Goal: Task Accomplishment & Management: Use online tool/utility

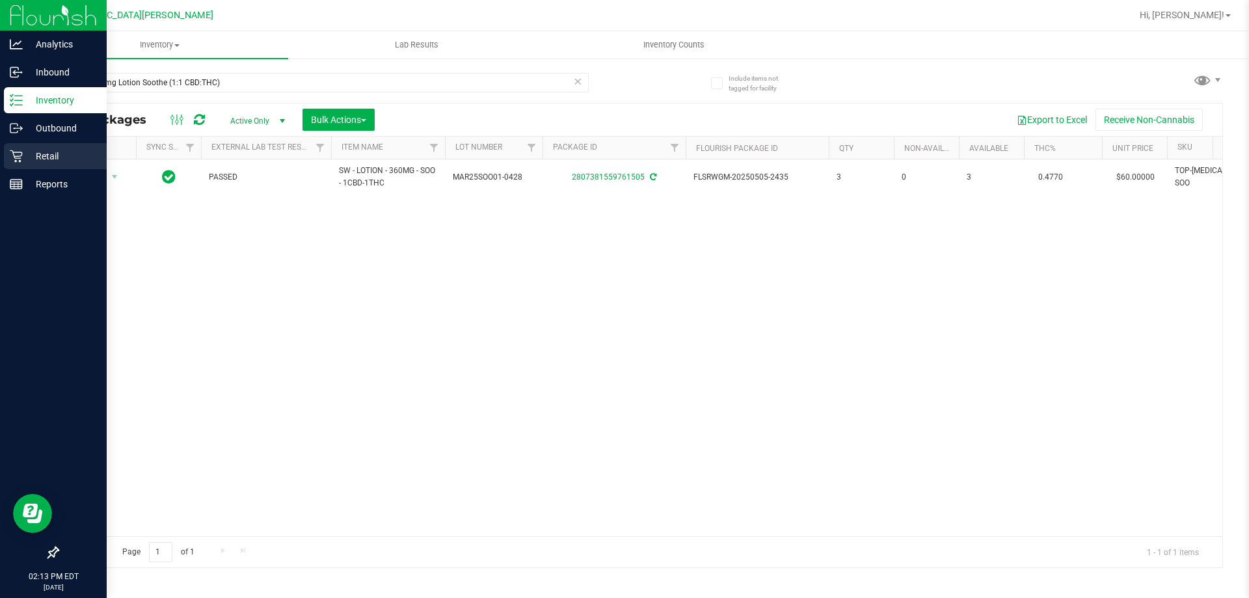
type input "SW 360mg Lotion Soothe (1:1 CBD:THC)"
click at [33, 157] on p "Retail" at bounding box center [62, 156] width 78 height 16
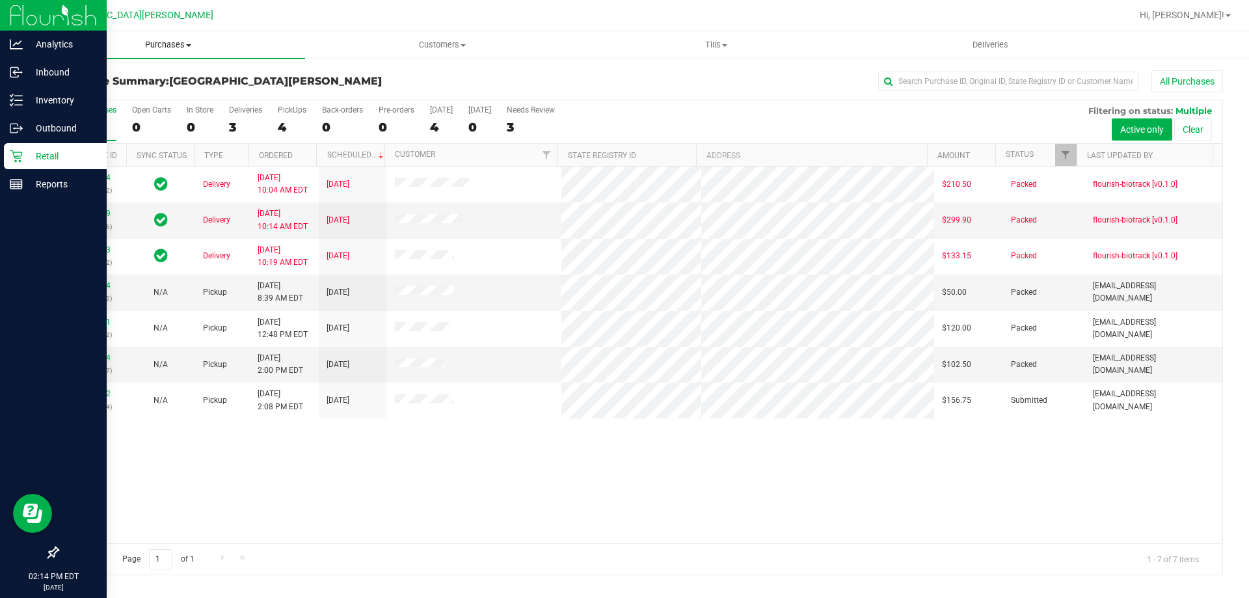
click at [160, 46] on span "Purchases" at bounding box center [168, 45] width 274 height 12
click at [129, 102] on li "All purchases" at bounding box center [168, 110] width 274 height 16
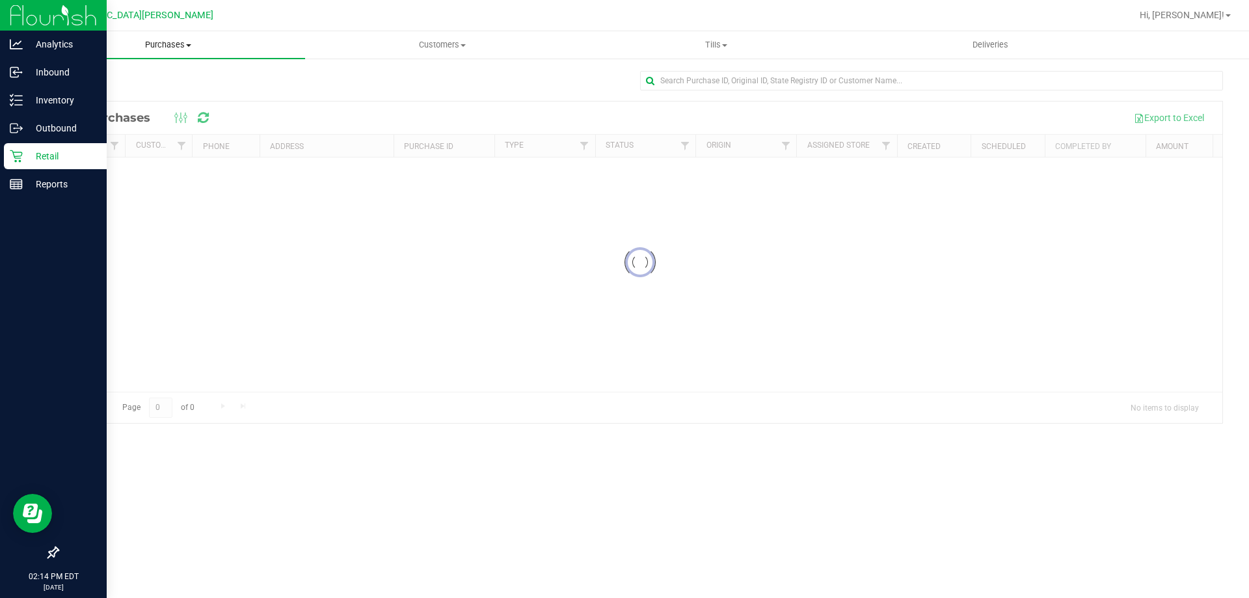
click at [166, 45] on span "Purchases" at bounding box center [168, 45] width 274 height 12
click at [104, 90] on span "Fulfillment" at bounding box center [71, 93] width 81 height 11
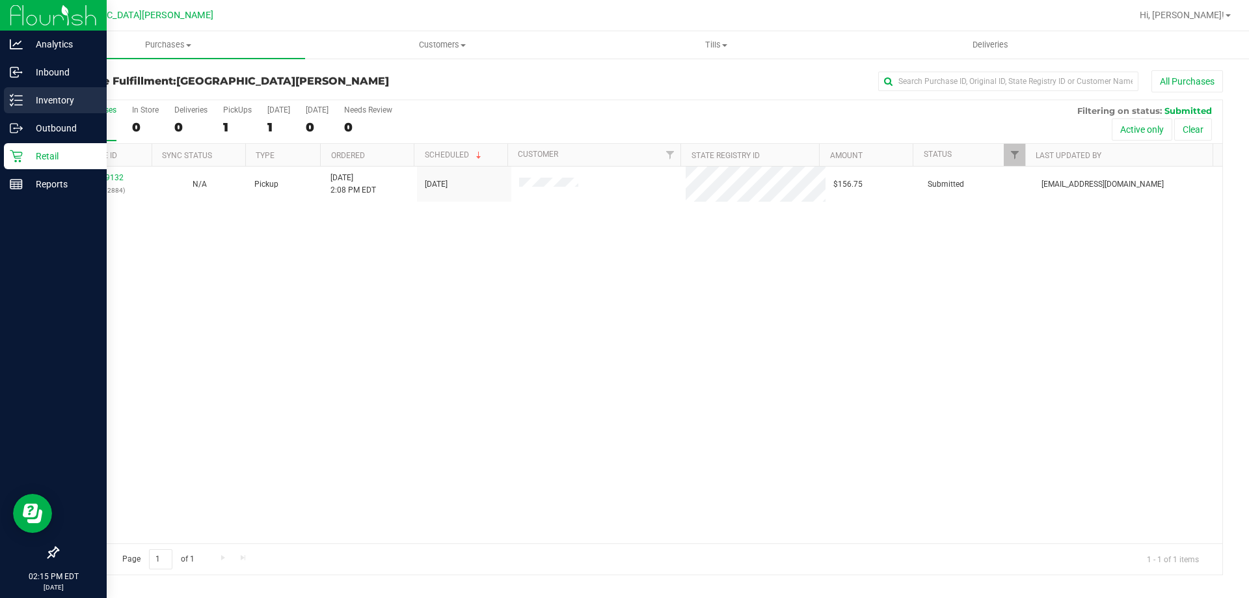
click at [18, 102] on icon at bounding box center [16, 100] width 13 height 13
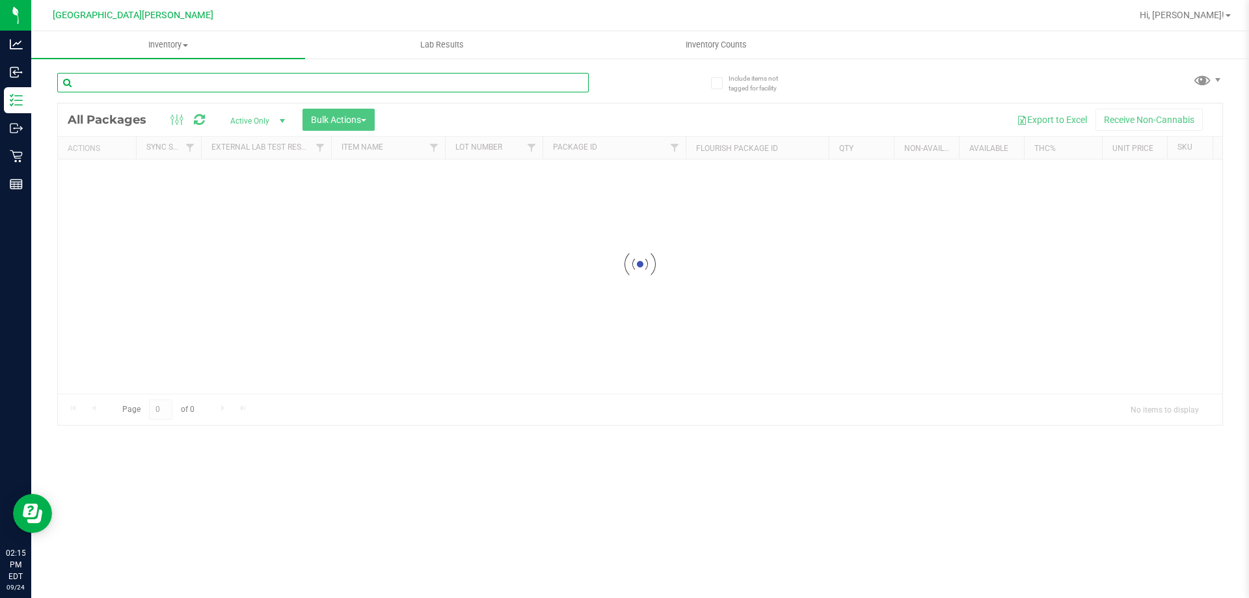
click at [137, 86] on input "text" at bounding box center [323, 83] width 532 height 20
paste input "SW 360mg Lotion Soothe (1:1 CBD:THC)"
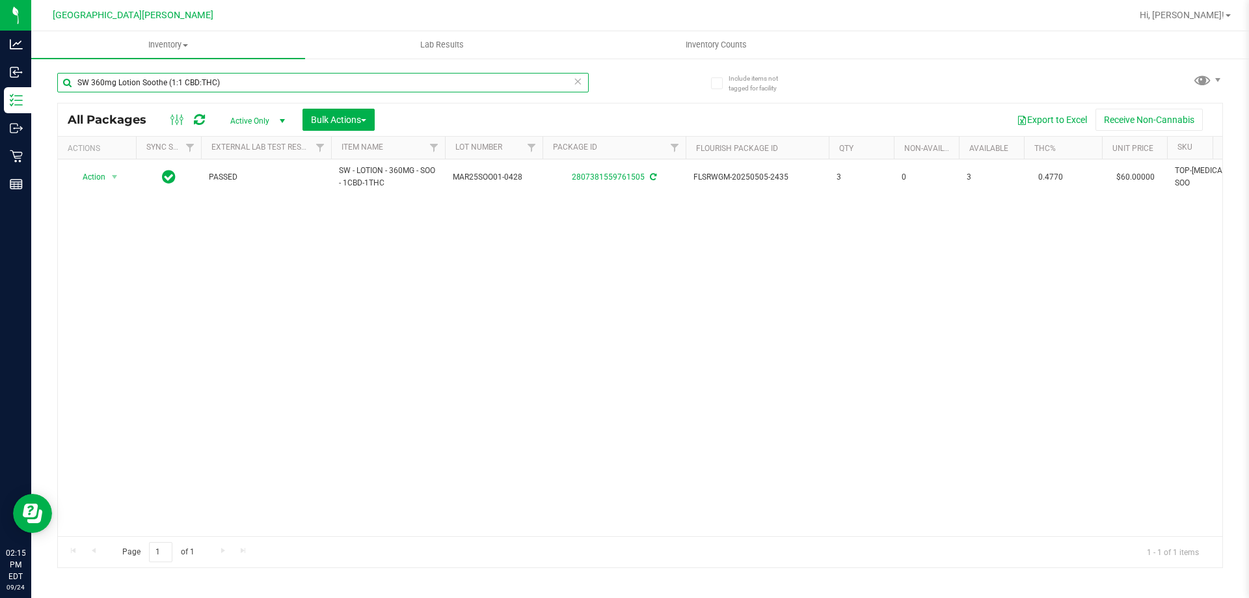
click at [272, 83] on input "SW 360mg Lotion Soothe (1:1 CBD:THC)" at bounding box center [323, 83] width 532 height 20
paste input "10mg Theragels Zen (1:4 CBD:THC) 40ct"
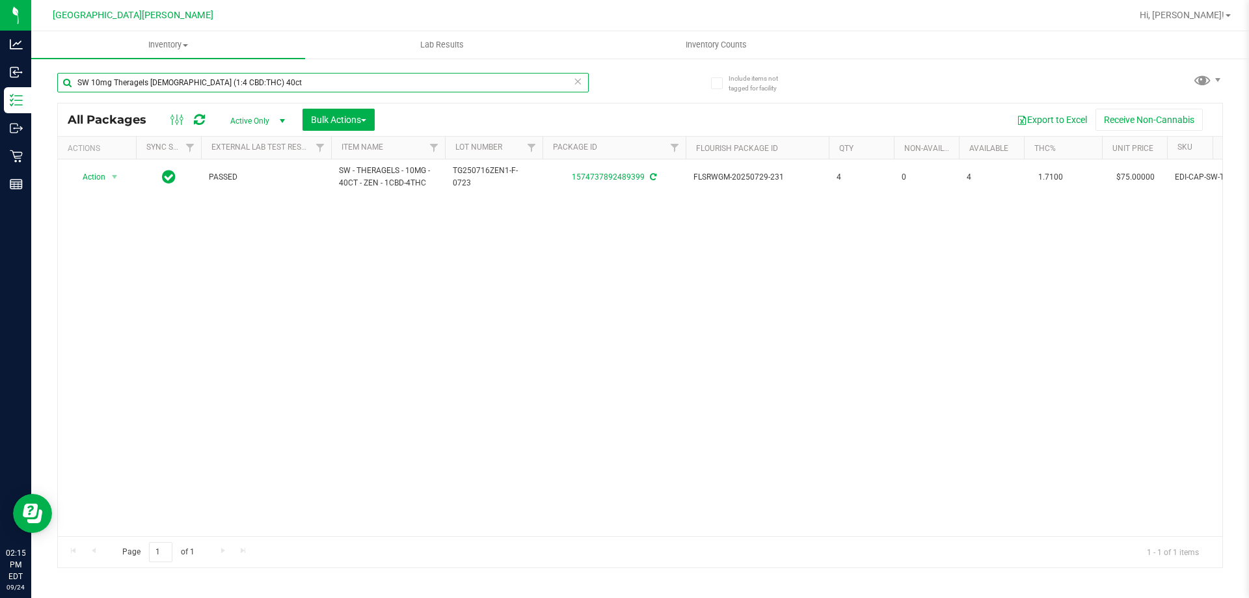
click at [256, 79] on input "SW 10mg Theragels [DEMOGRAPHIC_DATA] (1:4 CBD:THC) 40ct" at bounding box center [323, 83] width 532 height 20
paste input "0.3g Vape Pen Distillate Dream (1:9 CBD:THC)"
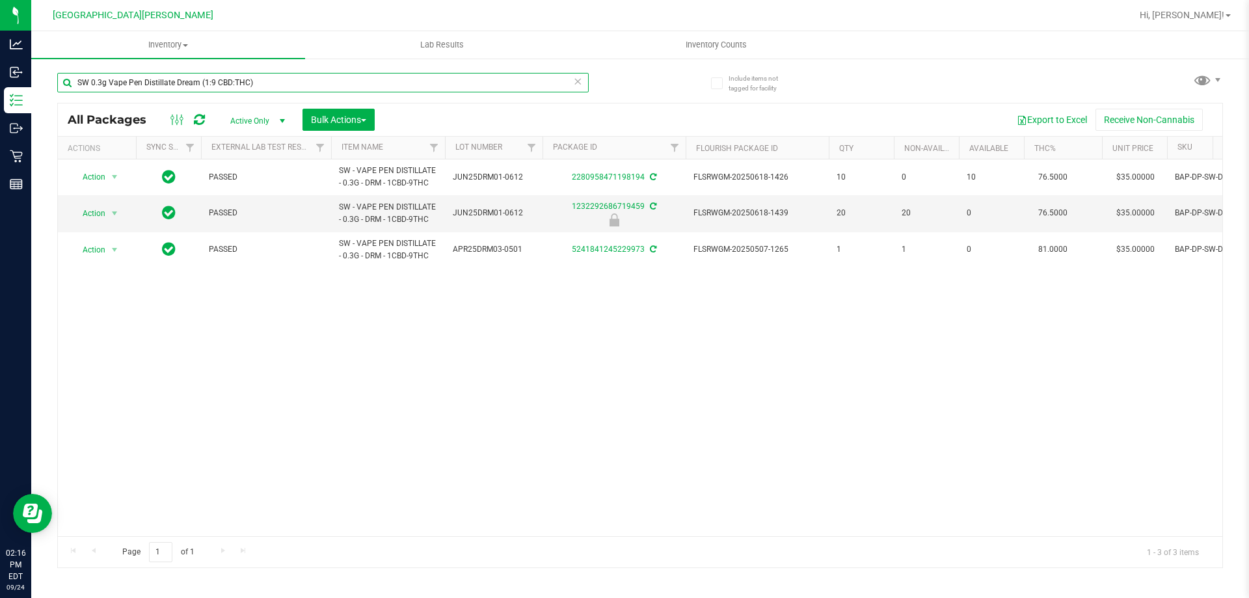
click at [265, 80] on input "SW 0.3g Vape Pen Distillate Dream (1:9 CBD:THC)" at bounding box center [323, 83] width 532 height 20
paste input "FT 0.3g Vape Pen Distillate Taurus Moon ("
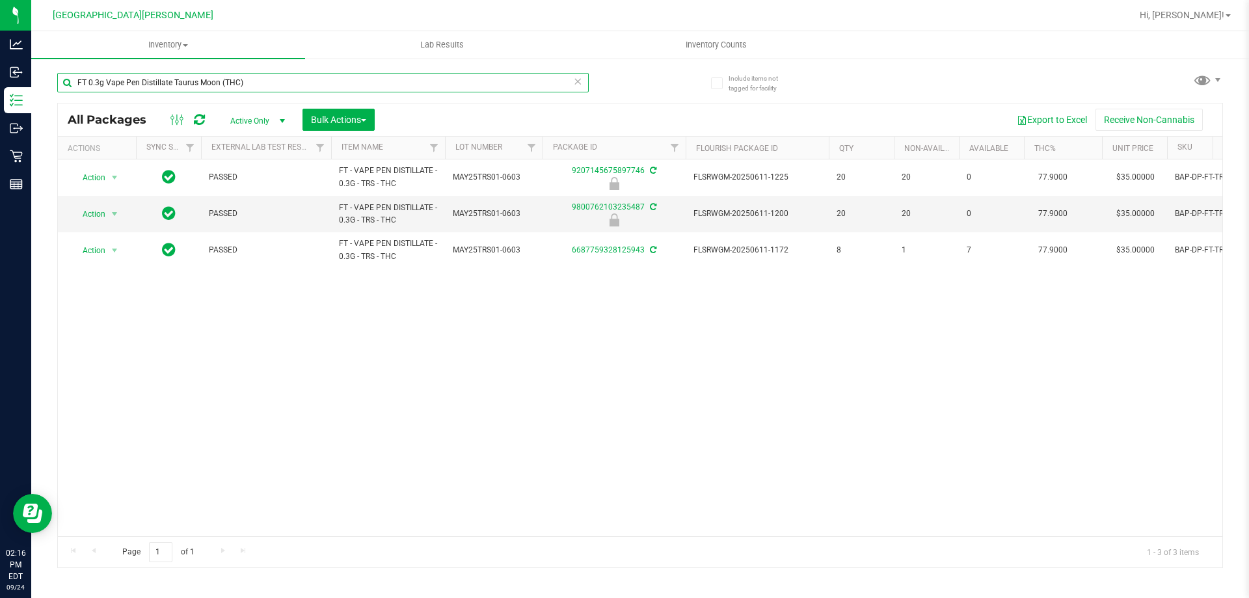
click at [264, 86] on input "FT 0.3g Vape Pen Distillate Taurus Moon (THC)" at bounding box center [323, 83] width 532 height 20
paste input "HT 10mg Blue Raspberry Chews Hybrid (1:1 CBD:THC) 20ct"
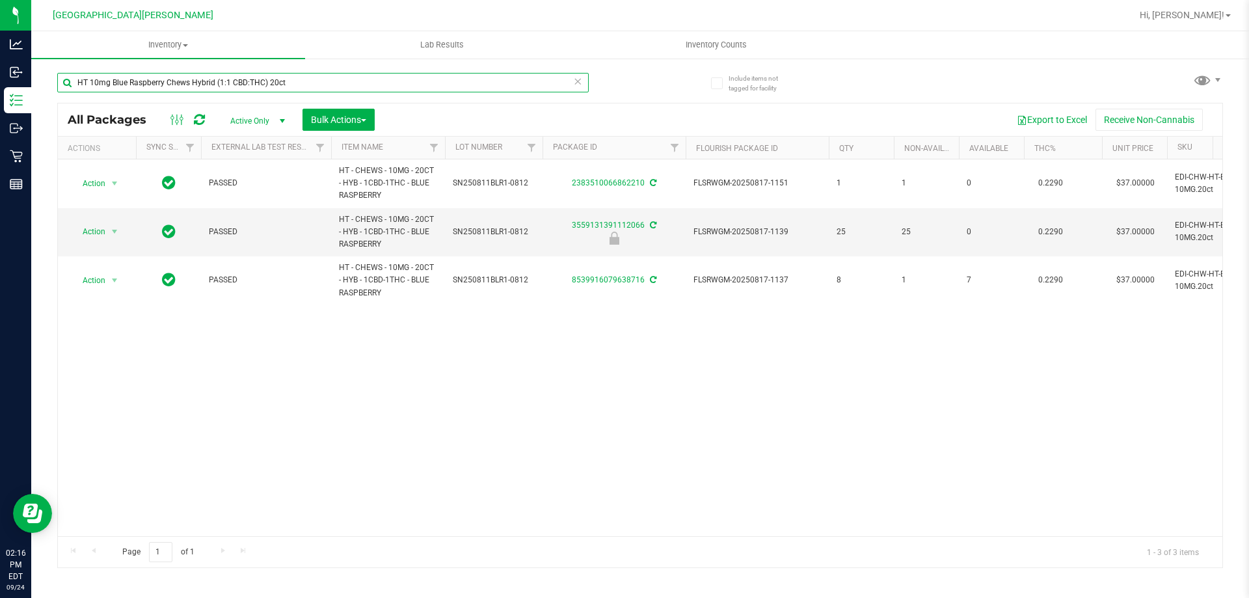
click at [303, 83] on input "HT 10mg Blue Raspberry Chews Hybrid (1:1 CBD:THC) 20ct" at bounding box center [323, 83] width 532 height 20
paste input "5mg Mixed Berry Chews ("
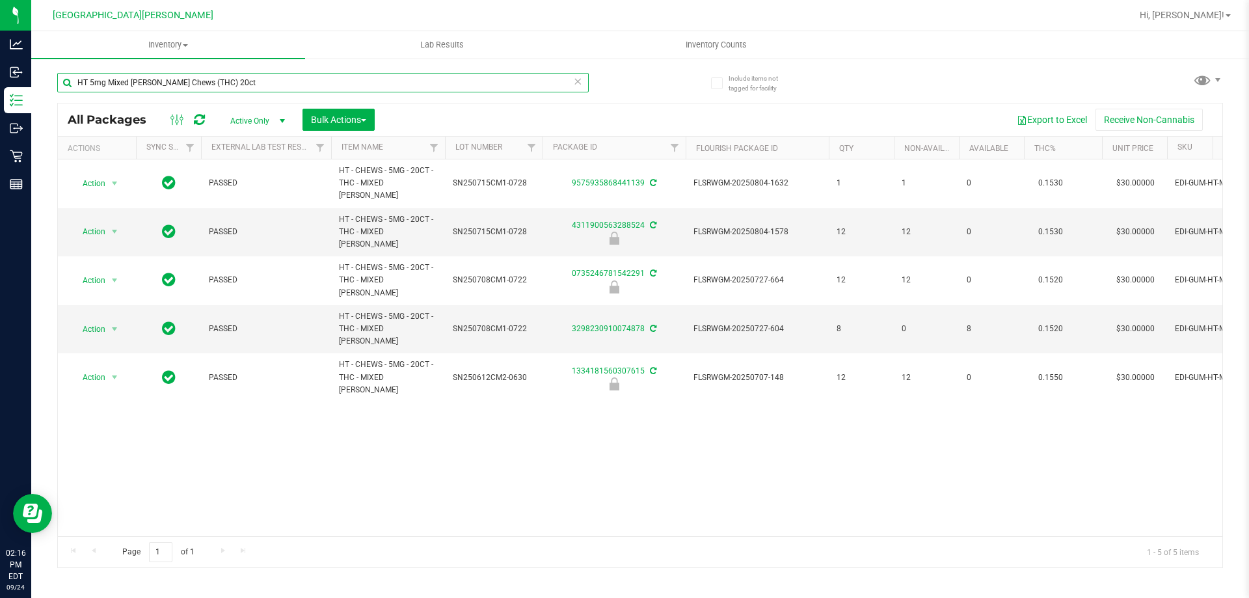
click at [278, 77] on input "HT 5mg Mixed [PERSON_NAME] Chews (THC) 20ct" at bounding box center [323, 83] width 532 height 20
paste input "Tropical Mix Chews (Sativa"
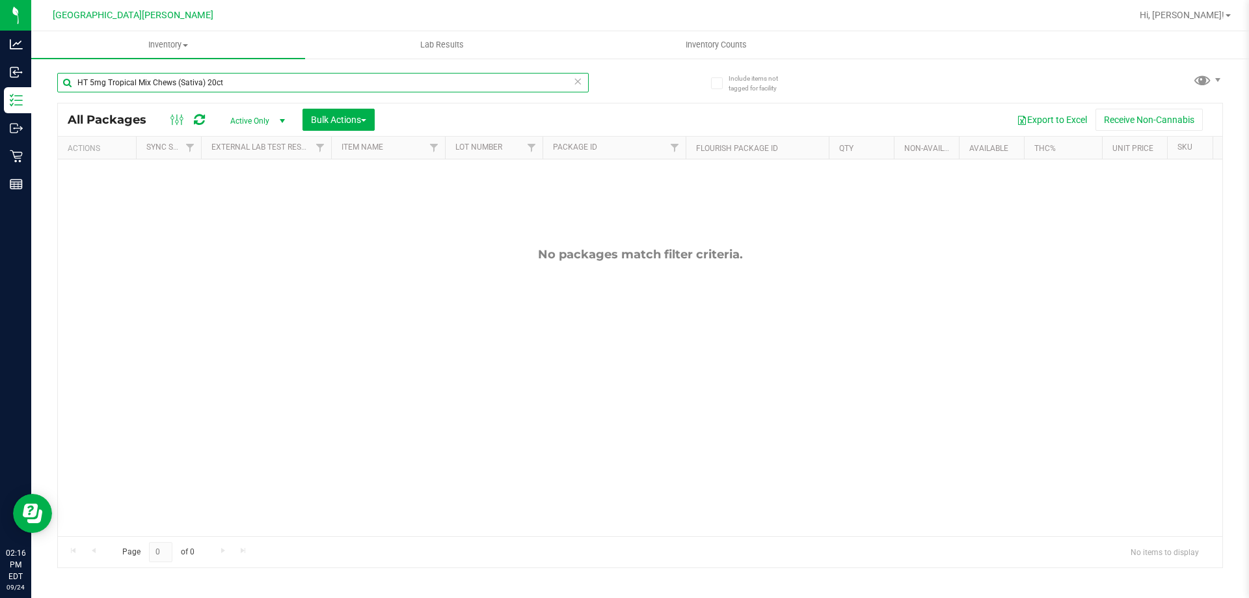
click at [274, 79] on input "HT 5mg Tropical Mix Chews (Sativa) 20ct" at bounding box center [323, 83] width 532 height 20
paste input "Watermelon Chews (Hybrid"
type input "HT 5mg Watermelon Chews (Hybrid) 20ct"
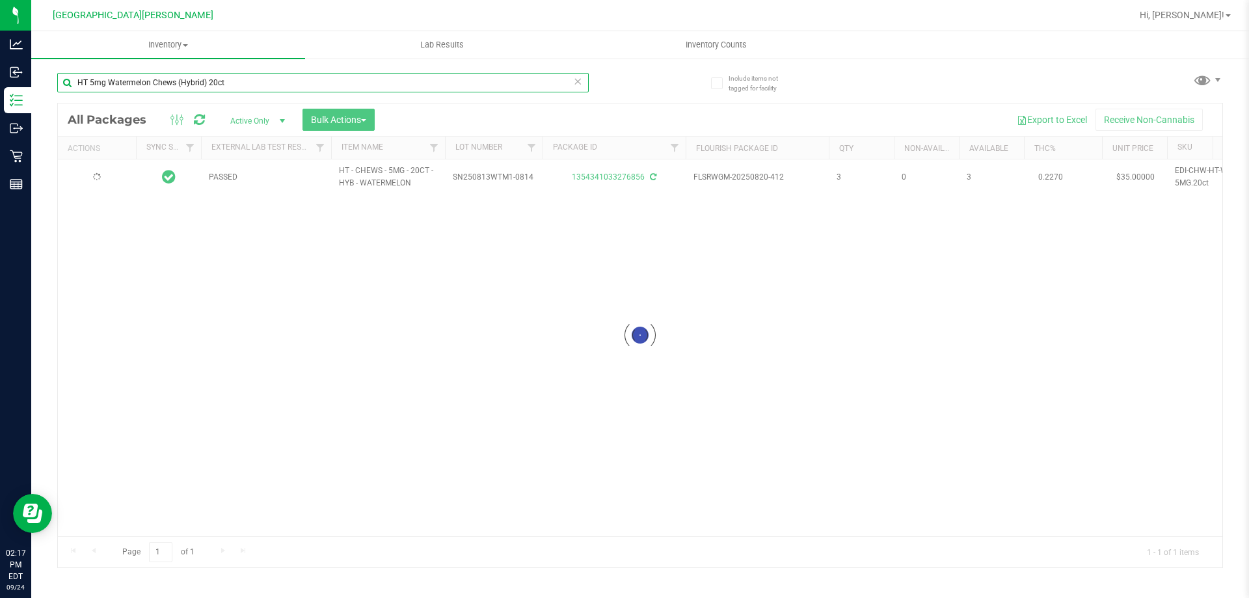
type input "2026-02-23"
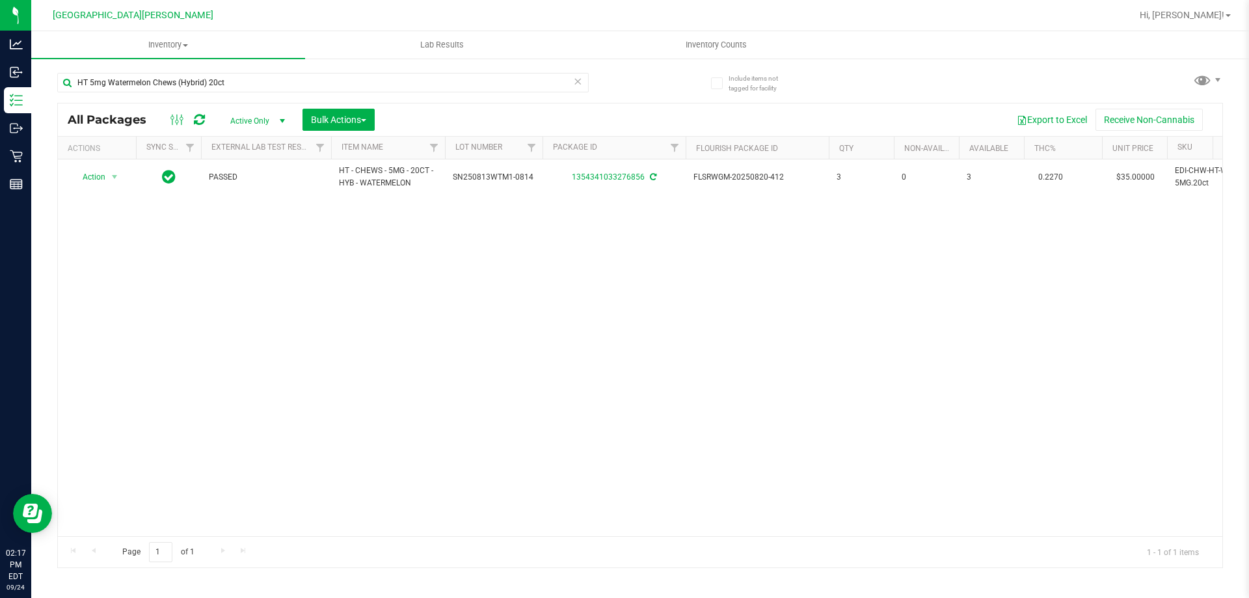
click at [299, 98] on div "HT 5mg Watermelon Chews (Hybrid) 20ct" at bounding box center [323, 88] width 532 height 30
click at [299, 85] on input "HT 5mg Watermelon Chews (Hybrid) 20ct" at bounding box center [323, 83] width 532 height 20
paste input "WNA 10mg Watermelon Soft Chews (Hybrid) 1"
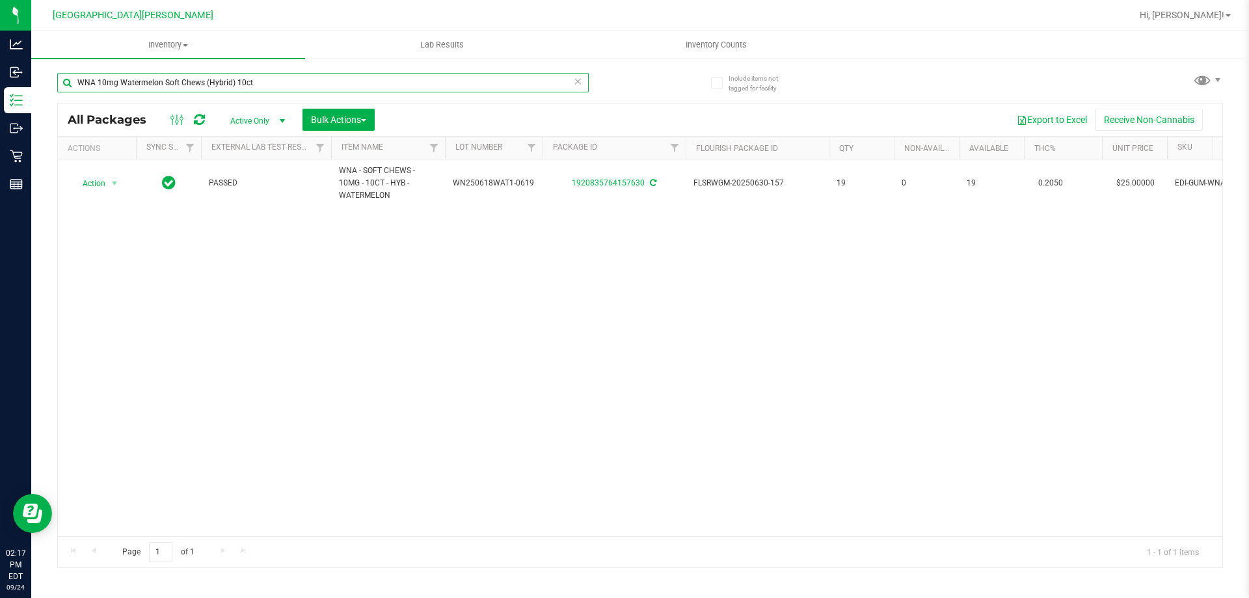
click at [270, 84] on input "WNA 10mg Watermelon Soft Chews (Hybrid) 10ct" at bounding box center [323, 83] width 532 height 20
click at [269, 84] on input "WNA 10mg Watermelon Soft Chews (Hybrid) 10ct" at bounding box center [323, 83] width 532 height 20
paste input "Mango Soft Chews (Sativa"
click at [326, 75] on input "WNA 10mg Mango Soft Chews (Sativa) 10ct" at bounding box center [323, 83] width 532 height 20
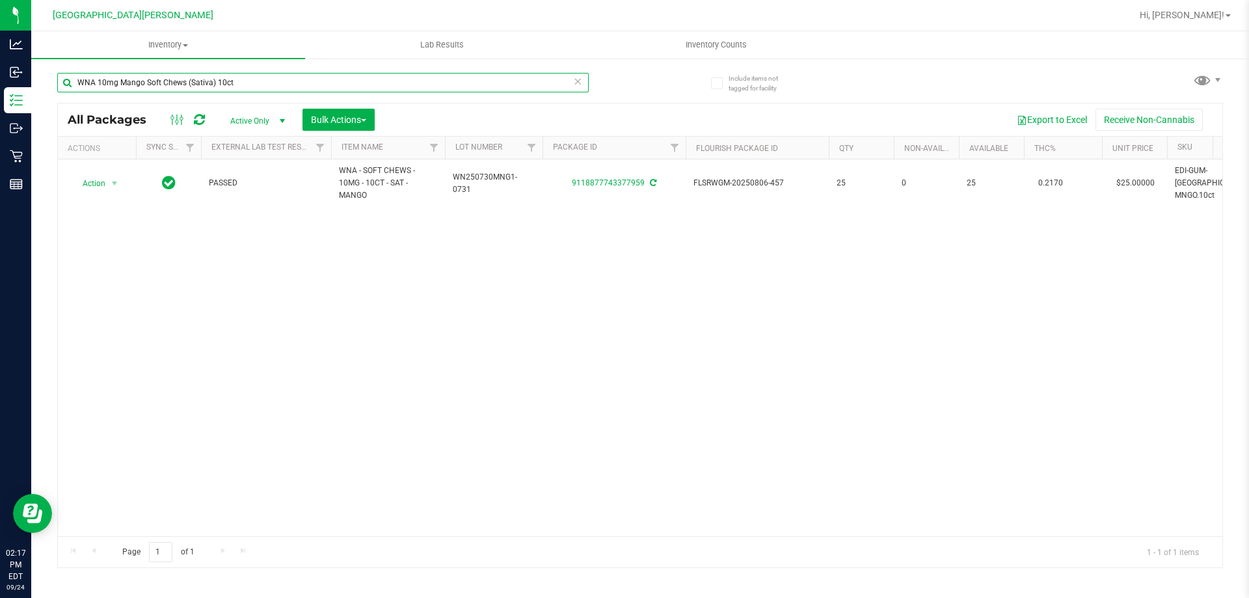
click at [326, 75] on input "WNA 10mg Mango Soft Chews (Sativa) 10ct" at bounding box center [323, 83] width 532 height 20
paste input "FT 1g Vape Cart Distillate Watermelon Mojito (Hybrid)"
click at [295, 77] on input "FT 1g Vape Cart Distillate Watermelon Mojito (Hybrid)" at bounding box center [323, 83] width 532 height 20
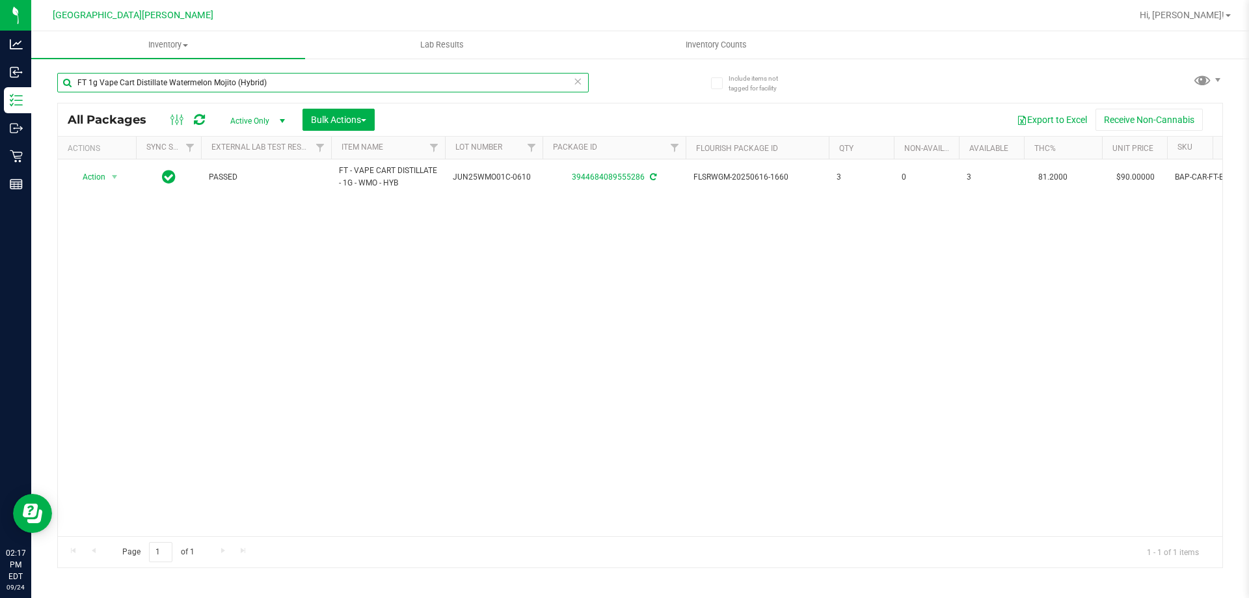
click at [295, 77] on input "FT 1g Vape Cart Distillate Watermelon Mojito (Hybrid)" at bounding box center [323, 83] width 532 height 20
paste input "Dosi-Do (Indica"
click at [241, 88] on input "FT 1g Vape Cart Distillate Dosi-Do (Indica)" at bounding box center [323, 83] width 532 height 20
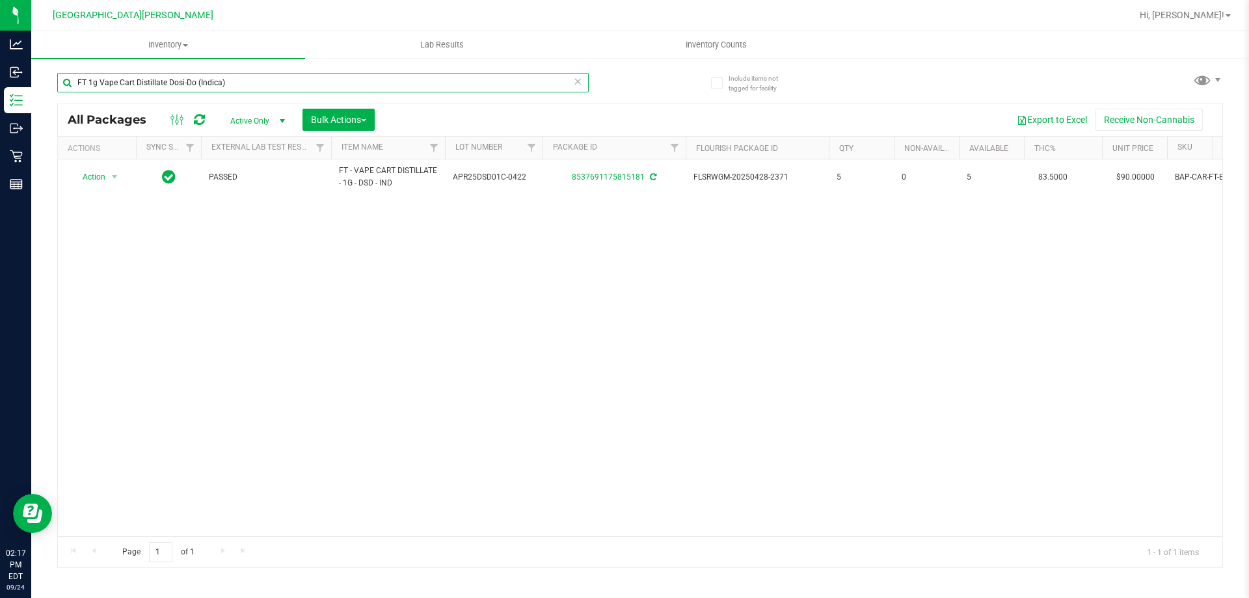
click at [241, 88] on input "FT 1g Vape Cart Distillate Dosi-Do (Indica)" at bounding box center [323, 83] width 532 height 20
paste input "urban Poison (Sativ"
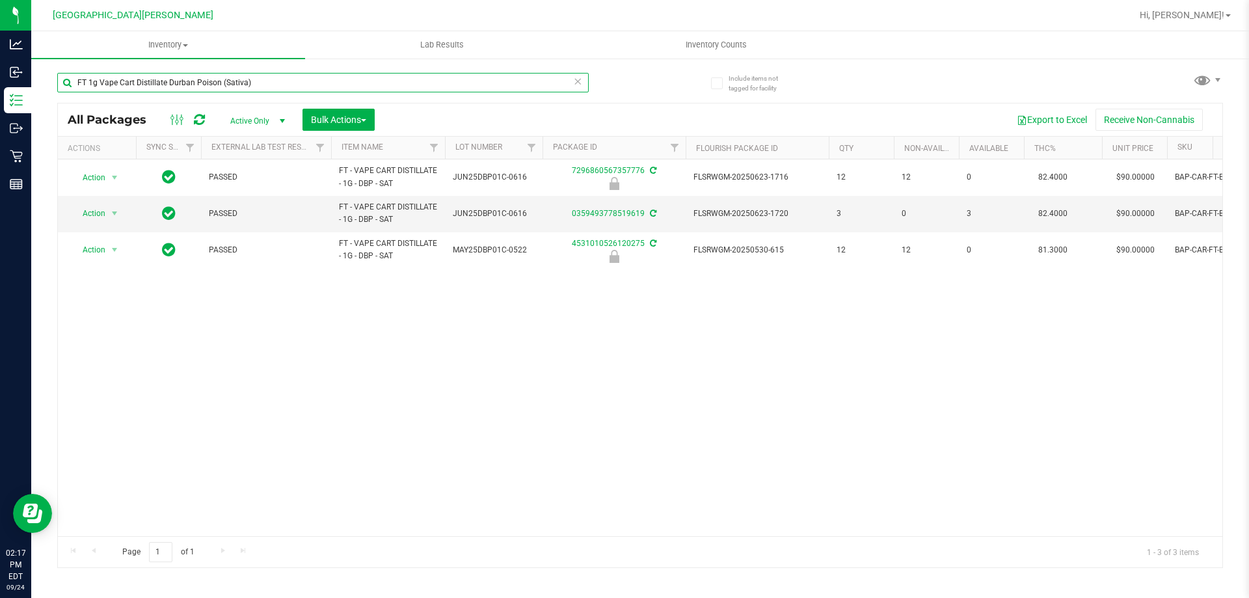
click at [259, 85] on input "FT 1g Vape Cart Distillate Durban Poison (Sativa)" at bounding box center [323, 83] width 532 height 20
click at [260, 85] on input "FT 1g Vape Cart Distillate Durban Poison (Sativa)" at bounding box center [323, 83] width 532 height 20
paste input "Pineapple X (Hybrid"
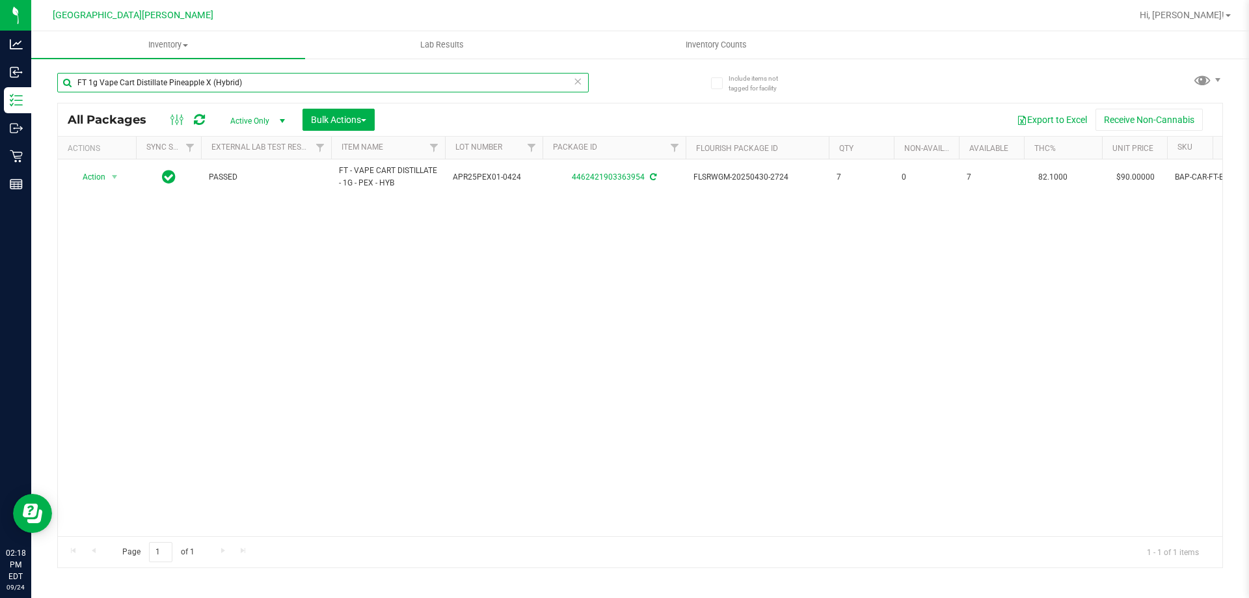
click at [273, 81] on input "FT 1g Vape Cart Distillate Pineapple X (Hybrid)" at bounding box center [323, 83] width 532 height 20
paste input "Tropical Cookies (Sativa"
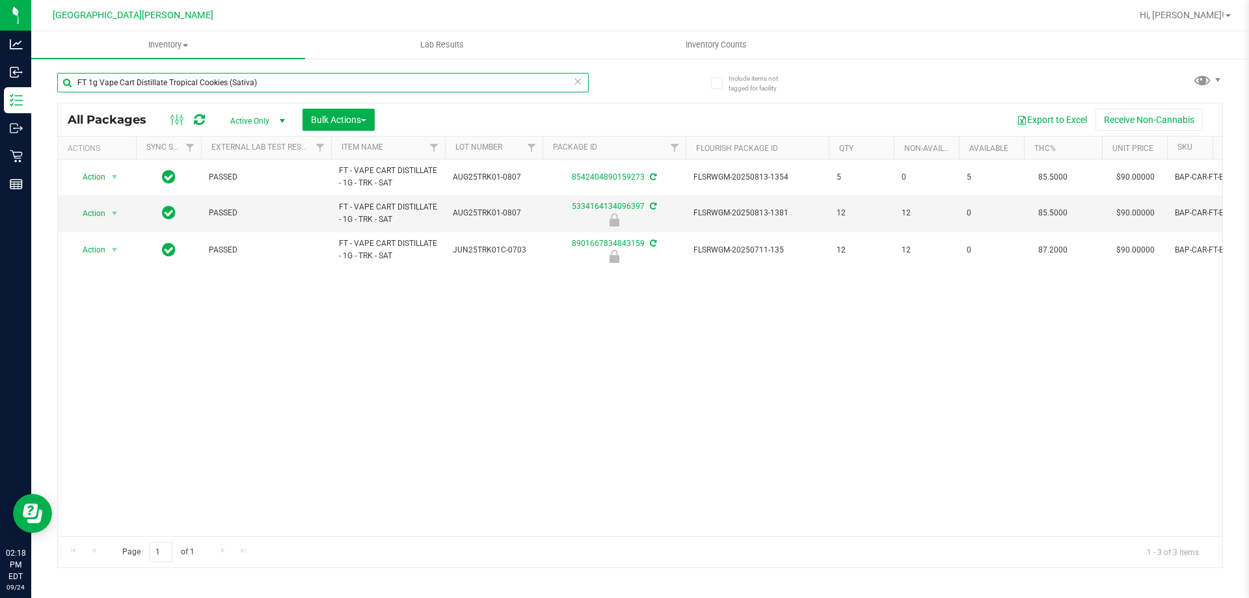
click at [292, 79] on input "FT 1g Vape Cart Distillate Tropical Cookies (Sativa)" at bounding box center [323, 83] width 532 height 20
paste input "Master Kush (Indic"
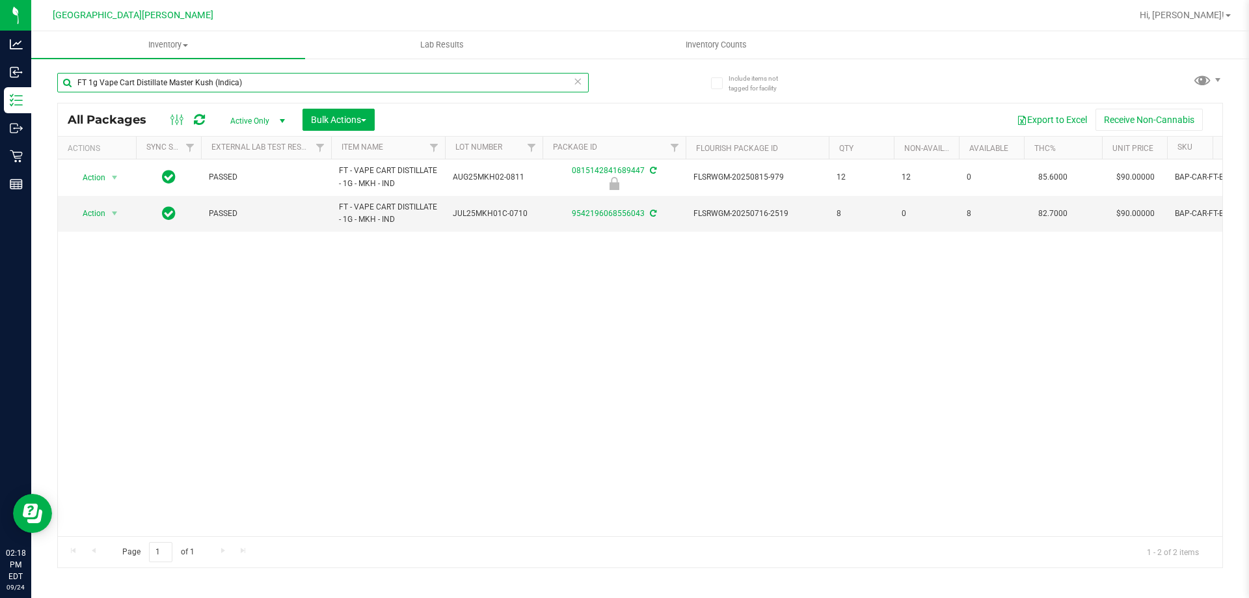
click at [296, 81] on input "FT 1g Vape Cart Distillate Master Kush (Indica)" at bounding box center [323, 83] width 532 height 20
paste input "Kush Mintz (Hybrid"
click at [292, 88] on input "FT 1g Vape Cart Distillate Kush [PERSON_NAME] (Hybrid)" at bounding box center [323, 83] width 532 height 20
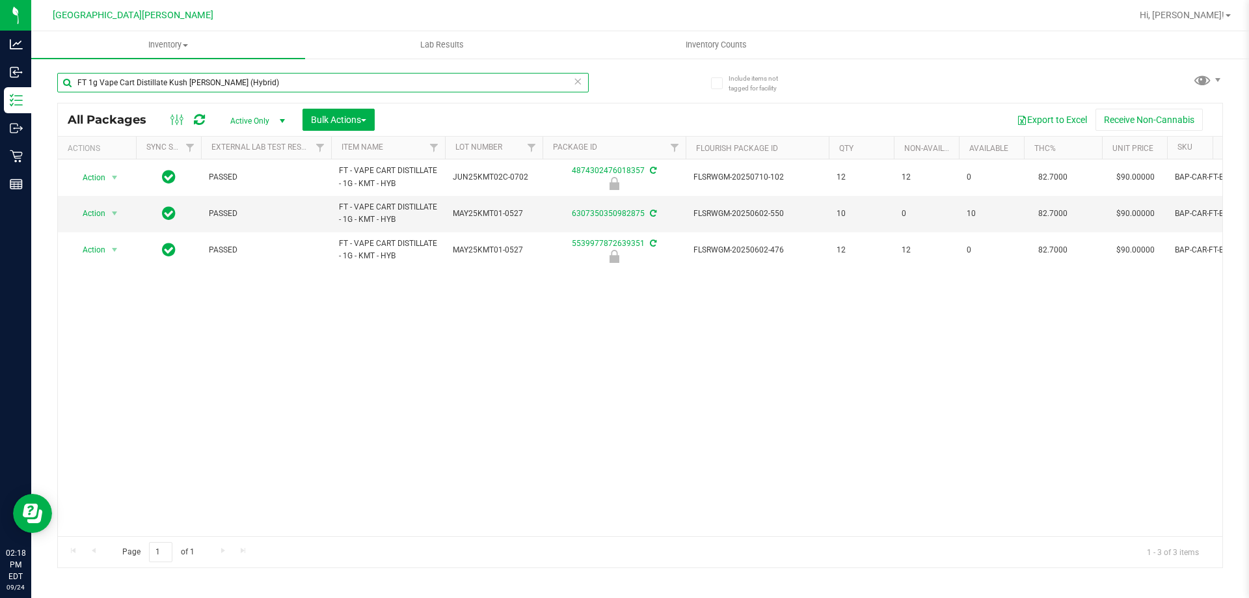
click at [292, 88] on input "FT 1g Vape Cart Distillate Kush [PERSON_NAME] (Hybrid)" at bounding box center [323, 83] width 532 height 20
paste input "ey Lime Pie"
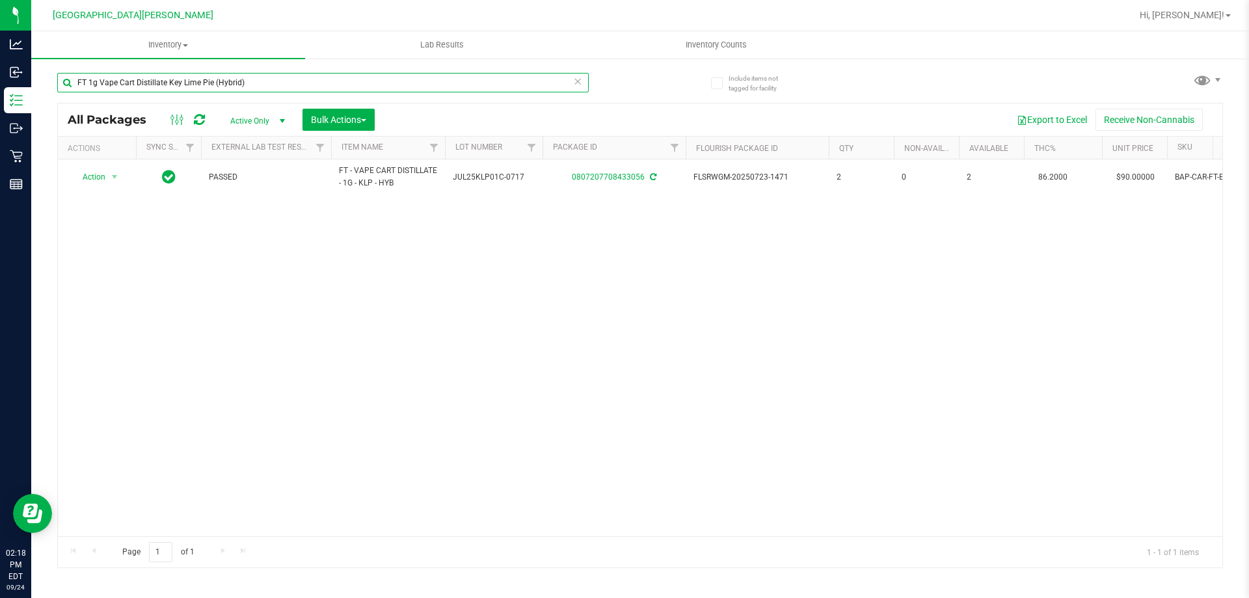
click at [249, 86] on input "FT 1g Vape Cart Distillate Key Lime Pie (Hybrid)" at bounding box center [323, 83] width 532 height 20
paste input "3.5g Cannabis Flower Gumbo (Sativa"
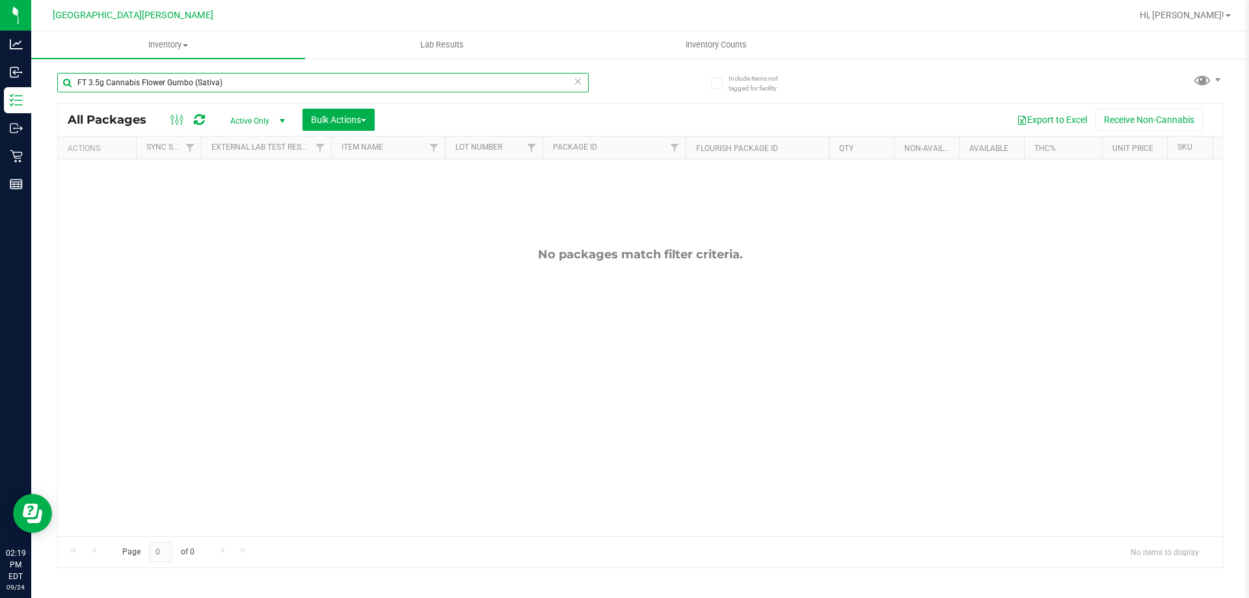
click at [273, 89] on input "FT 3.5g Cannabis Flower Gumbo (Sativa)" at bounding box center [323, 83] width 532 height 20
click at [273, 88] on input "FT 3.5g Cannabis Flower Gumbo (Sativa)" at bounding box center [323, 83] width 532 height 20
paste input "Bosscotti (Indic"
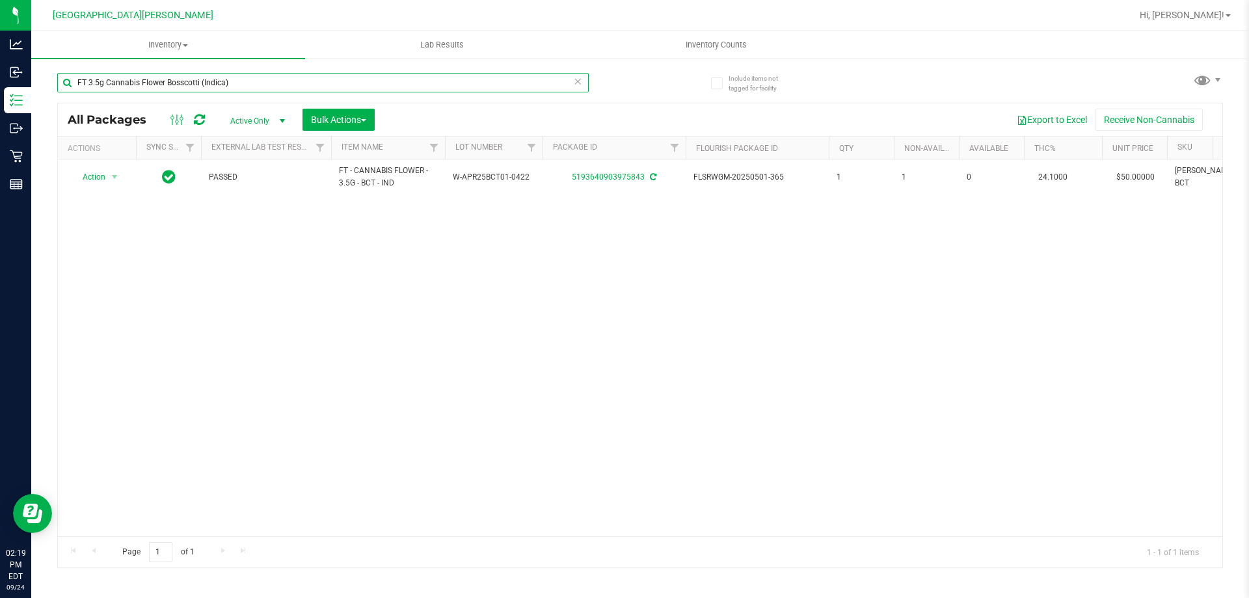
click at [278, 87] on input "FT 3.5g Cannabis Flower Bosscotti (Indica)" at bounding box center [323, 83] width 532 height 20
click at [277, 87] on input "FT 3.5g Cannabis Flower Bosscotti (Indica)" at bounding box center [323, 83] width 532 height 20
click at [308, 89] on input "FT 3.5g Cannabis Flower Bosscotti (Indica)" at bounding box center [323, 83] width 532 height 20
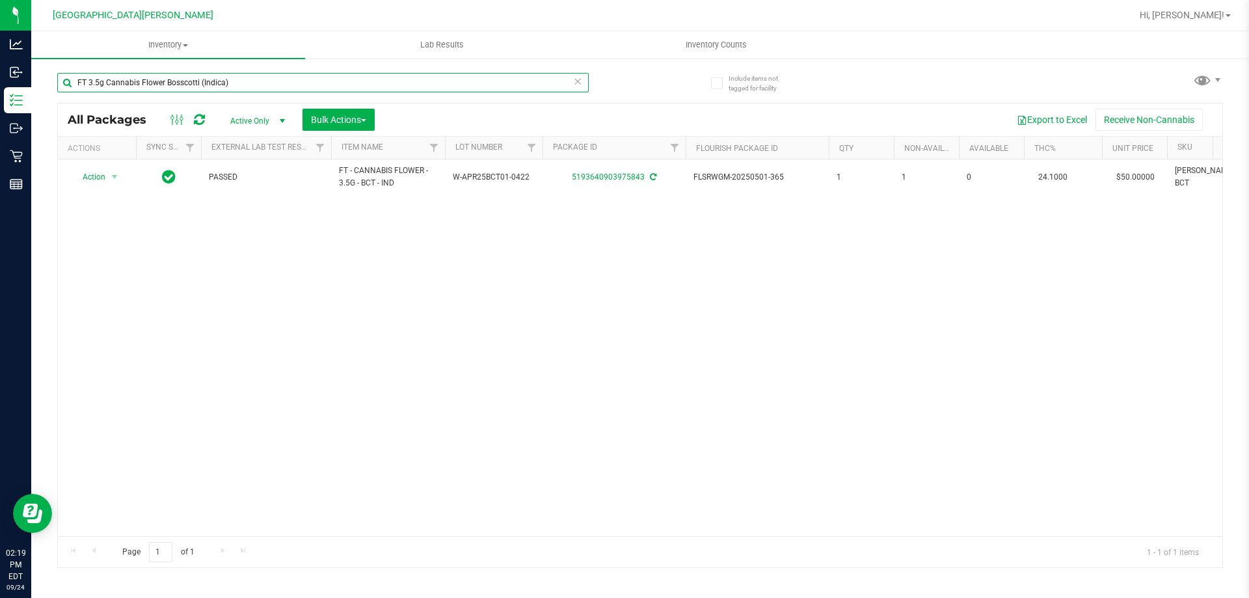
click at [308, 89] on input "FT 3.5g Cannabis Flower Bosscotti (Indica)" at bounding box center [323, 83] width 532 height 20
paste input "D 3.5g Flower Greenhouse Banana Dulce"
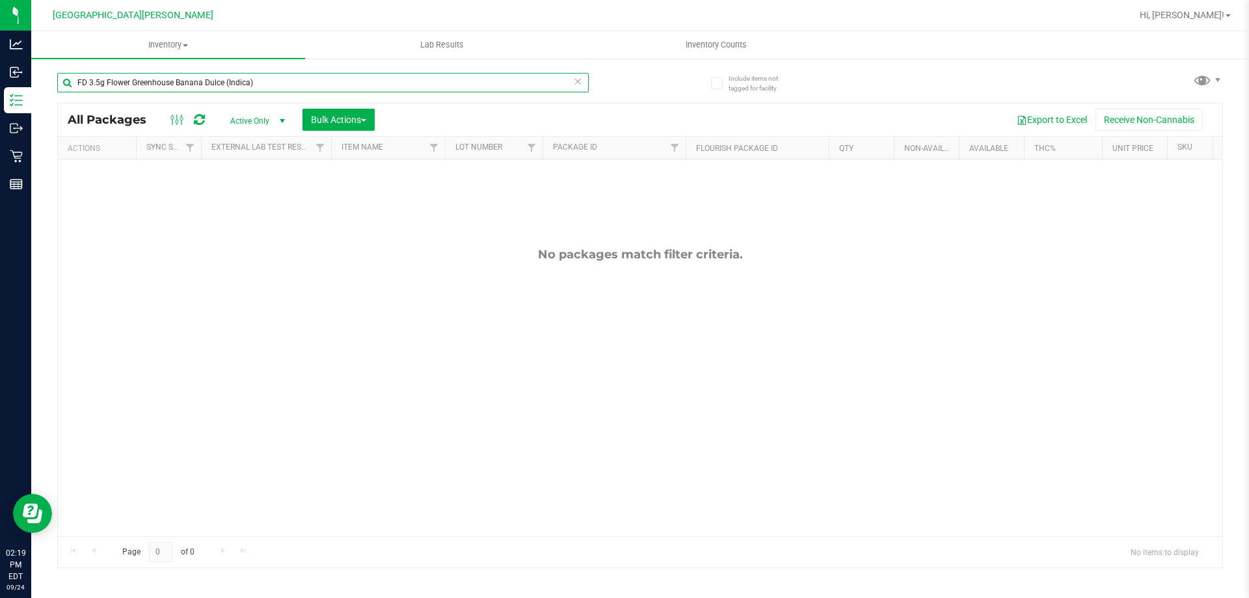
click at [265, 90] on input "FD 3.5g Flower Greenhouse Banana Dulce (Indica)" at bounding box center [323, 83] width 532 height 20
click at [265, 89] on input "FD 3.5g Flower Greenhouse Banana Dulce (Indica)" at bounding box center [323, 83] width 532 height 20
paste input "T 0.5g Pre-Roll Wimauma Melons (Sativa) 5ct"
click at [264, 78] on input "FT 0.5g Pre-Roll Wimauma Melons (Sativa) 5ct" at bounding box center [323, 83] width 532 height 20
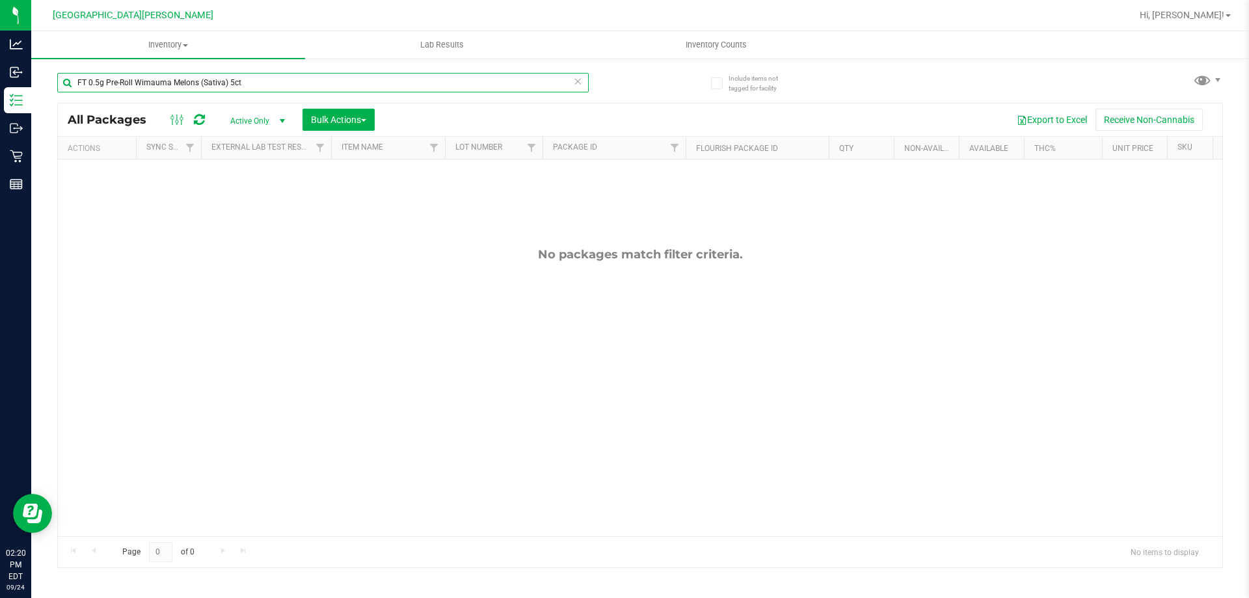
click at [264, 78] on input "FT 0.5g Pre-Roll Wimauma Melons (Sativa) 5ct" at bounding box center [323, 83] width 532 height 20
paste input "1"
click at [277, 86] on input "FT 0.5g Pre-Roll Wimauma Melons (Sativa) 1ct" at bounding box center [323, 83] width 532 height 20
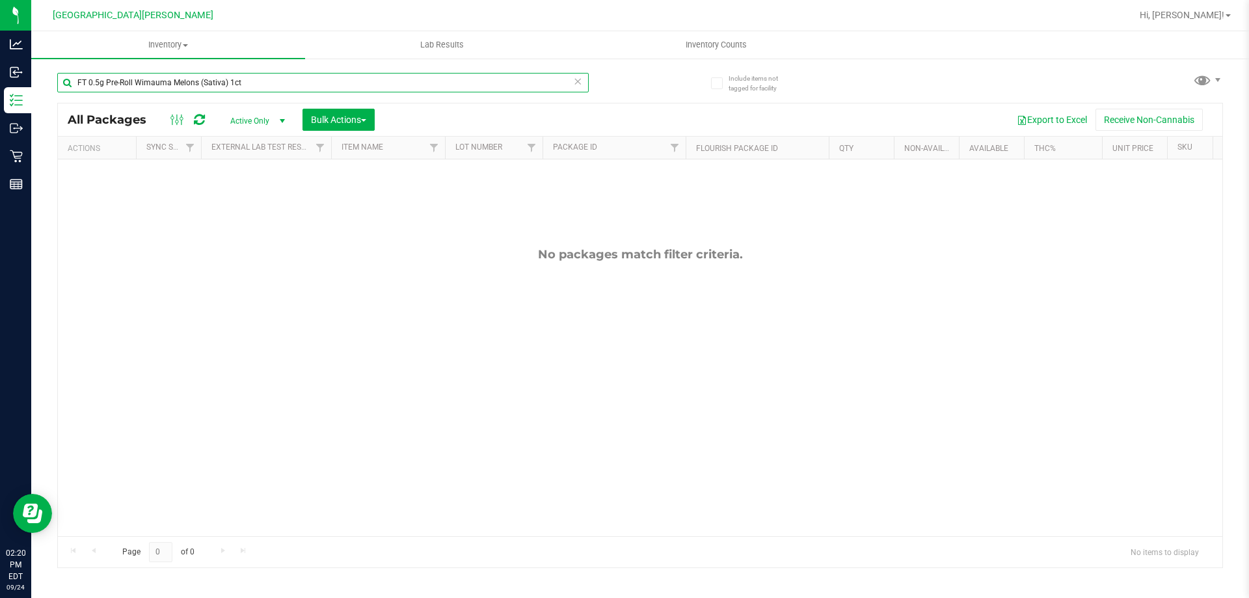
click at [277, 86] on input "FT 0.5g Pre-Roll Wimauma Melons (Sativa) 1ct" at bounding box center [323, 83] width 532 height 20
paste input "Apples N Bananas x Pancakes Jealousy (Hybrid"
click at [357, 84] on input "FT 0.5g Pre-Roll Apples N Bananas x Pancakes Jealousy (Hybrid) 1ct" at bounding box center [323, 83] width 532 height 20
click at [356, 83] on input "FT 0.5g Pre-Roll Apples N Bananas x Pancakes Jealousy (Hybrid) 1ct" at bounding box center [323, 83] width 532 height 20
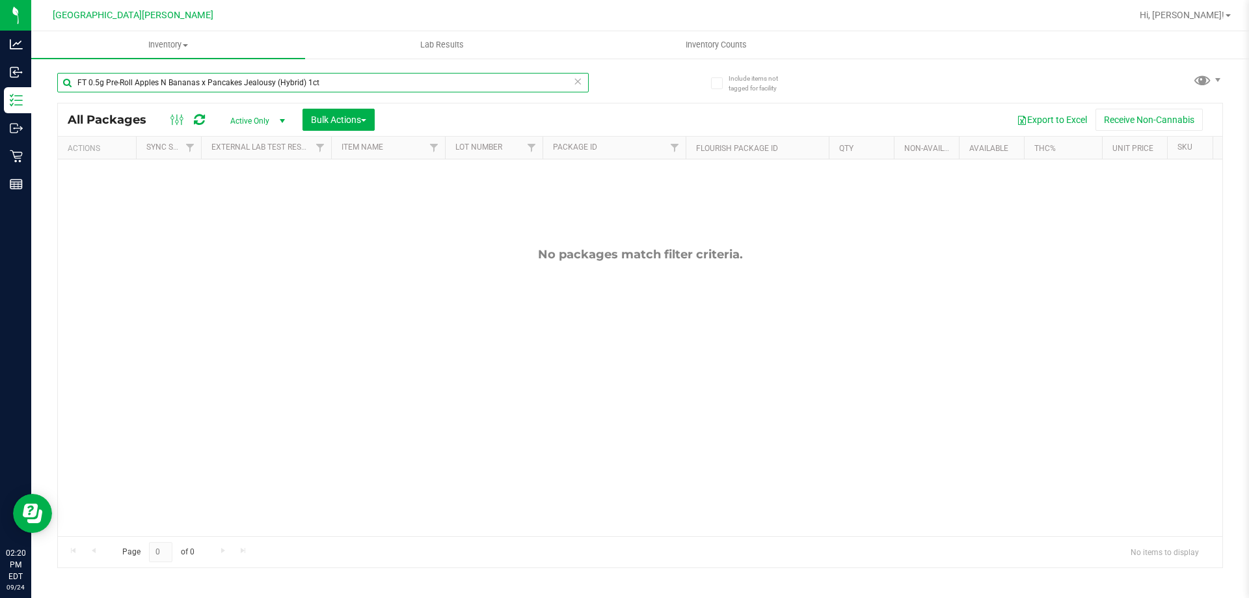
paste input "1g Kief Reckless Driver (Sativa)"
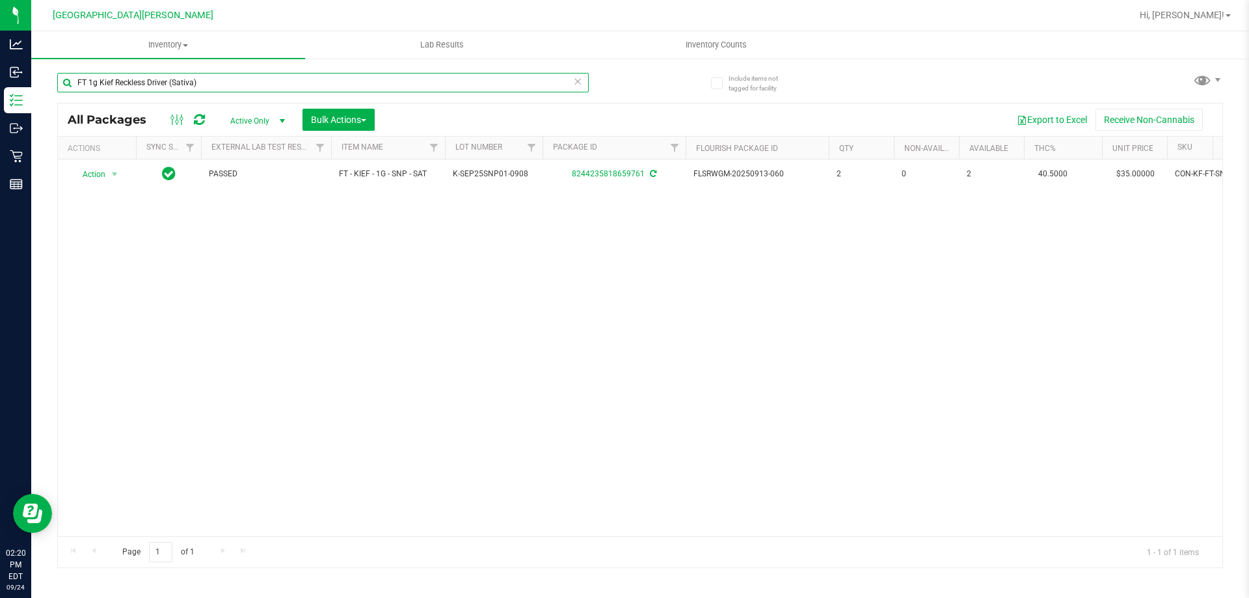
click at [228, 79] on input "FT 1g Kief Reckless Driver (Sativa)" at bounding box center [323, 83] width 532 height 20
paste input "0.5g Pre-Roll Apples N Bananas x Pancakes Jealousy (Hybrid) 5ct"
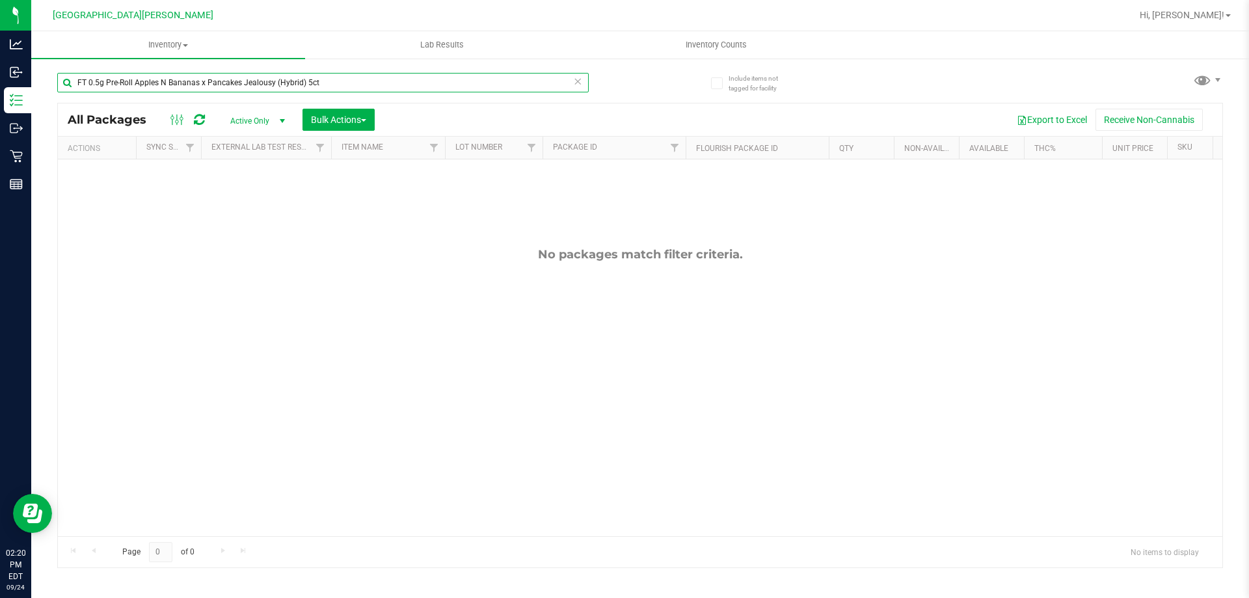
click at [342, 84] on input "FT 0.5g Pre-Roll Apples N Bananas x Pancakes Jealousy (Hybrid) 5ct" at bounding box center [323, 83] width 532 height 20
paste input "1g Vape Cart CDT Distillate Creepshow (Hybrid)"
click at [271, 90] on input "FT 1g Vape Cart CDT Distillate Creepshow (Hybrid)" at bounding box center [323, 83] width 532 height 20
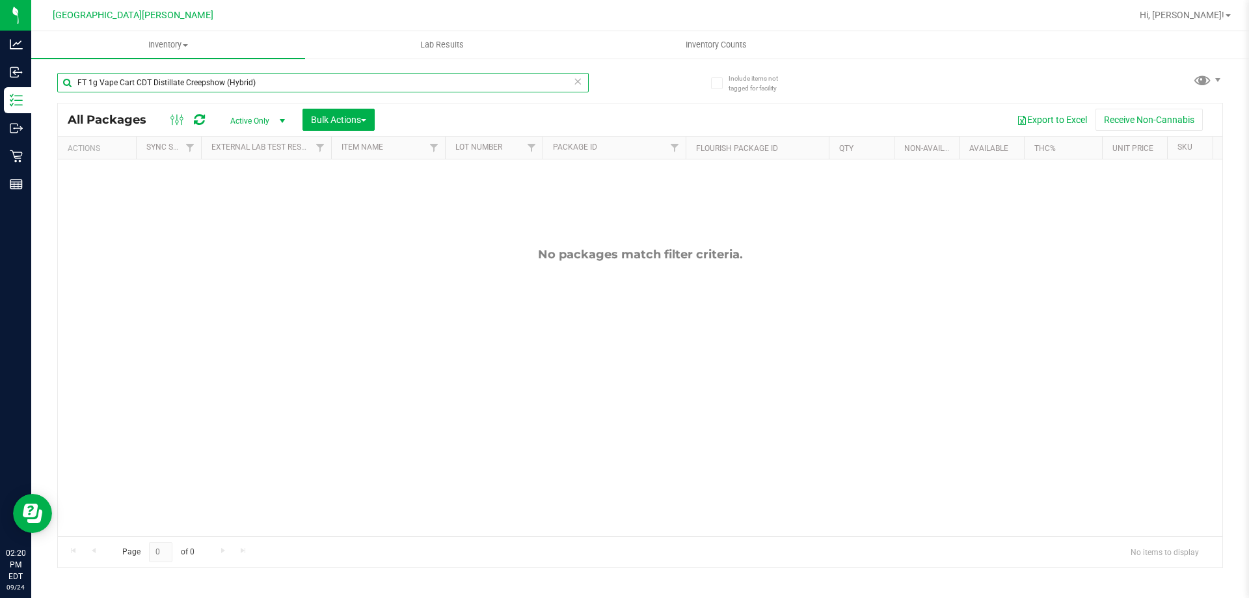
click at [271, 90] on input "FT 1g Vape Cart CDT Distillate Creepshow (Hybrid)" at bounding box center [323, 83] width 532 height 20
click at [216, 85] on input "FT 1g Vape Cart CDT Distillate Creepshow (Hybrid)" at bounding box center [323, 83] width 532 height 20
click at [258, 80] on input "FT 1g Vape Cart CDT Distillate Creepshow (Hybrid)" at bounding box center [323, 83] width 532 height 20
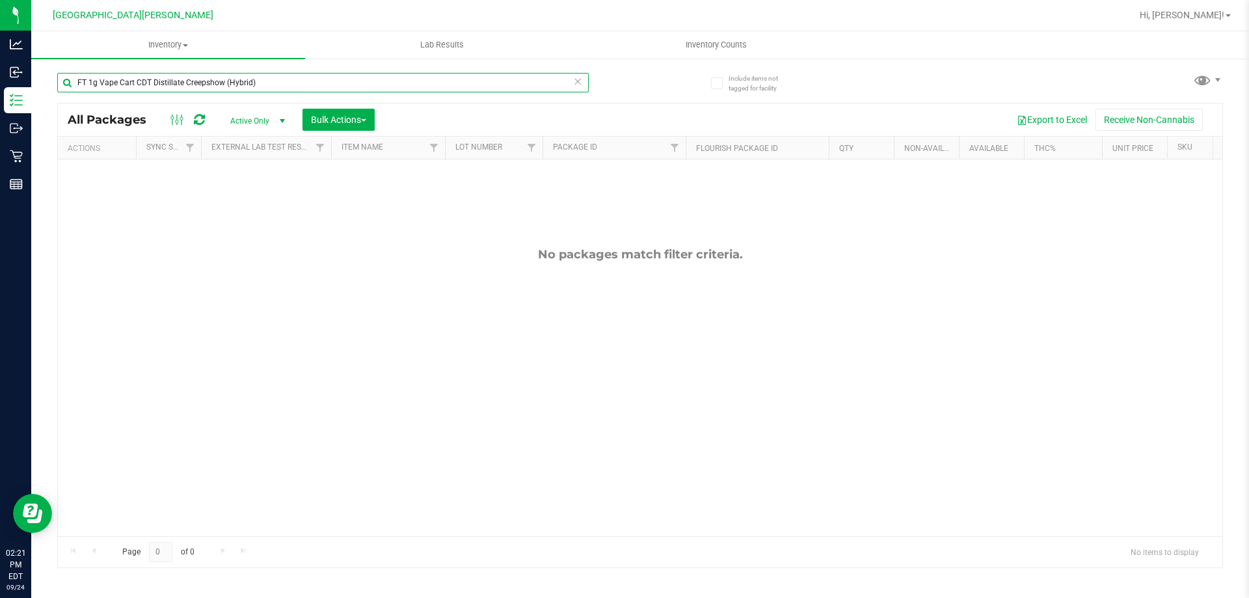
click at [258, 80] on input "FT 1g Vape Cart CDT Distillate Creepshow (Hybrid)" at bounding box center [323, 83] width 532 height 20
click at [269, 84] on input "FT 1g Vape Cart CDT Distillate Creepshow (Hybrid)" at bounding box center [323, 83] width 532 height 20
paste input "Purple PJs"
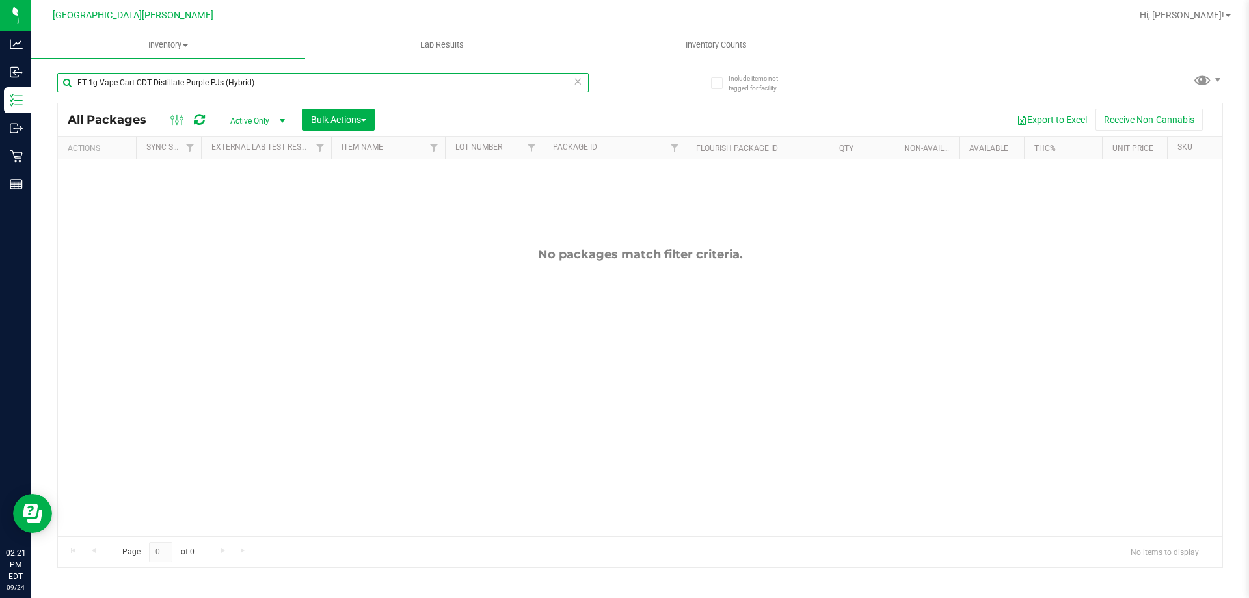
type input "FT 1g Vape Cart CDT Distillate Purple PJs (Hybrid)"
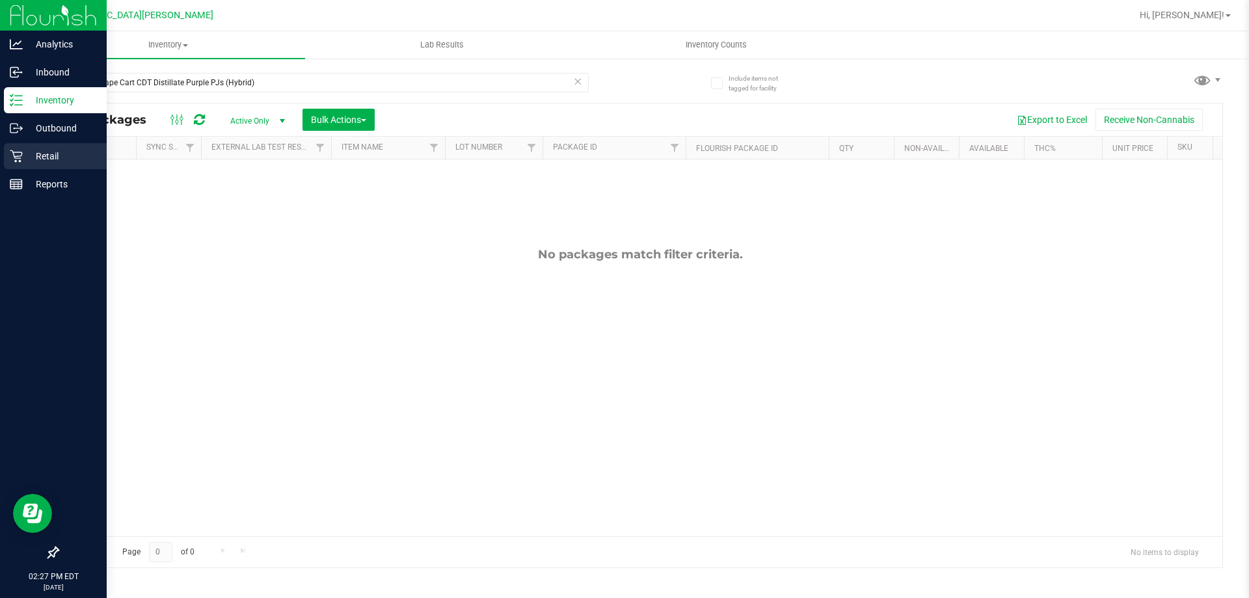
click at [25, 165] on div "Retail" at bounding box center [55, 156] width 103 height 26
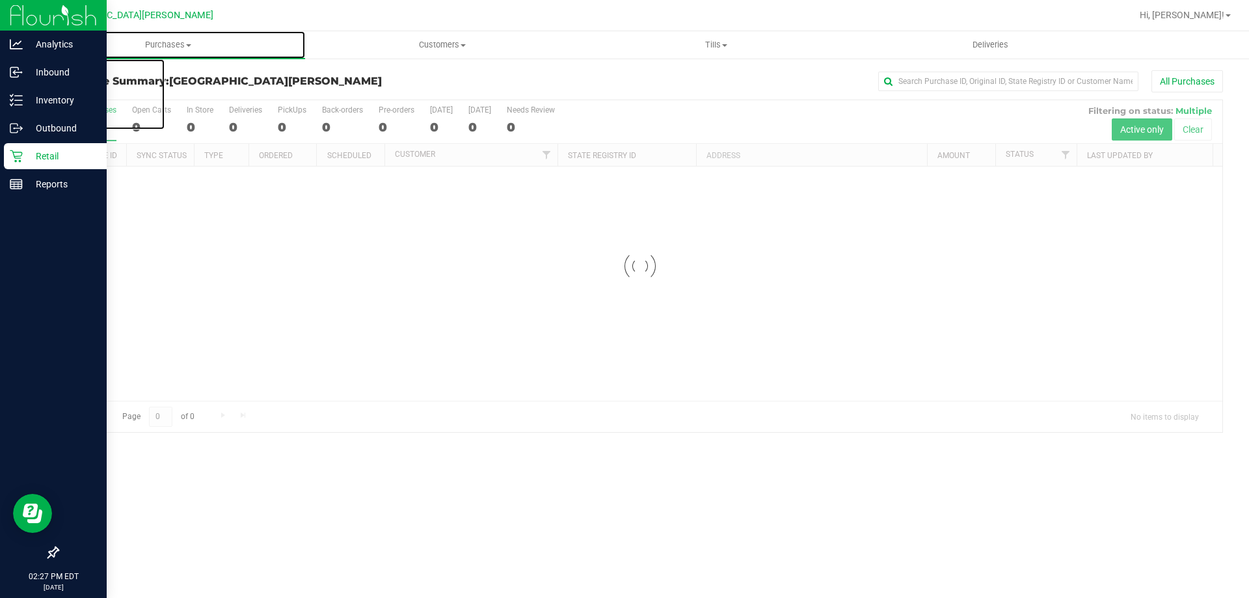
click at [173, 44] on span "Purchases" at bounding box center [168, 45] width 274 height 12
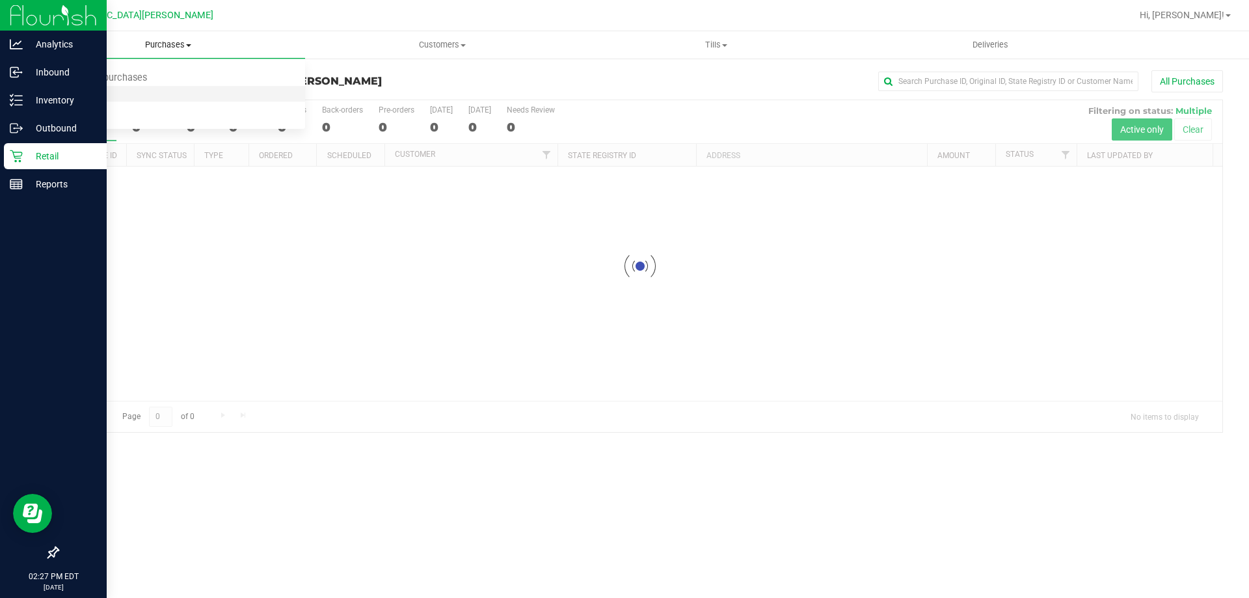
click at [102, 95] on span "Fulfillment" at bounding box center [71, 93] width 81 height 11
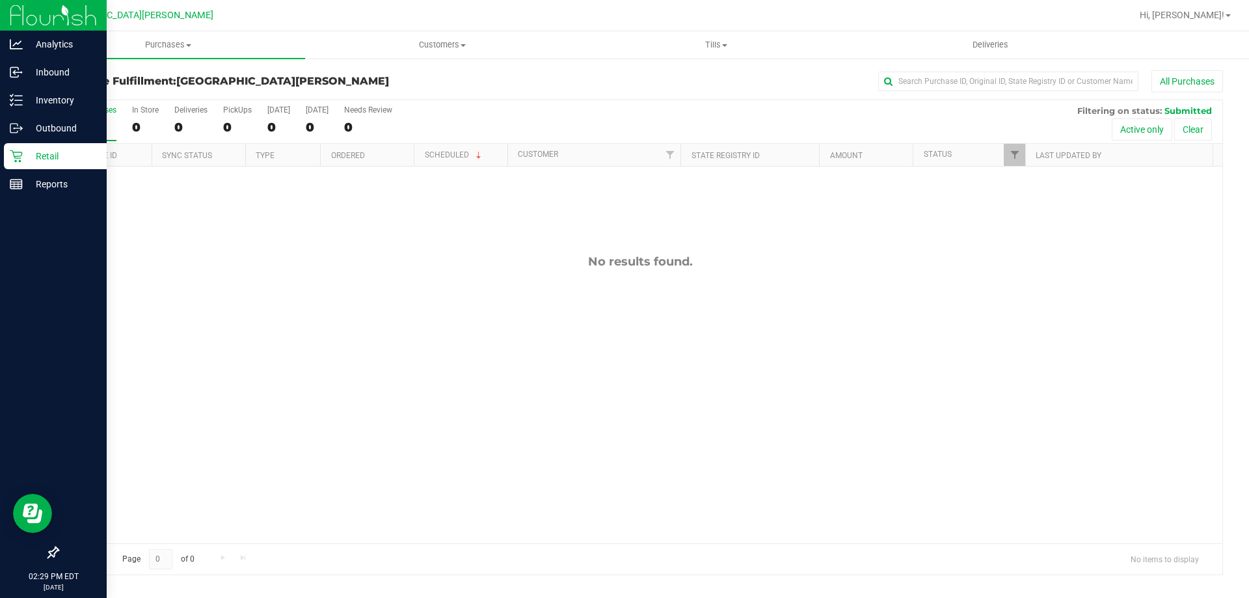
click at [37, 146] on div "Retail" at bounding box center [55, 156] width 103 height 26
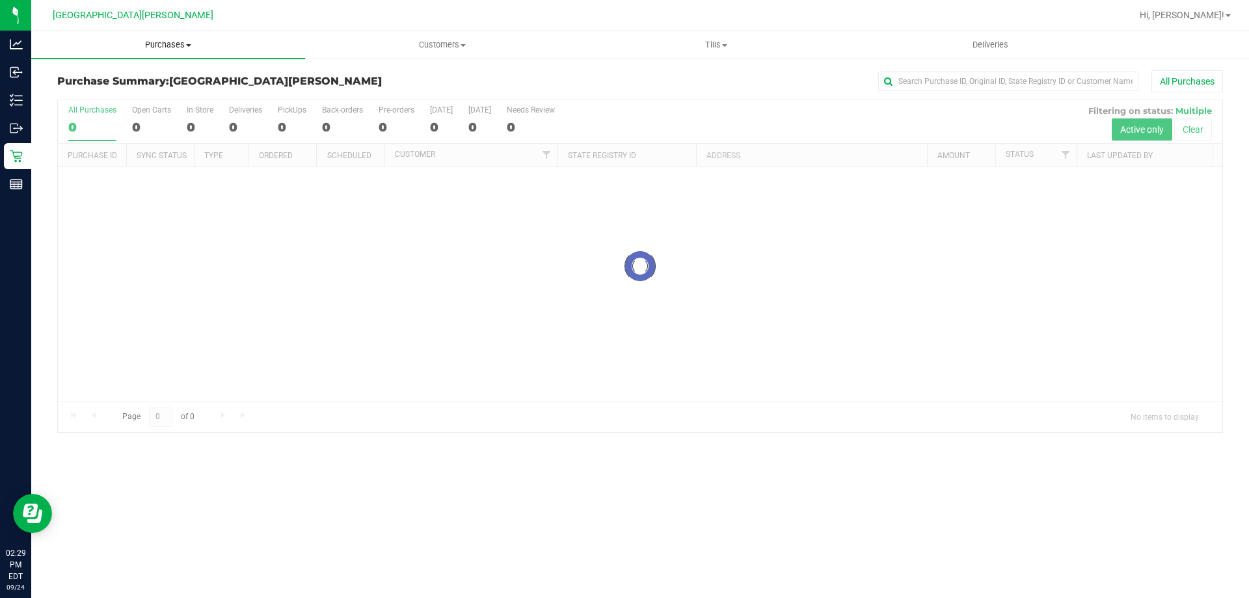
click at [171, 48] on span "Purchases" at bounding box center [168, 45] width 274 height 12
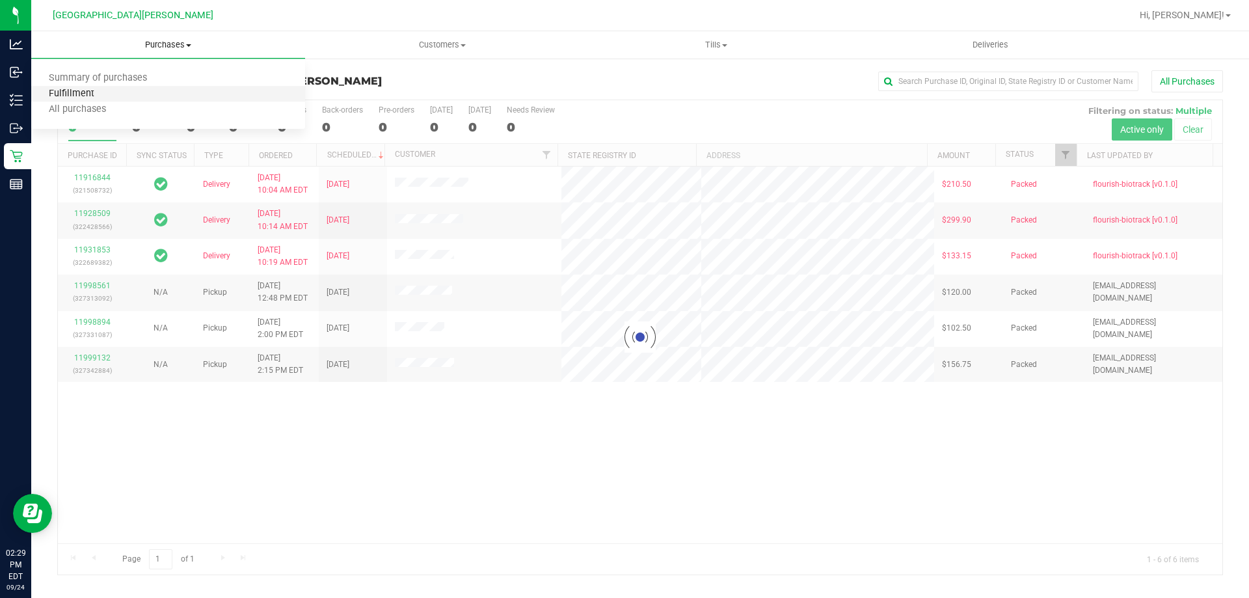
click at [100, 89] on span "Fulfillment" at bounding box center [71, 93] width 81 height 11
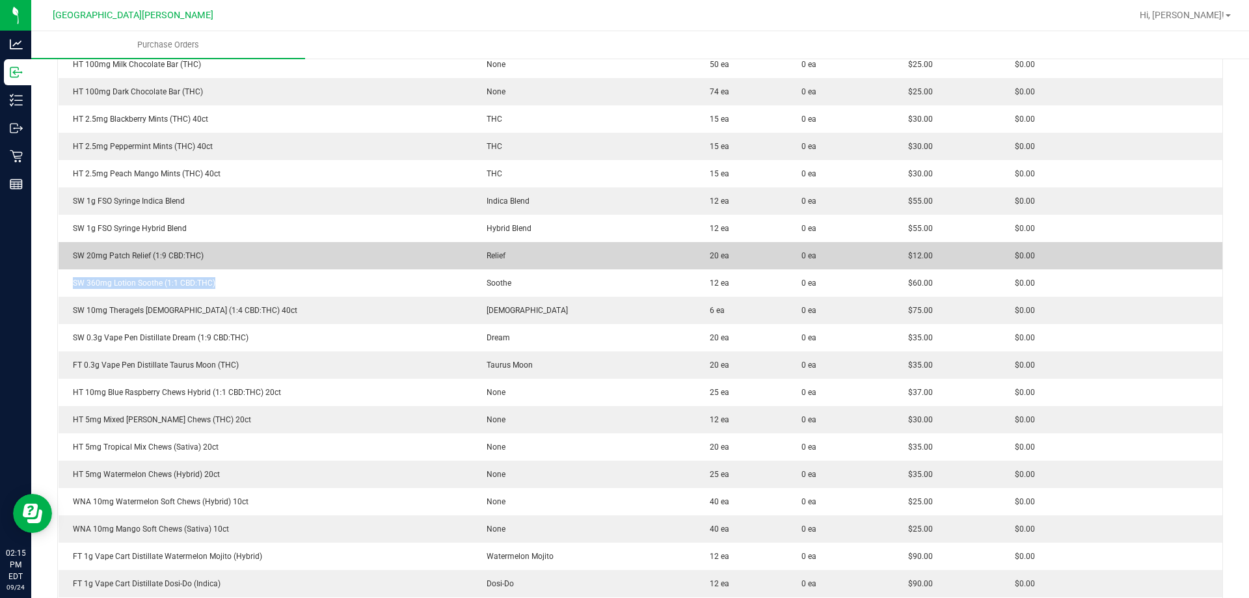
scroll to position [2408, 0]
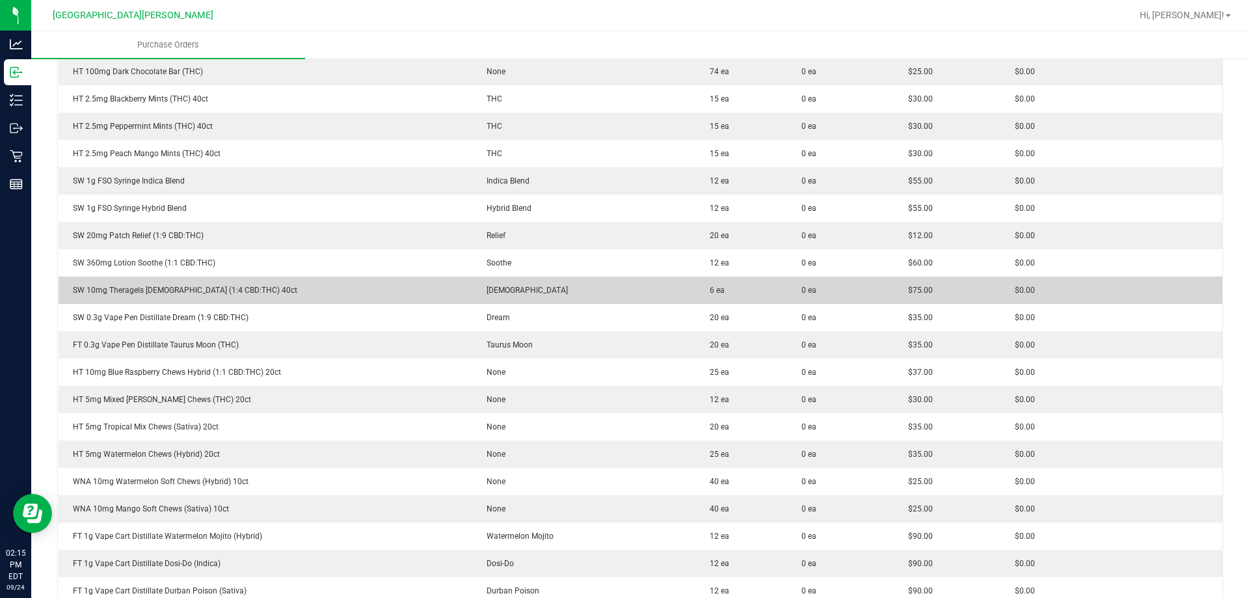
click at [131, 287] on div "SW 10mg Theragels [DEMOGRAPHIC_DATA] (1:4 CBD:THC) 40ct" at bounding box center [265, 290] width 398 height 12
copy div "SW 10mg Theragels [DEMOGRAPHIC_DATA] (1:4 CBD:THC) 40ct"
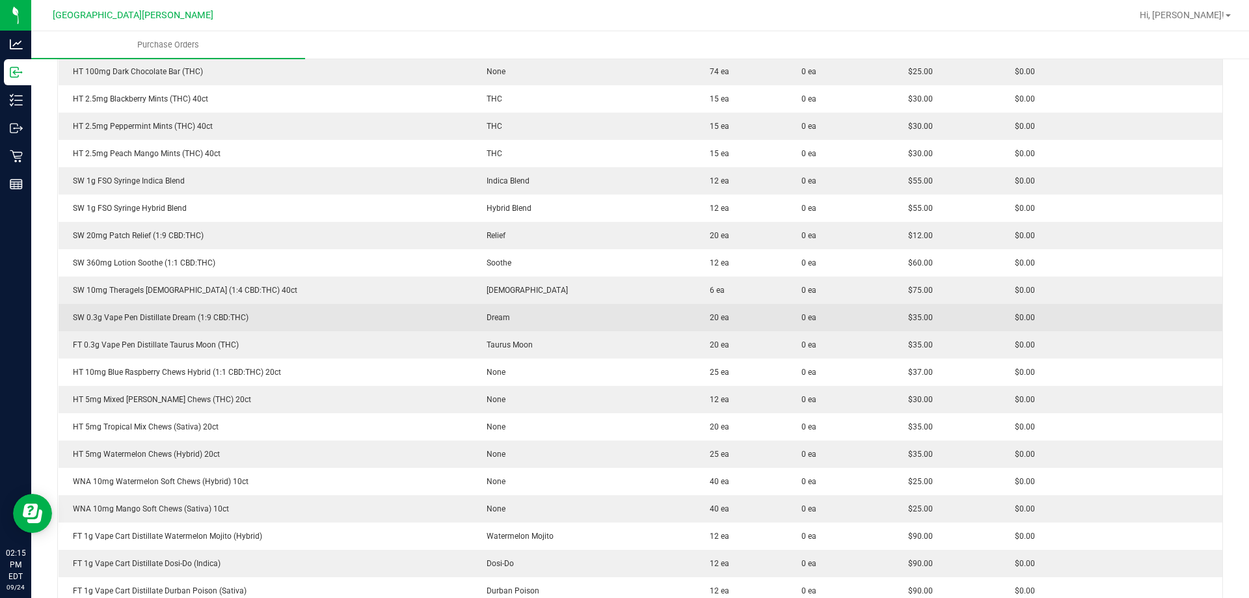
click at [195, 315] on div "SW 0.3g Vape Pen Distillate Dream (1:9 CBD:THC)" at bounding box center [265, 318] width 398 height 12
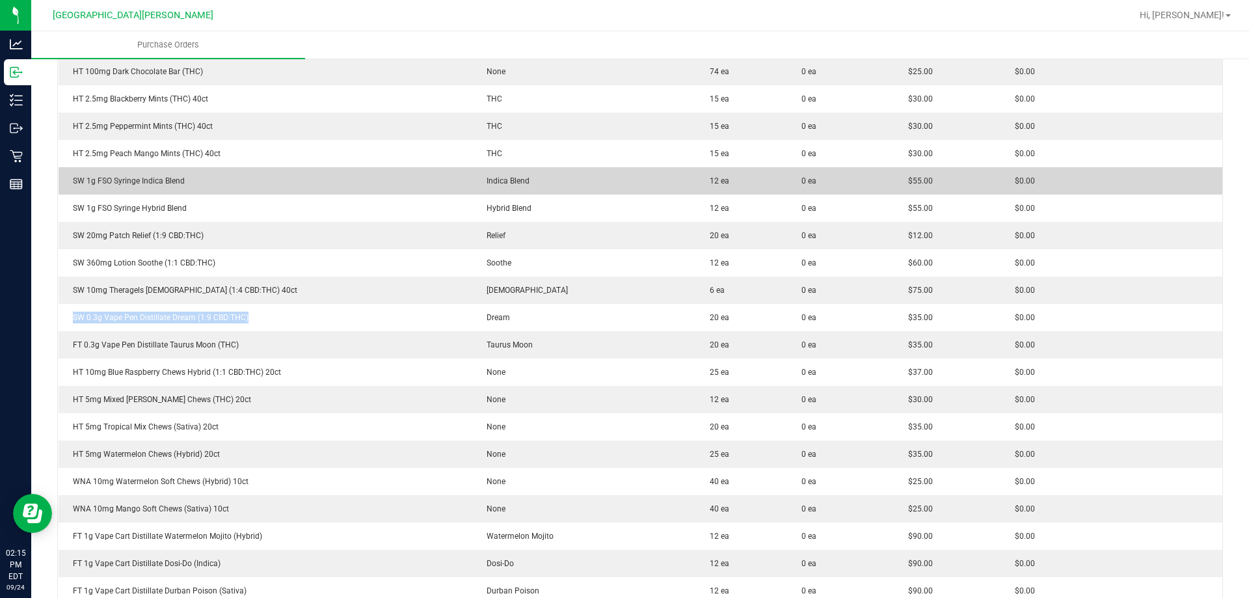
copy div "SW 0.3g Vape Pen Distillate Dream (1:9 CBD:THC)"
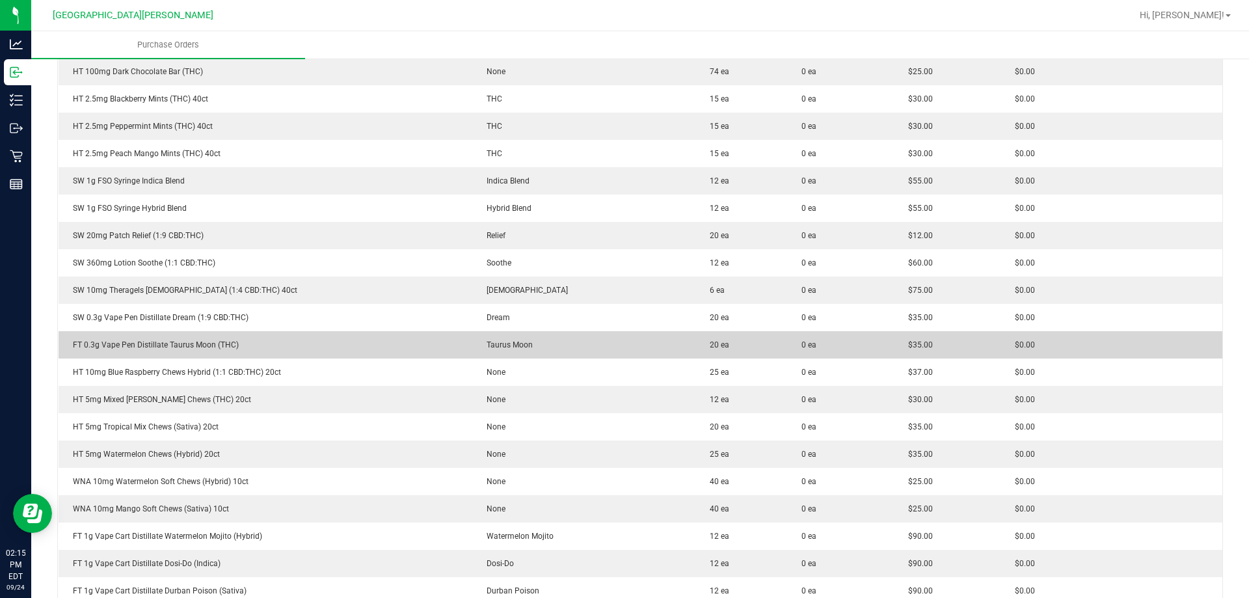
click at [139, 344] on div "FT 0.3g Vape Pen Distillate Taurus Moon (THC)" at bounding box center [265, 345] width 398 height 12
copy div "FT 0.3g Vape Pen Distillate Taurus Moon (THC)"
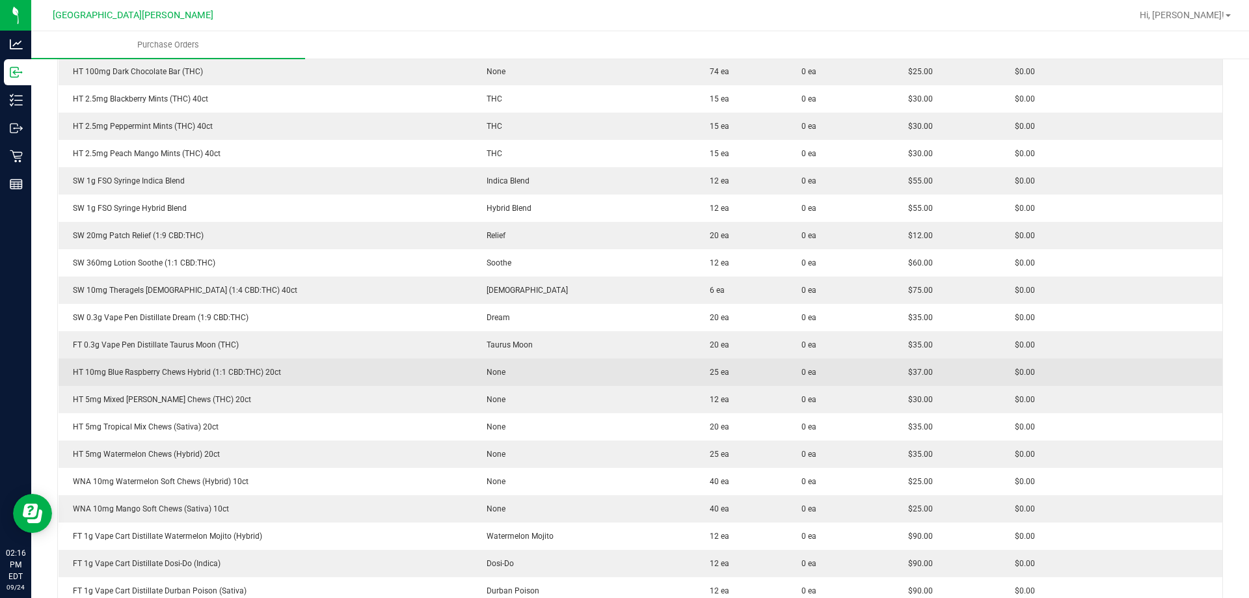
click at [191, 373] on div "HT 10mg Blue Raspberry Chews Hybrid (1:1 CBD:THC) 20ct" at bounding box center [265, 372] width 398 height 12
copy div "HT 10mg Blue Raspberry Chews Hybrid (1:1 CBD:THC) 20ct"
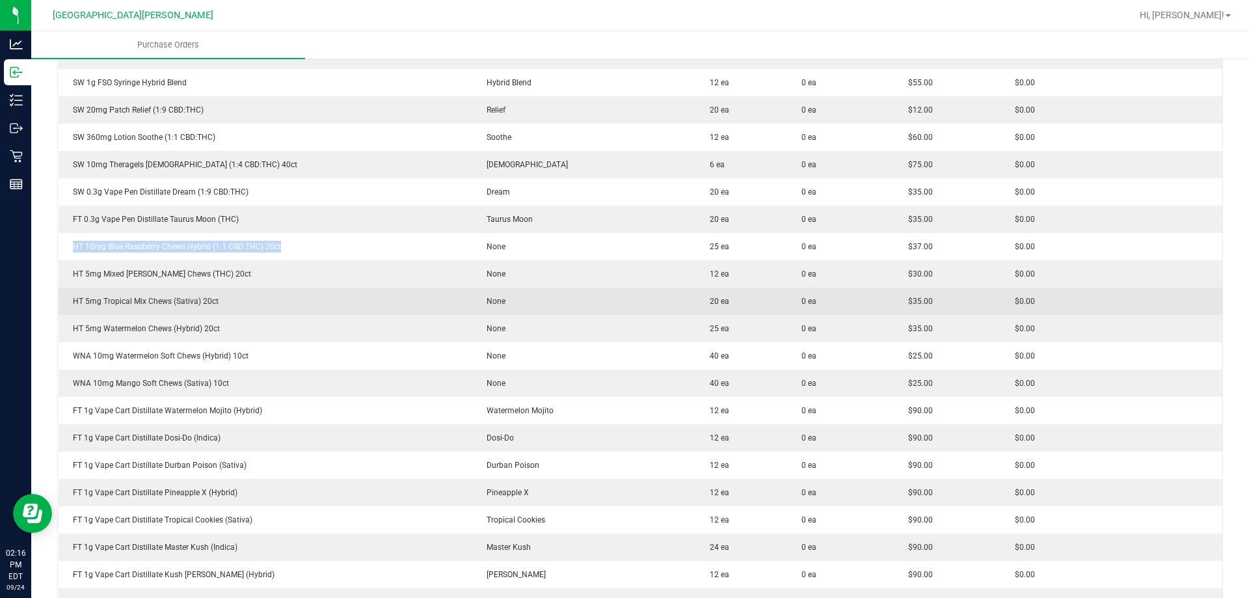
scroll to position [2538, 0]
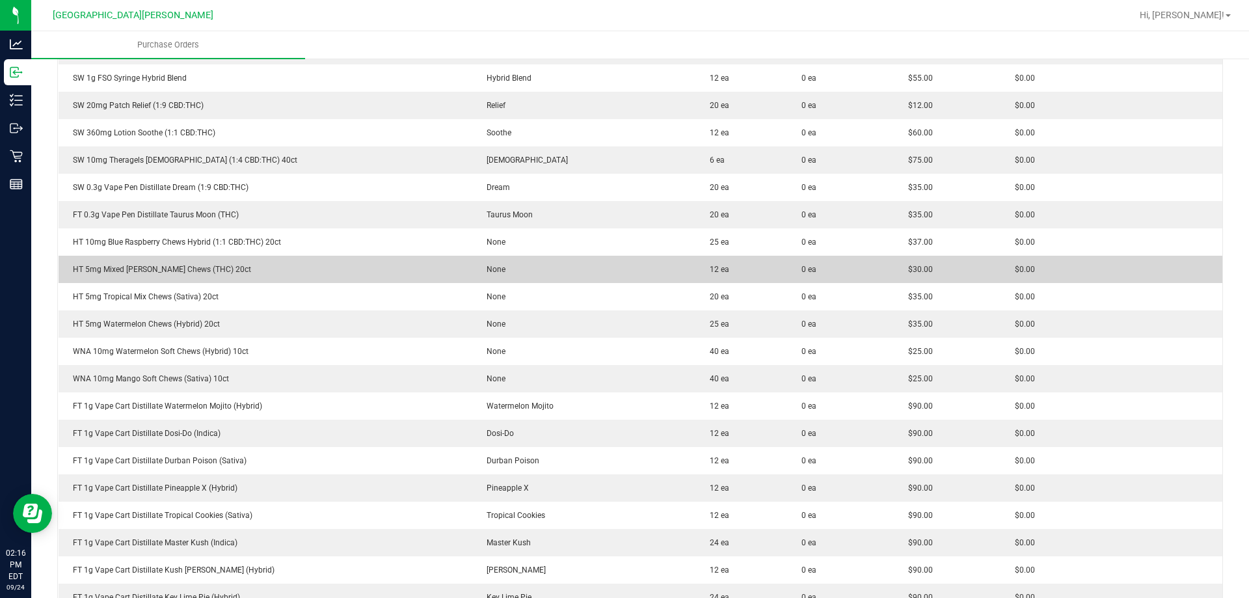
click at [190, 273] on div "HT 5mg Mixed [PERSON_NAME] Chews (THC) 20ct" at bounding box center [265, 270] width 398 height 12
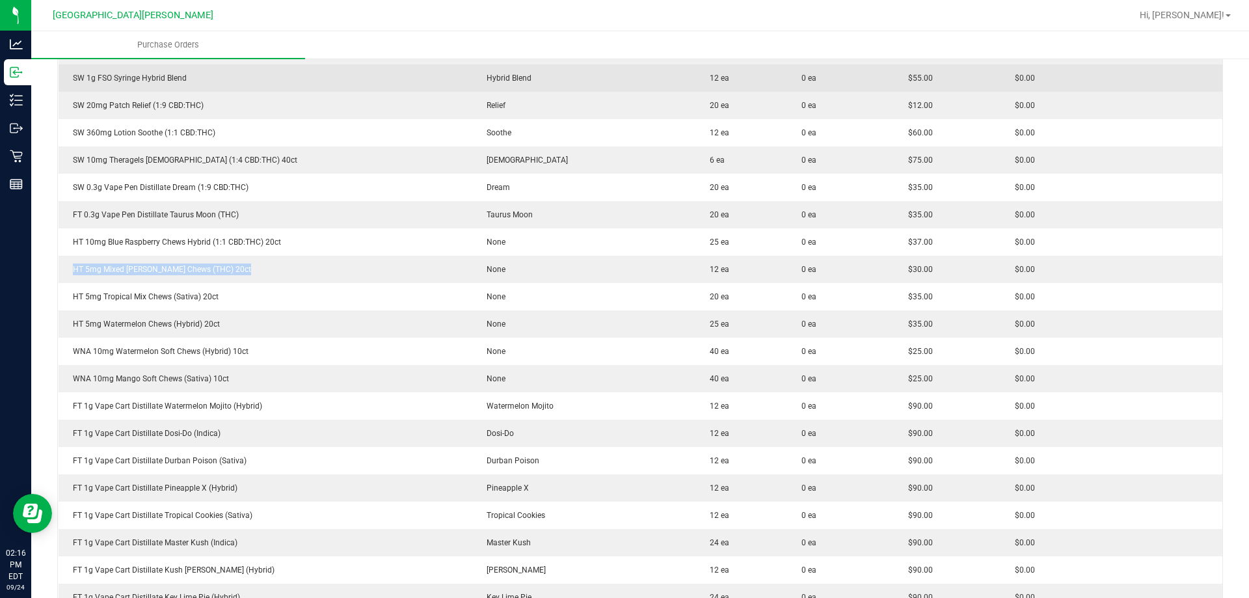
copy div "HT 5mg Mixed [PERSON_NAME] Chews (THC) 20ct"
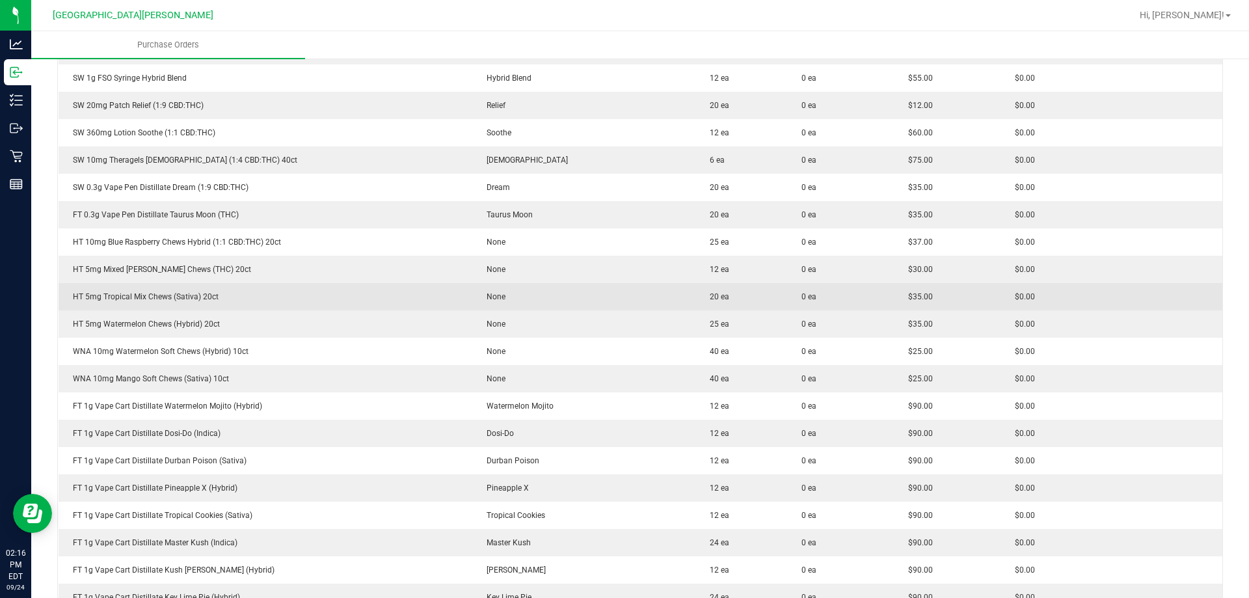
click at [183, 299] on div "HT 5mg Tropical Mix Chews (Sativa) 20ct" at bounding box center [265, 297] width 398 height 12
click at [184, 297] on div "HT 5mg Tropical Mix Chews (Sativa) 20ct" at bounding box center [265, 297] width 398 height 12
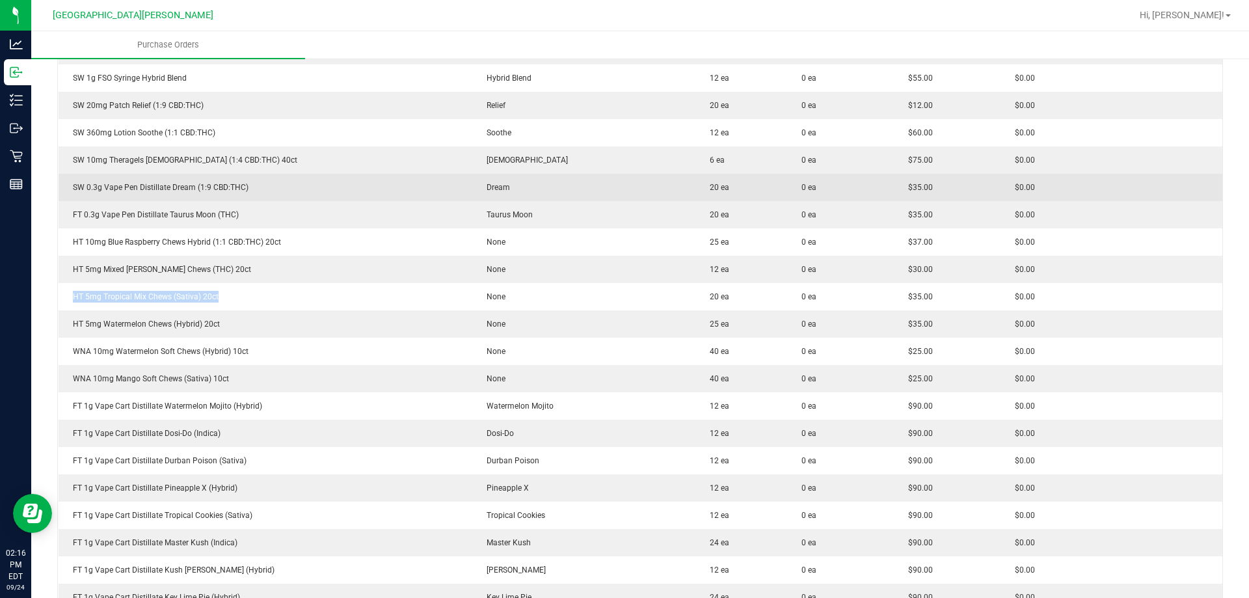
copy div "HT 5mg Tropical Mix Chews (Sativa) 20ct"
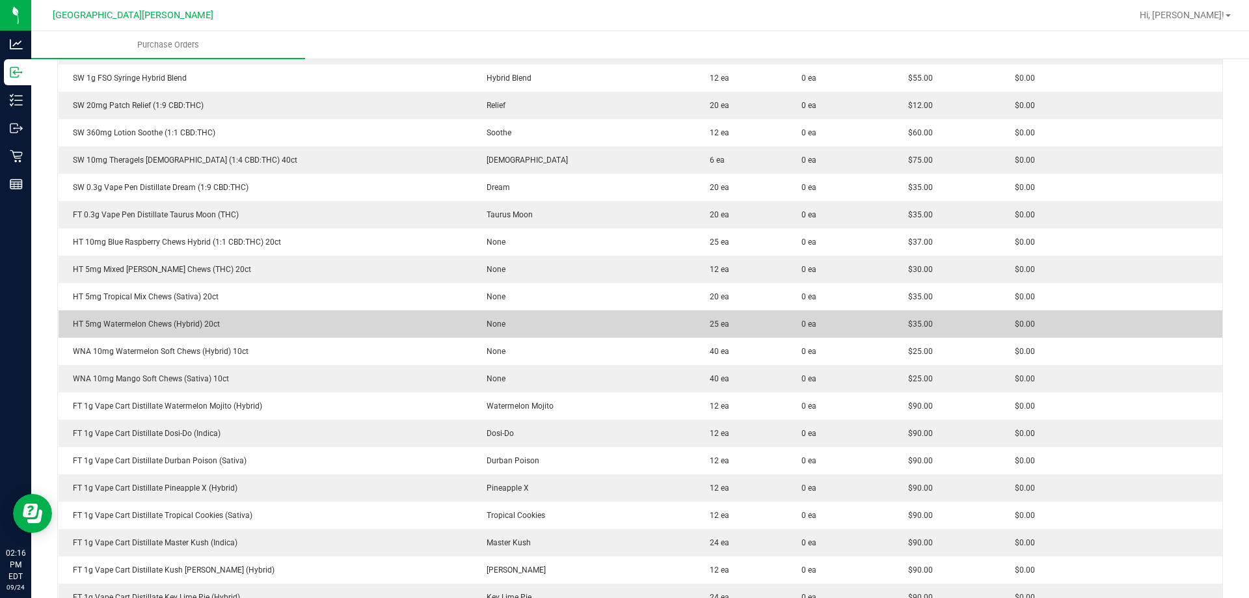
click at [180, 323] on div "HT 5mg Watermelon Chews (Hybrid) 20ct" at bounding box center [265, 324] width 398 height 12
copy div "HT 5mg Watermelon Chews (Hybrid) 20ct"
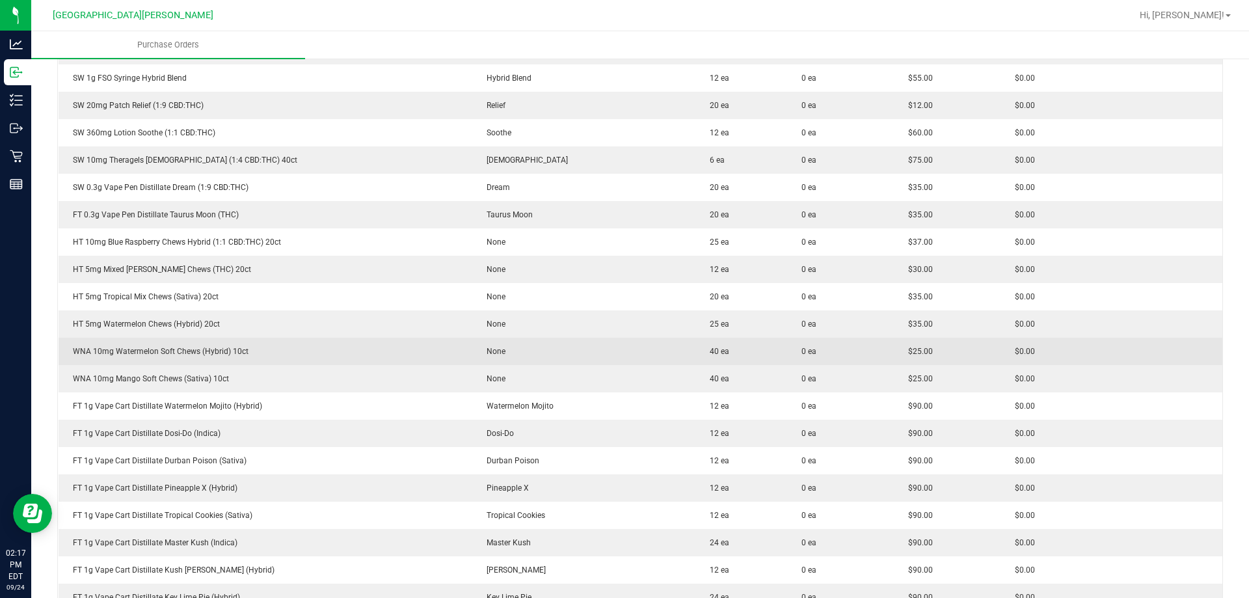
click at [216, 356] on div "WNA 10mg Watermelon Soft Chews (Hybrid) 10ct" at bounding box center [265, 352] width 398 height 12
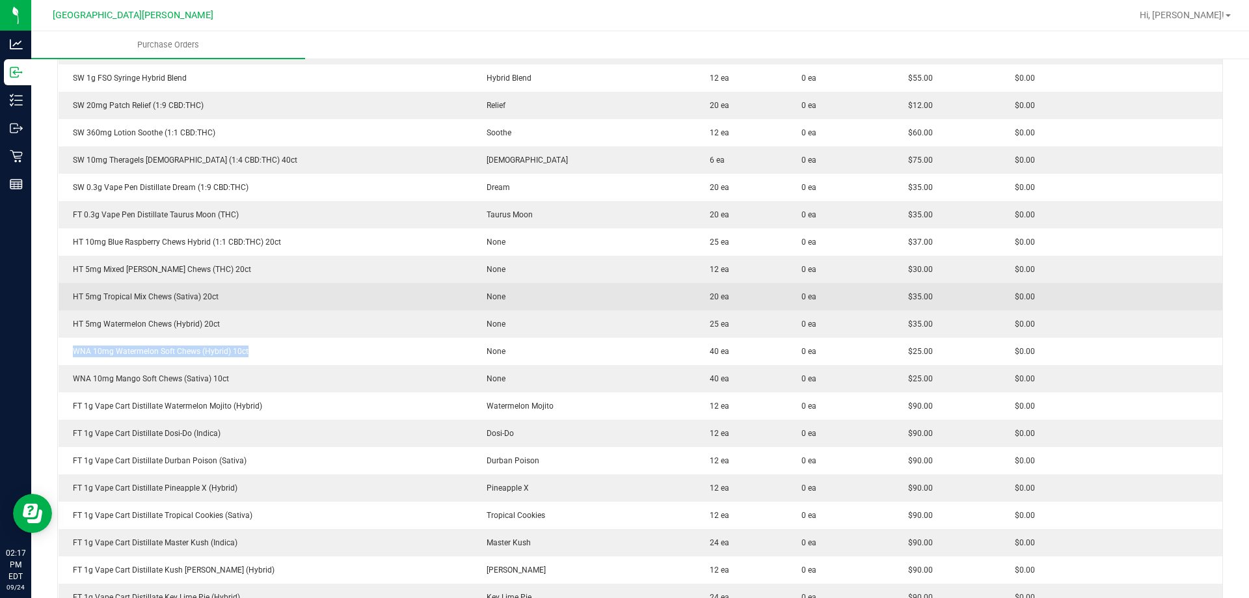
copy div "WNA 10mg Watermelon Soft Chews (Hybrid) 10ct"
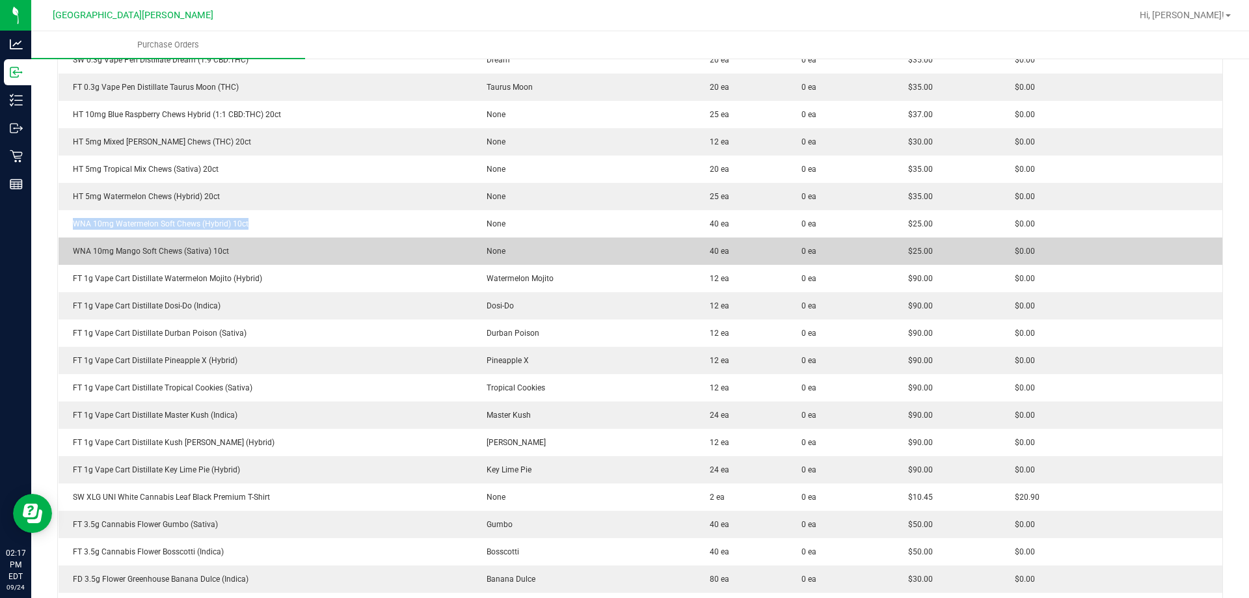
scroll to position [2668, 0]
click at [180, 244] on div "WNA 10mg Mango Soft Chews (Sativa) 10ct" at bounding box center [265, 249] width 398 height 12
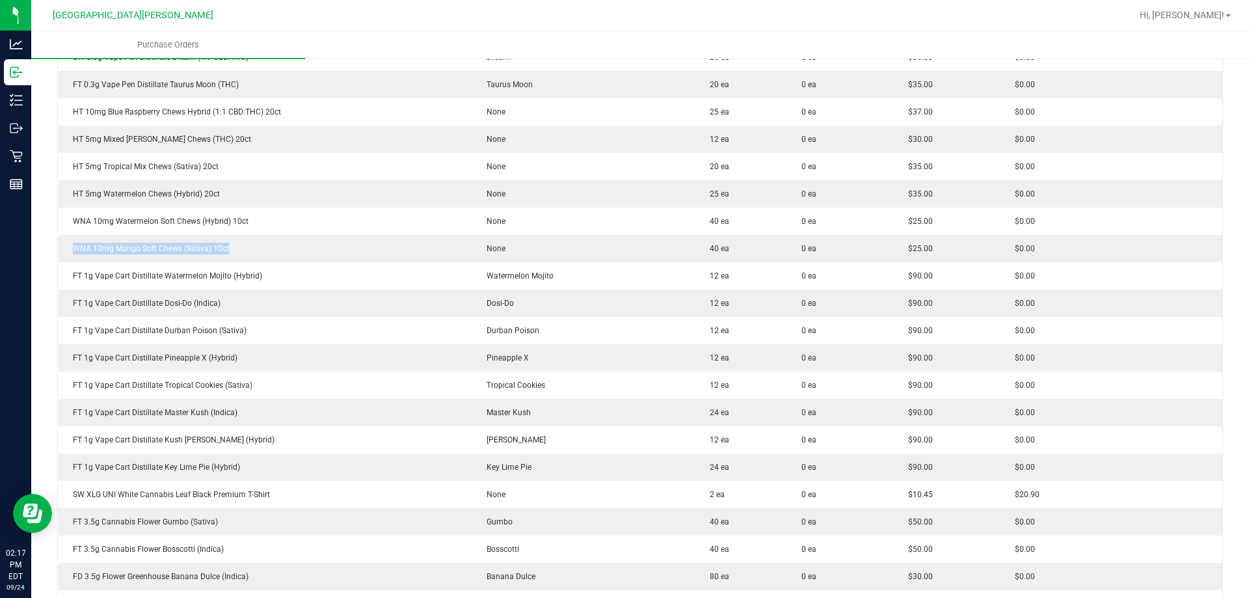
copy div "WNA 10mg Mango Soft Chews (Sativa) 10ct"
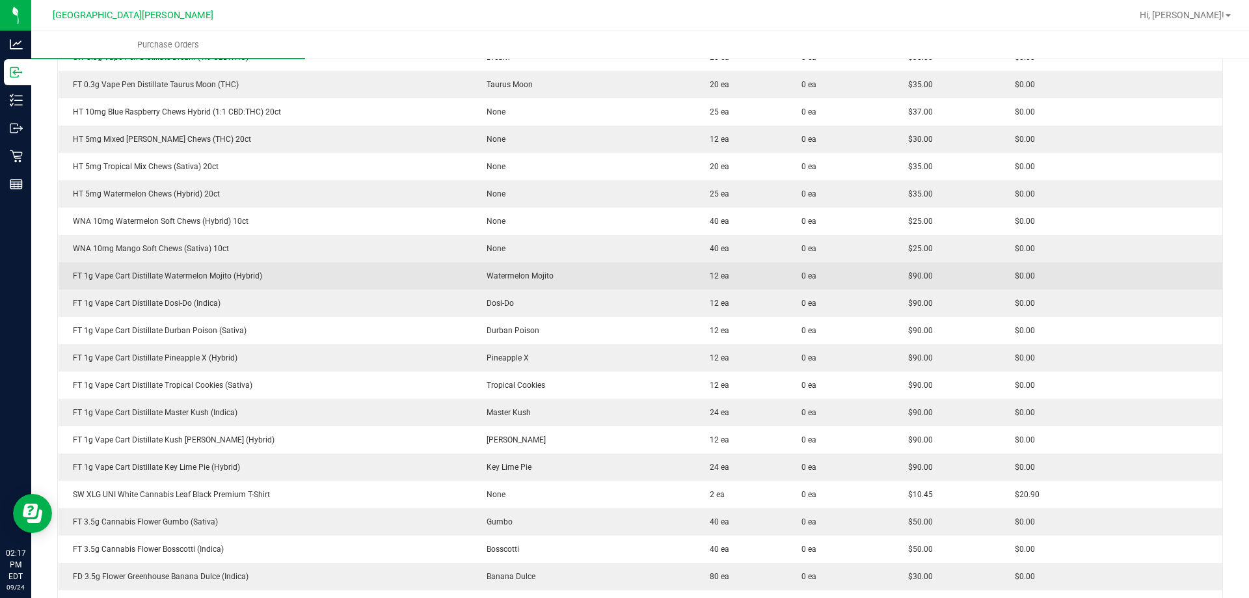
click at [199, 272] on div "FT 1g Vape Cart Distillate Watermelon Mojito (Hybrid)" at bounding box center [265, 276] width 398 height 12
copy div "FT 1g Vape Cart Distillate Watermelon Mojito (Hybrid)"
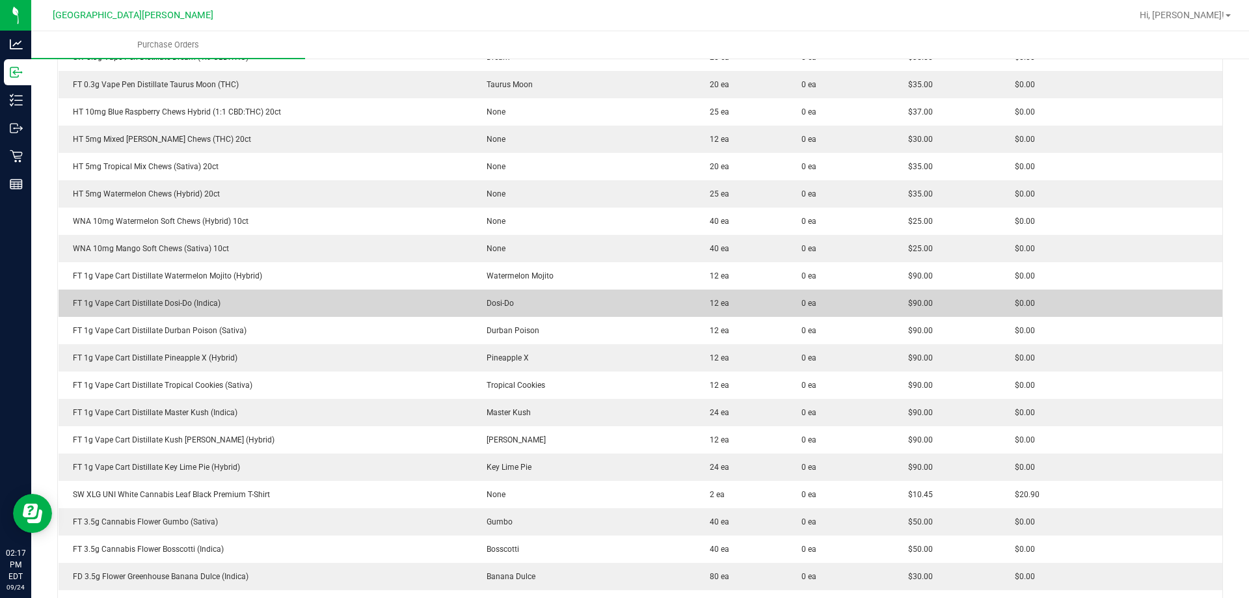
click at [190, 300] on div "FT 1g Vape Cart Distillate Dosi-Do (Indica)" at bounding box center [265, 303] width 398 height 12
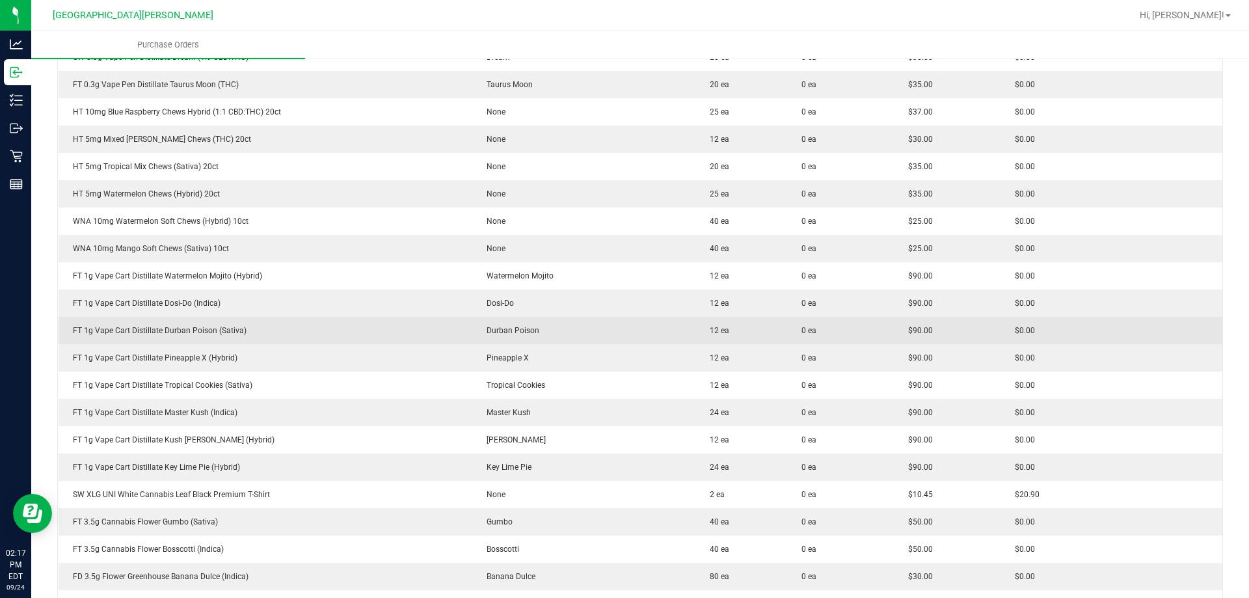
click at [193, 331] on div "FT 1g Vape Cart Distillate Durban Poison (Sativa)" at bounding box center [265, 331] width 398 height 12
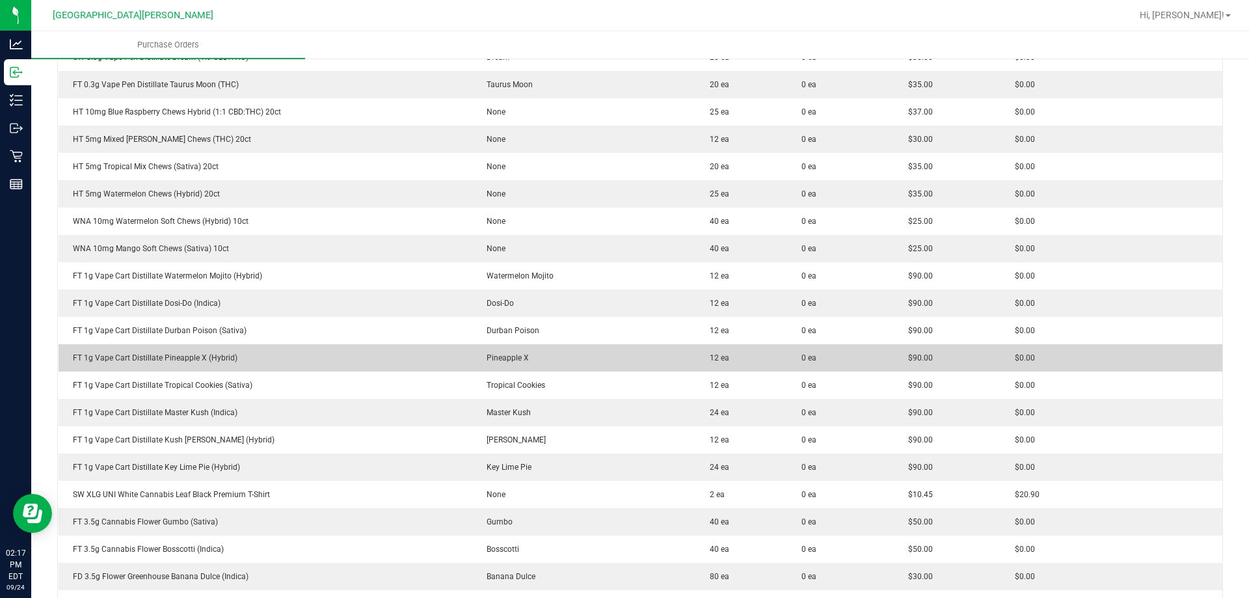
click at [201, 362] on div "FT 1g Vape Cart Distillate Pineapple X (Hybrid)" at bounding box center [265, 358] width 398 height 12
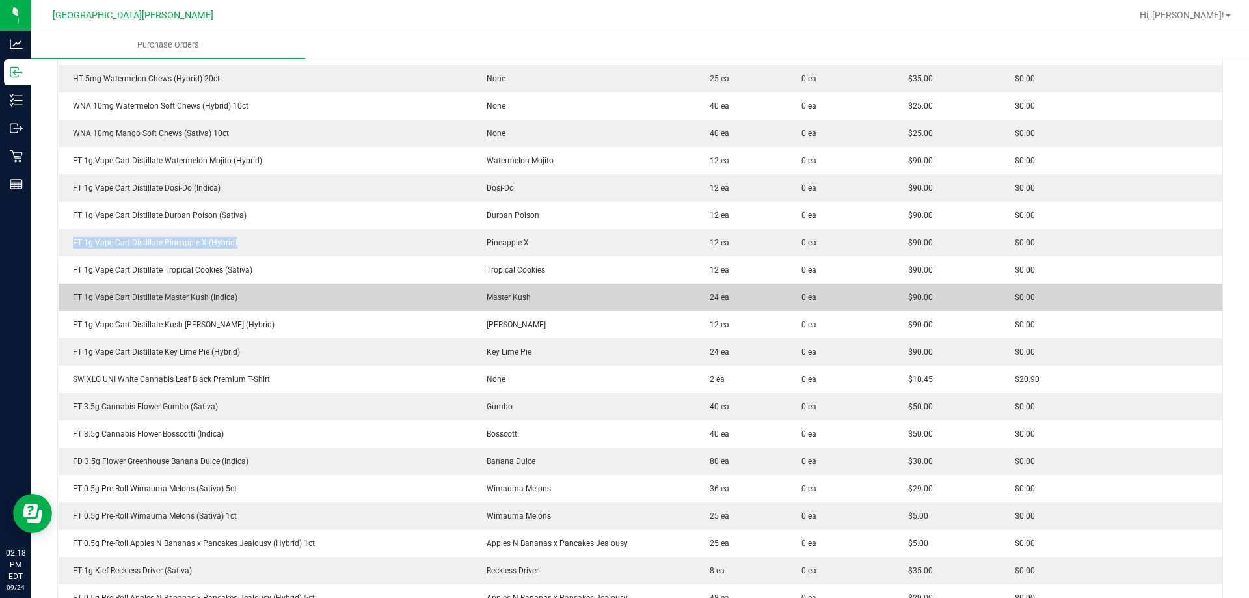
scroll to position [2798, 0]
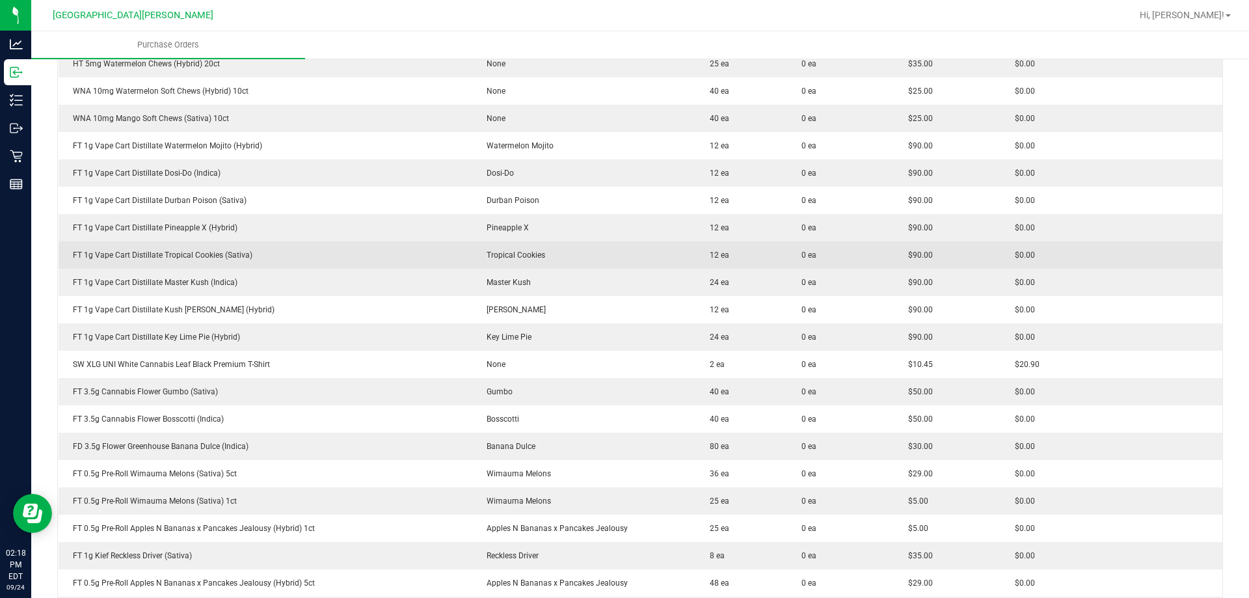
click at [172, 257] on div "FT 1g Vape Cart Distillate Tropical Cookies (Sativa)" at bounding box center [265, 255] width 398 height 12
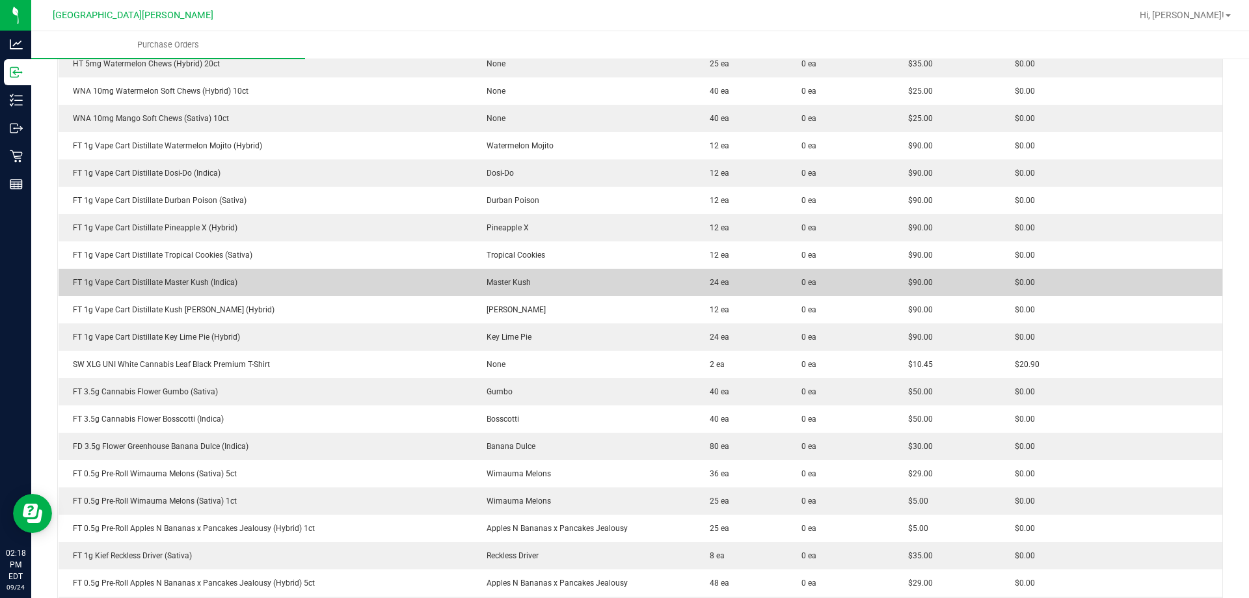
click at [161, 281] on div "FT 1g Vape Cart Distillate Master Kush (Indica)" at bounding box center [265, 283] width 398 height 12
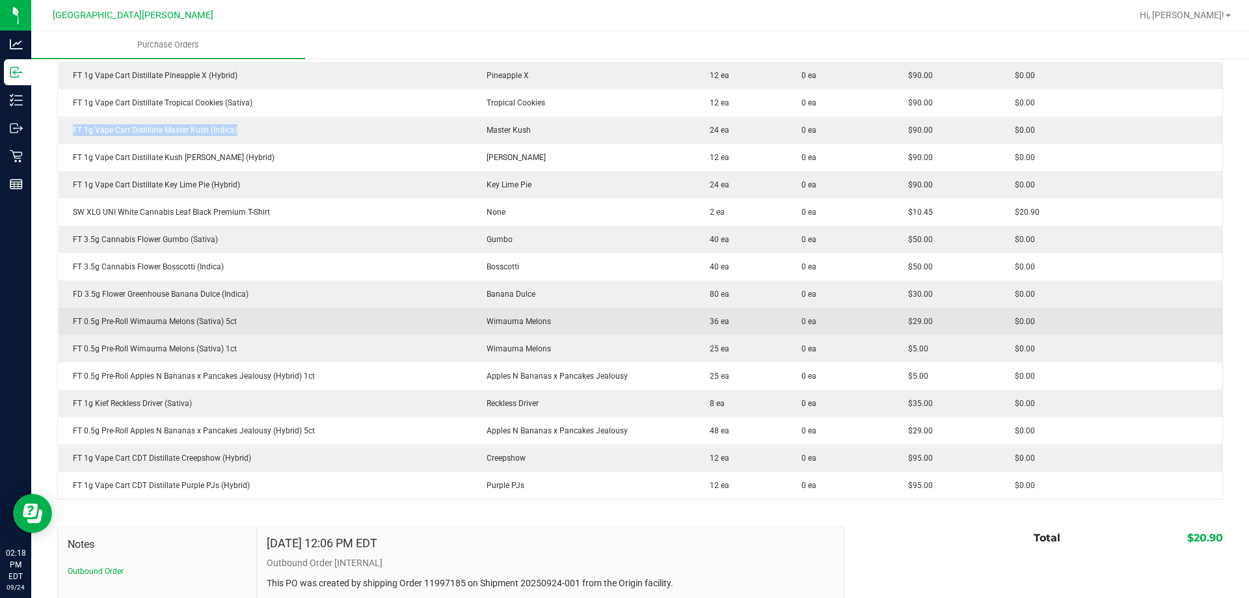
scroll to position [2993, 0]
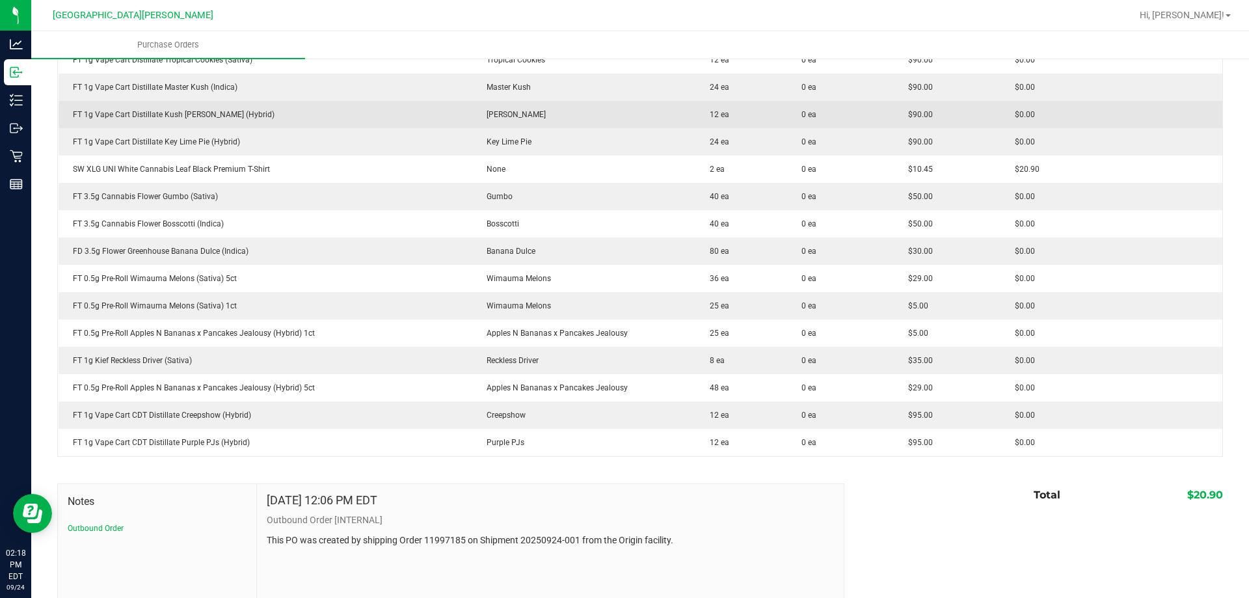
click at [179, 115] on div "FT 1g Vape Cart Distillate Kush [PERSON_NAME] (Hybrid)" at bounding box center [265, 115] width 398 height 12
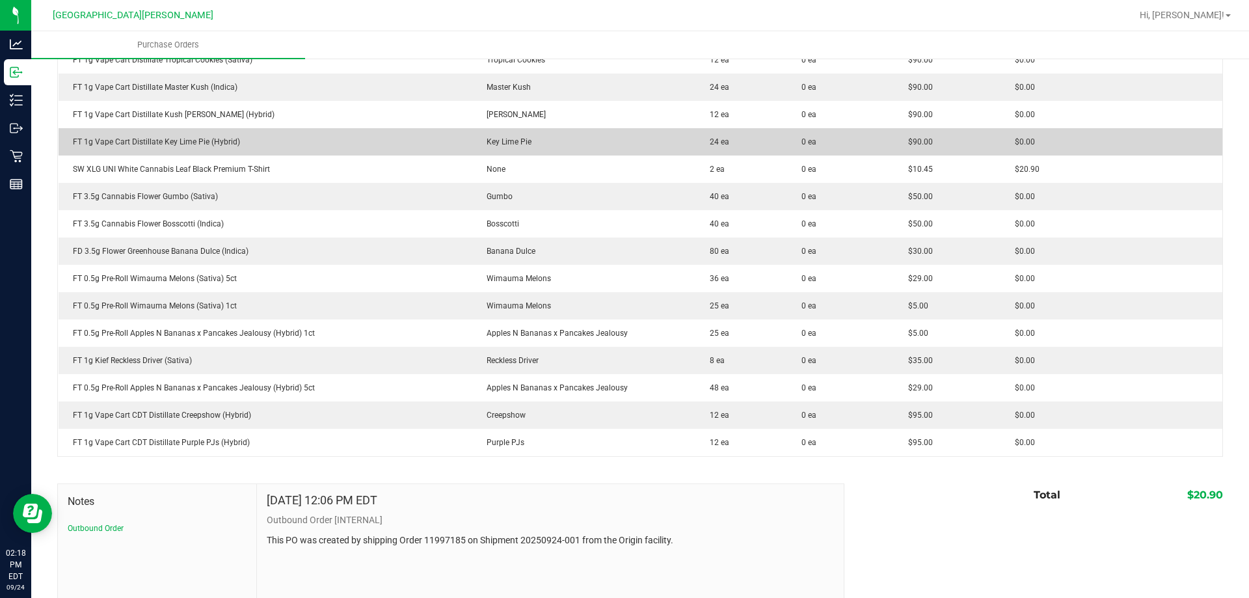
click at [175, 139] on div "FT 1g Vape Cart Distillate Key Lime Pie (Hybrid)" at bounding box center [265, 142] width 398 height 12
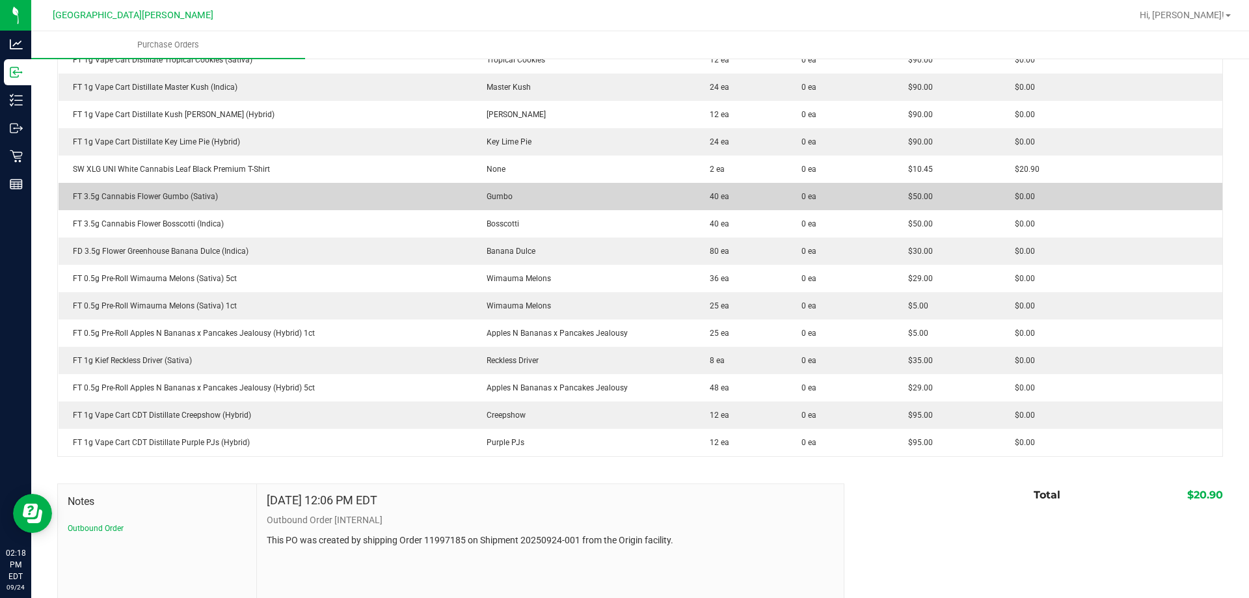
click at [161, 202] on div "FT 3.5g Cannabis Flower Gumbo (Sativa)" at bounding box center [265, 197] width 398 height 12
click at [165, 193] on div "FT 3.5g Cannabis Flower Gumbo (Sativa)" at bounding box center [265, 197] width 398 height 12
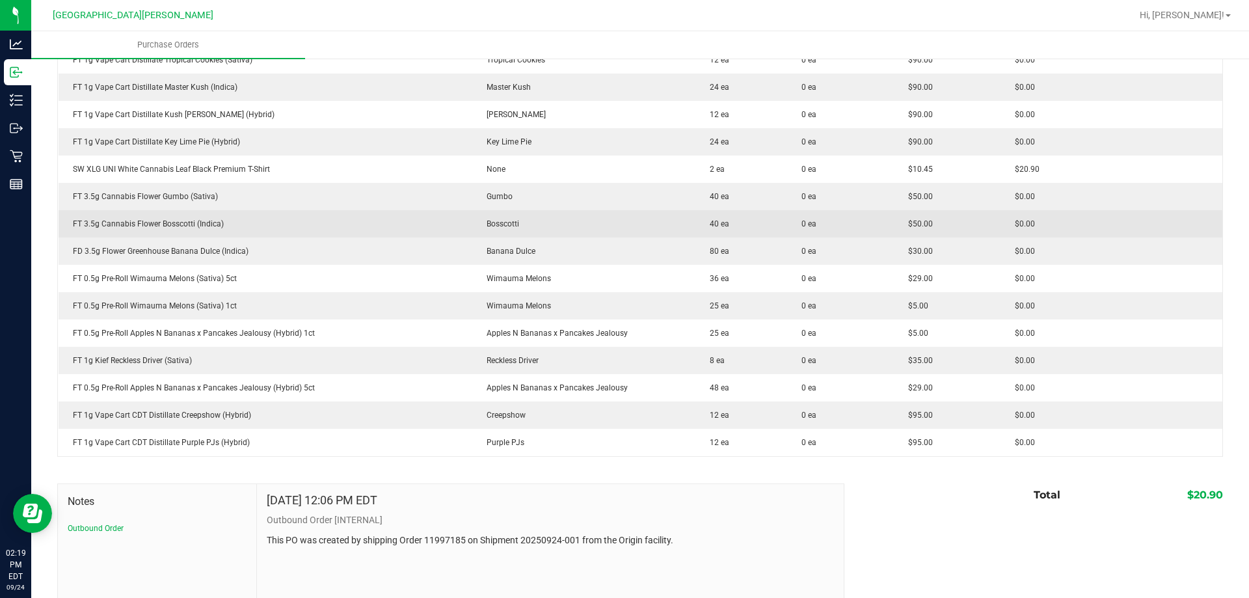
click at [169, 228] on div "FT 3.5g Cannabis Flower Bosscotti (Indica)" at bounding box center [265, 224] width 398 height 12
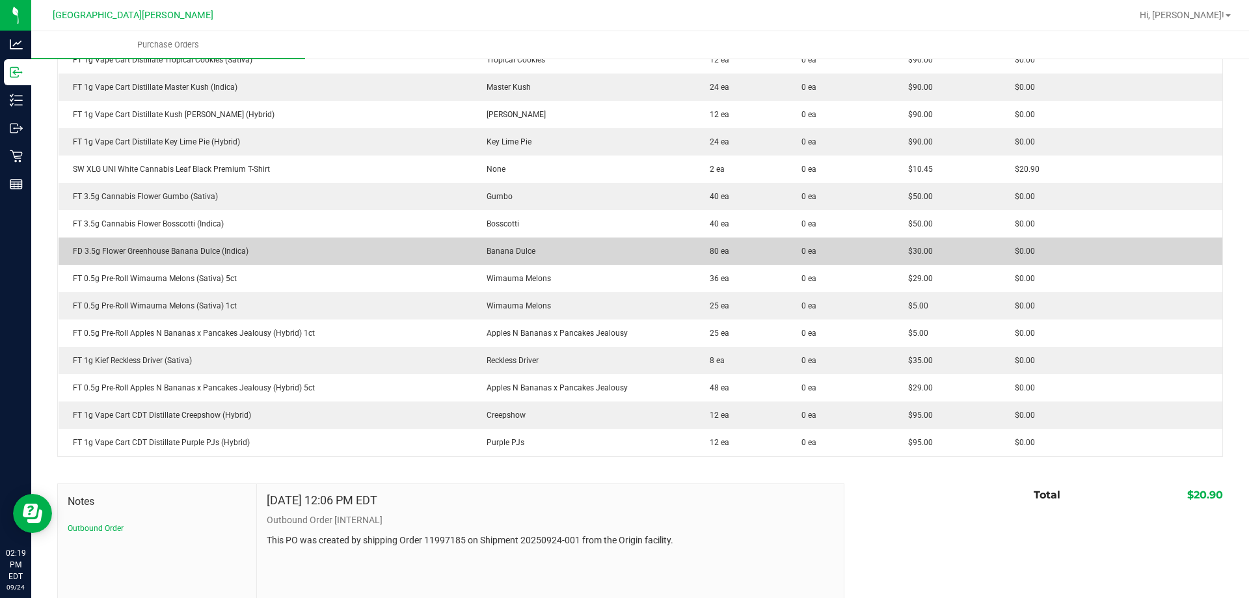
click at [174, 253] on div "FD 3.5g Flower Greenhouse Banana Dulce (Indica)" at bounding box center [265, 251] width 398 height 12
click at [171, 252] on div "FD 3.5g Flower Greenhouse Banana Dulce (Indica)" at bounding box center [265, 251] width 398 height 12
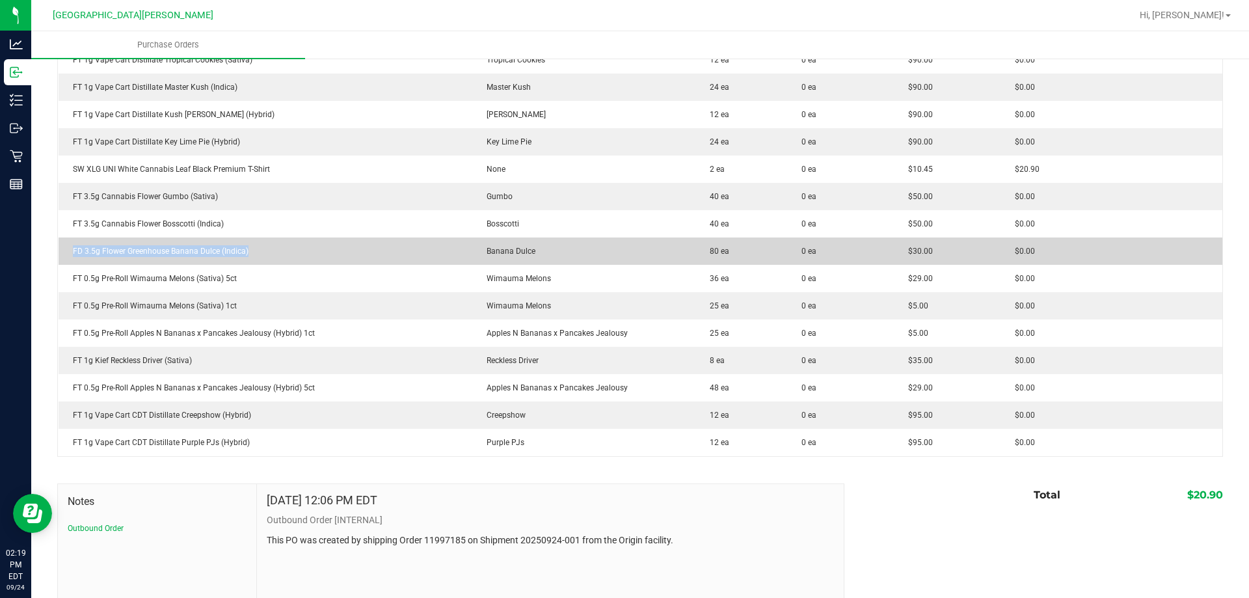
click at [171, 252] on div "FD 3.5g Flower Greenhouse Banana Dulce (Indica)" at bounding box center [265, 251] width 398 height 12
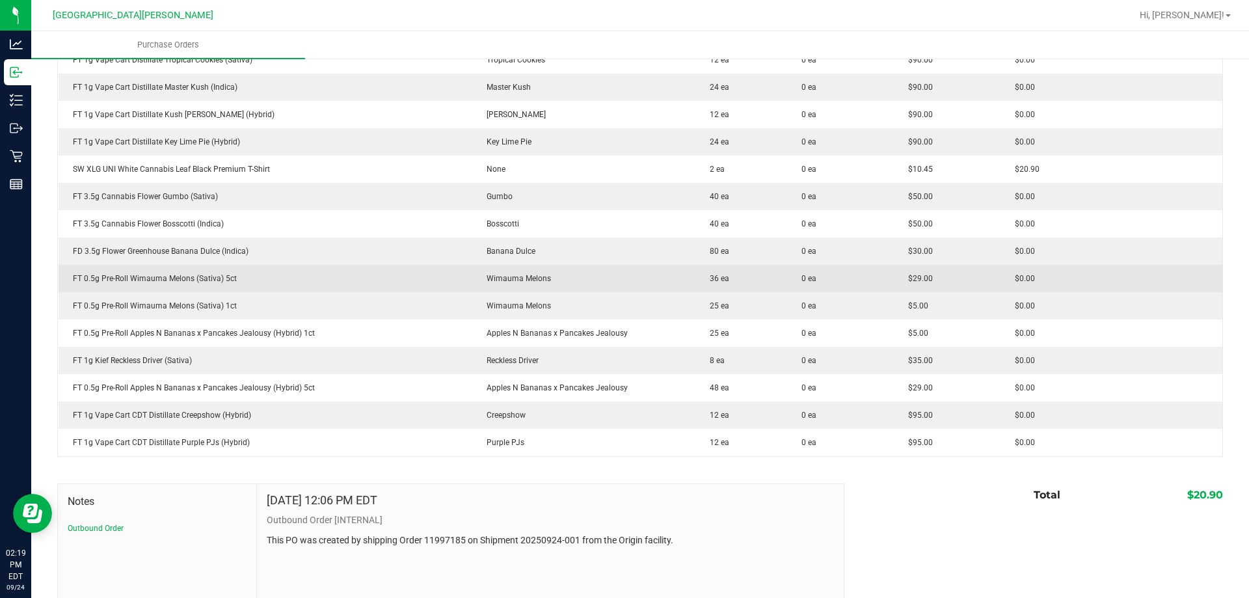
click at [194, 280] on div "FT 0.5g Pre-Roll Wimauma Melons (Sativa) 5ct" at bounding box center [265, 279] width 398 height 12
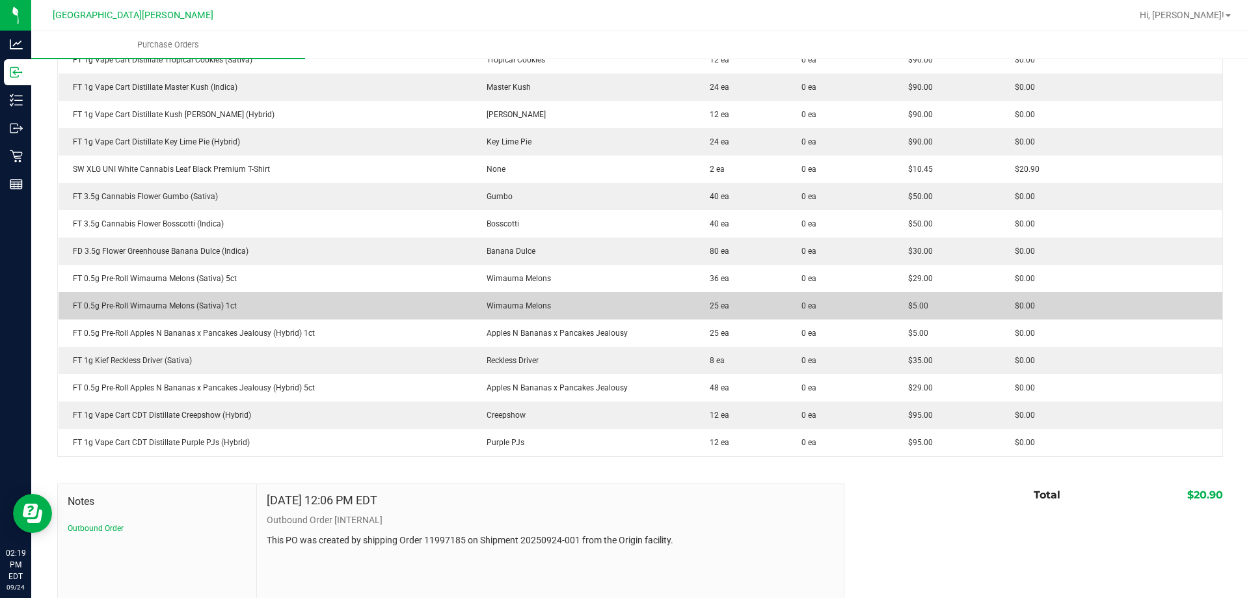
click at [156, 310] on div "FT 0.5g Pre-Roll Wimauma Melons (Sativa) 1ct" at bounding box center [265, 306] width 398 height 12
click at [187, 305] on div "FT 0.5g Pre-Roll Wimauma Melons (Sativa) 1ct" at bounding box center [265, 306] width 398 height 12
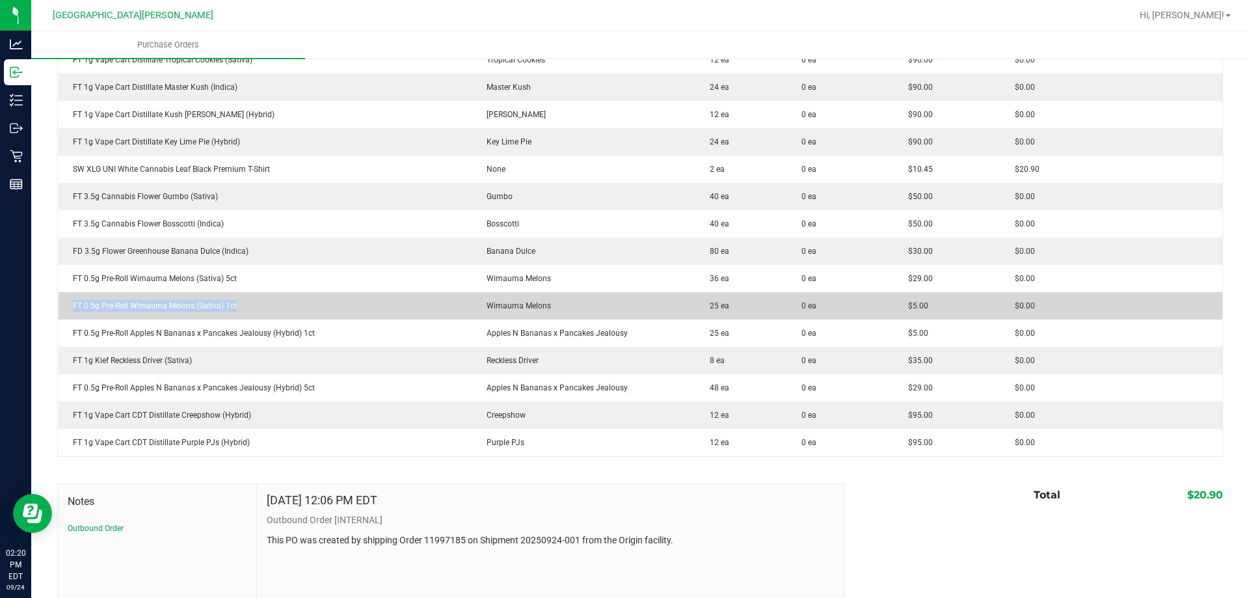
click at [187, 305] on div "FT 0.5g Pre-Roll Wimauma Melons (Sativa) 1ct" at bounding box center [265, 306] width 398 height 12
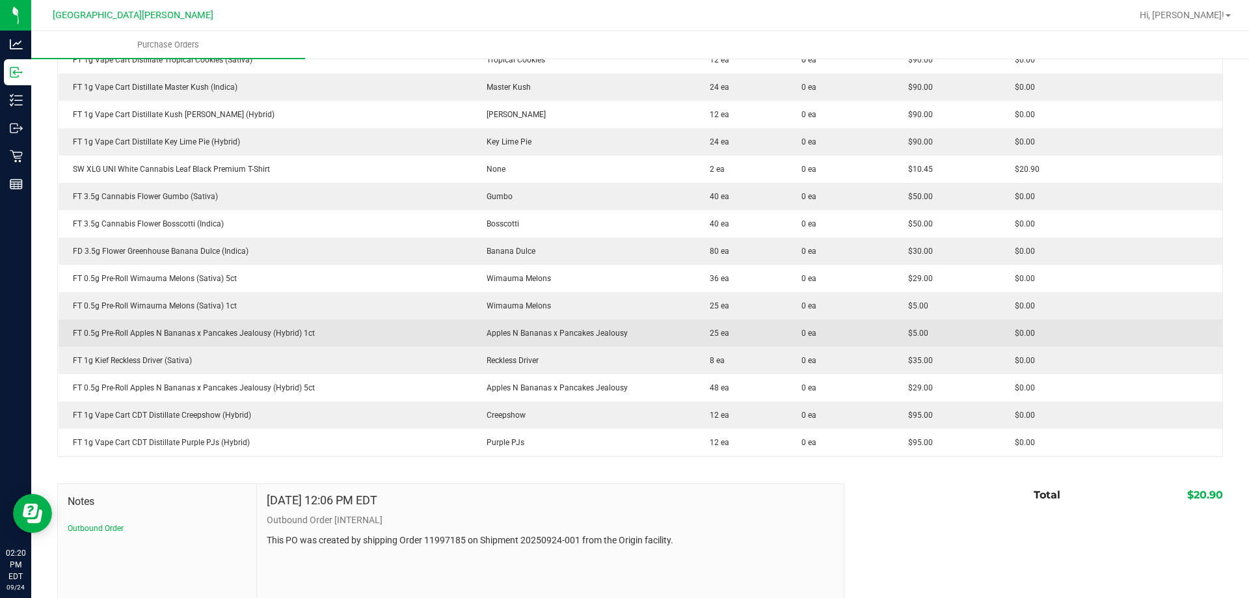
click at [252, 329] on div "FT 0.5g Pre-Roll Apples N Bananas x Pancakes Jealousy (Hybrid) 1ct" at bounding box center [265, 333] width 398 height 12
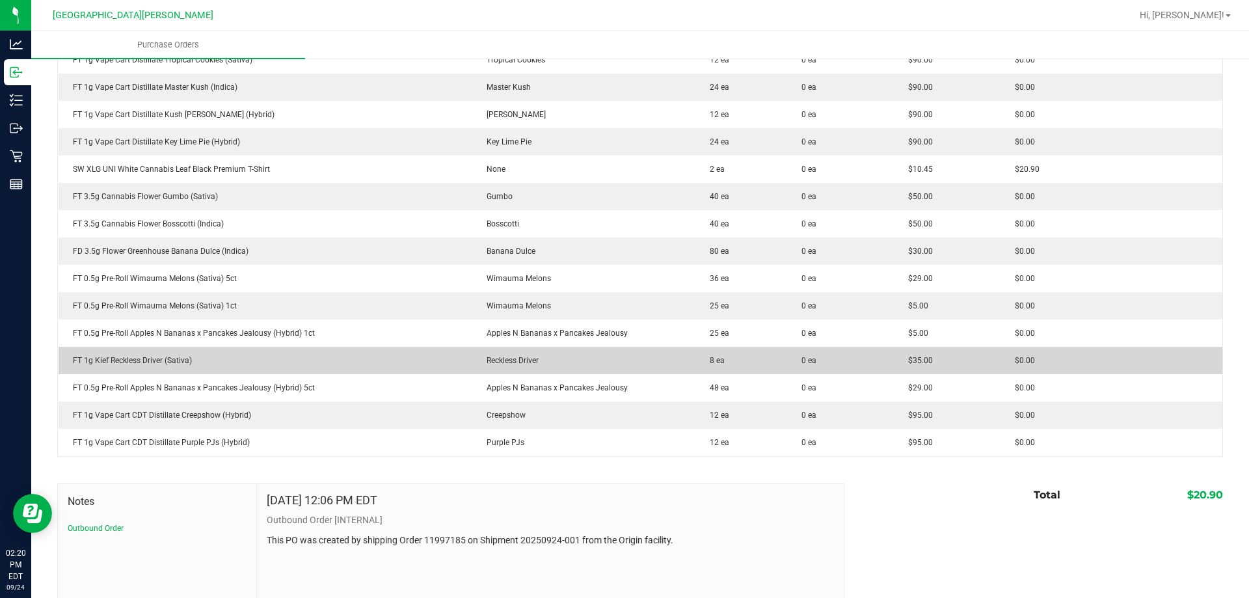
click at [161, 365] on div "FT 1g Kief Reckless Driver (Sativa)" at bounding box center [265, 361] width 398 height 12
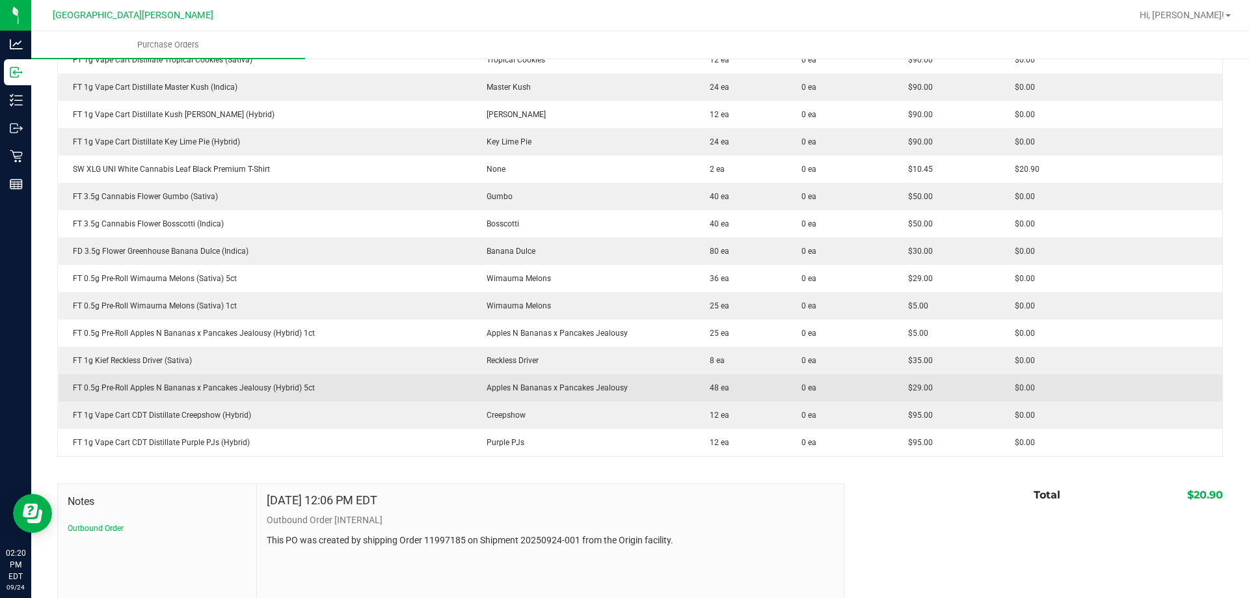
click at [189, 391] on div "FT 0.5g Pre-Roll Apples N Bananas x Pancakes Jealousy (Hybrid) 5ct" at bounding box center [265, 388] width 398 height 12
click at [189, 390] on div "FT 0.5g Pre-Roll Apples N Bananas x Pancakes Jealousy (Hybrid) 5ct" at bounding box center [265, 388] width 398 height 12
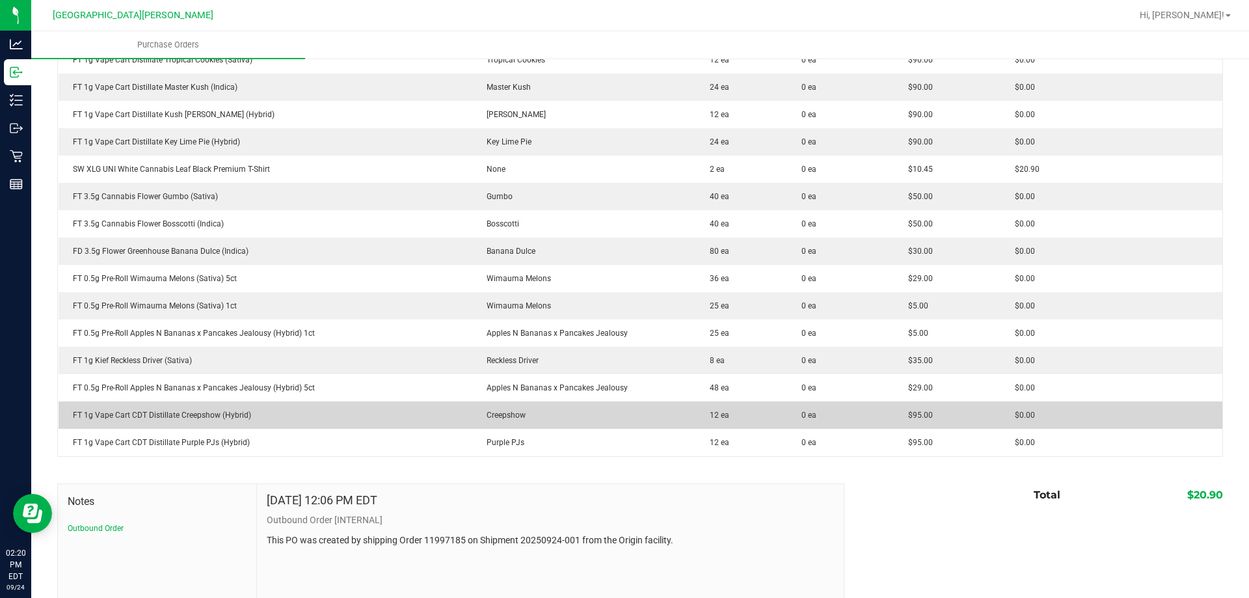
click at [137, 420] on div "FT 1g Vape Cart CDT Distillate Creepshow (Hybrid)" at bounding box center [265, 415] width 398 height 12
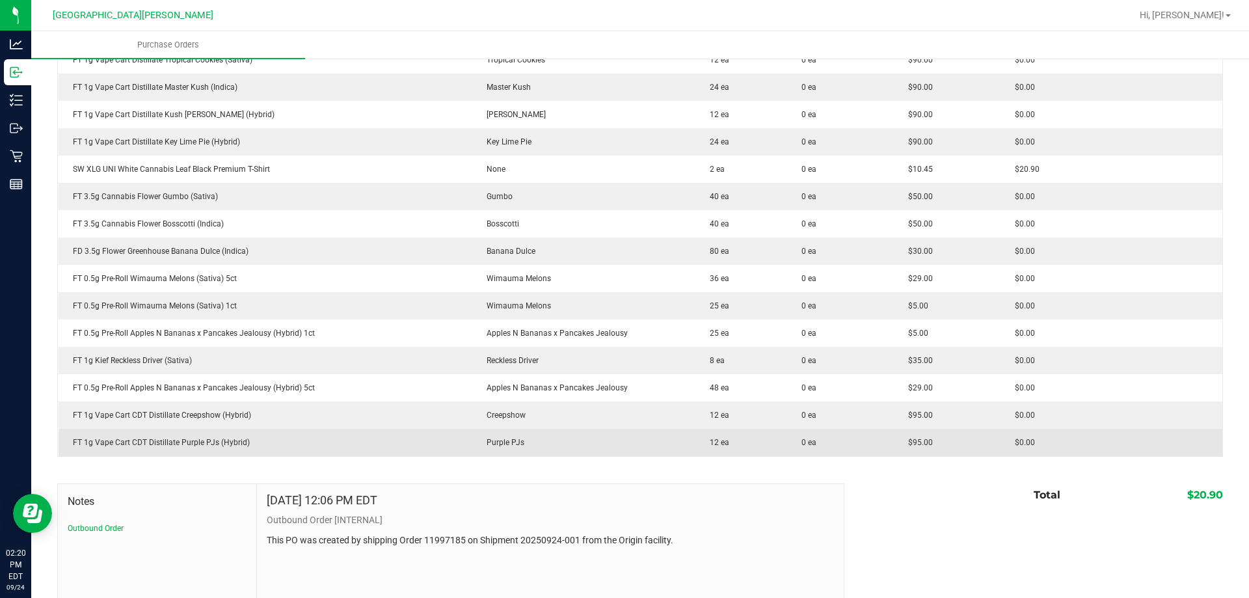
click at [103, 446] on div "FT 1g Vape Cart CDT Distillate Purple PJs (Hybrid)" at bounding box center [265, 443] width 398 height 12
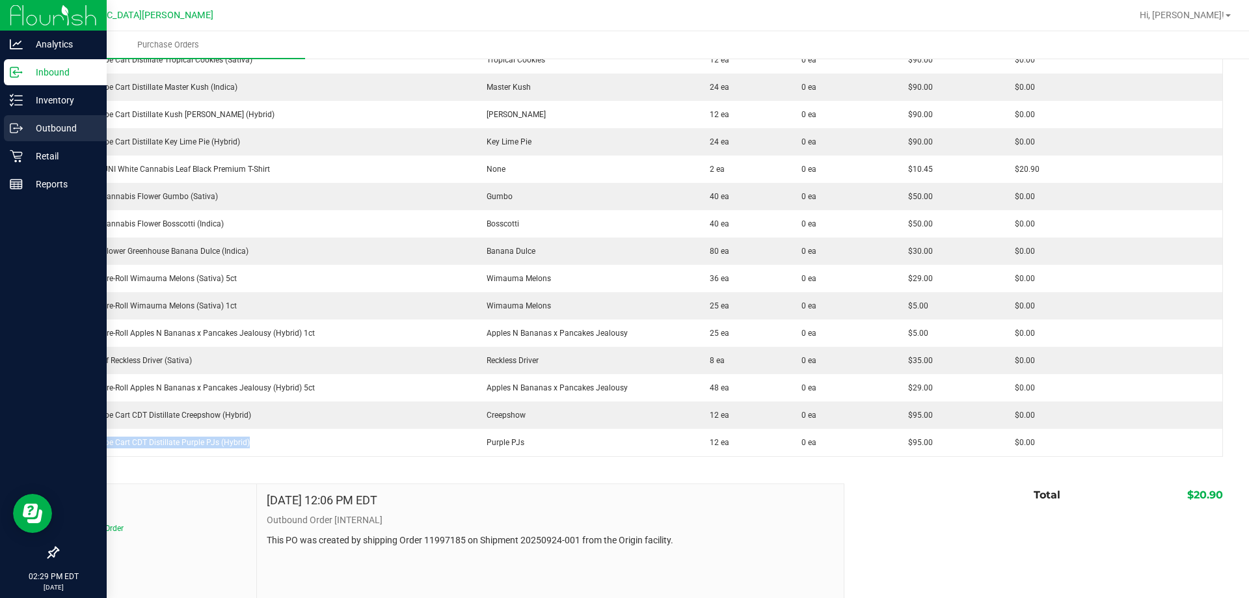
click at [33, 141] on div "Outbound" at bounding box center [55, 128] width 103 height 26
click at [33, 157] on p "Retail" at bounding box center [62, 156] width 78 height 16
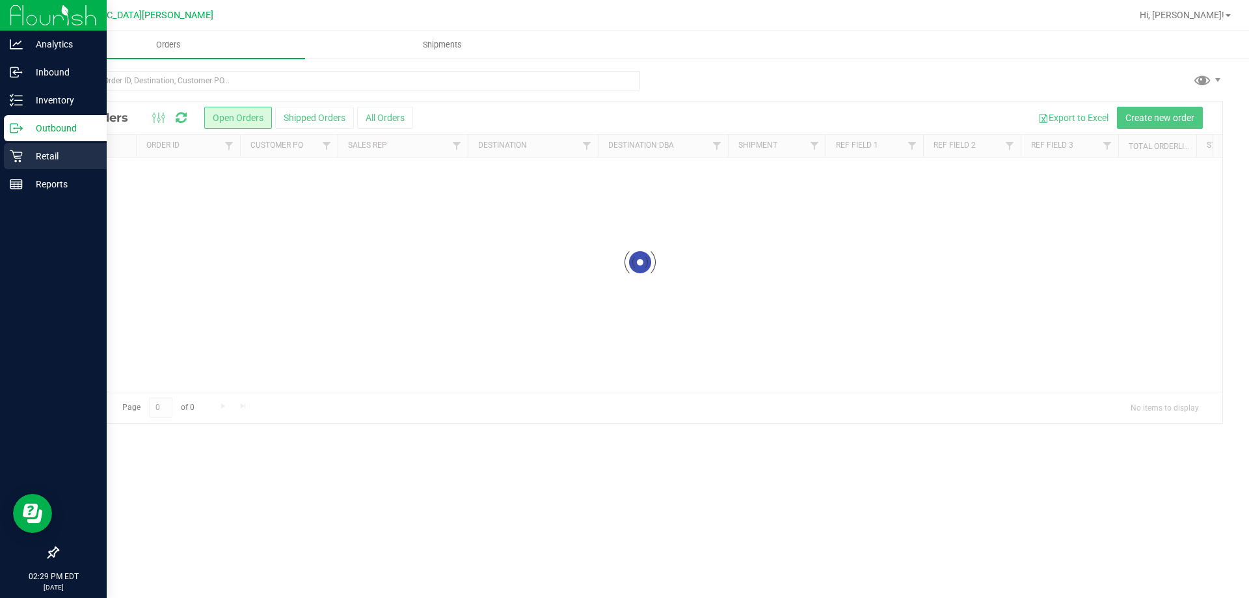
click at [16, 160] on icon at bounding box center [16, 156] width 12 height 12
click at [38, 159] on p "Retail" at bounding box center [62, 156] width 78 height 16
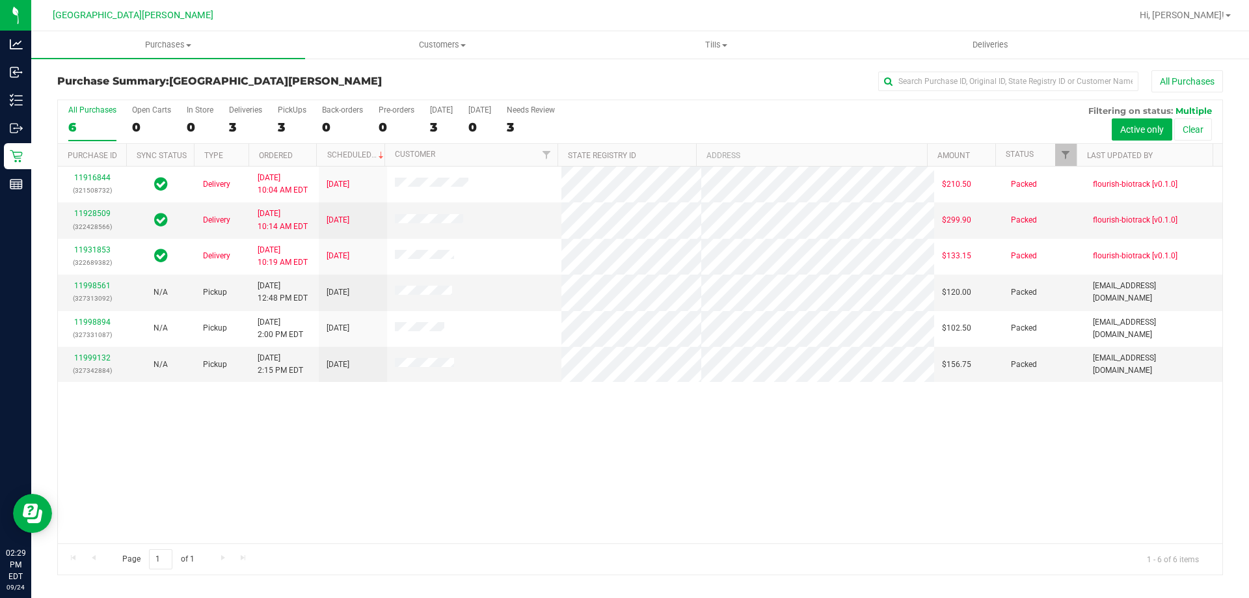
click at [285, 118] on label "PickUps 3" at bounding box center [292, 123] width 29 height 36
click at [0, 0] on input "PickUps 3" at bounding box center [0, 0] width 0 height 0
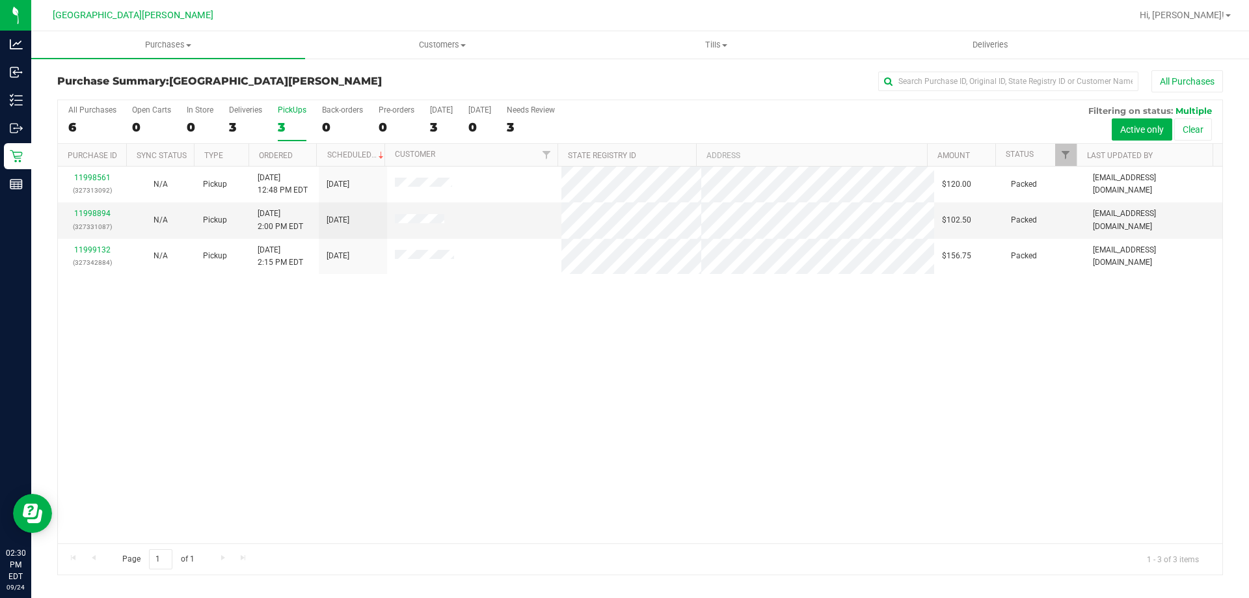
drag, startPoint x: 250, startPoint y: 401, endPoint x: 483, endPoint y: 20, distance: 447.2
click at [256, 392] on div "11998561 (327313092) N/A Pickup [DATE] 12:48 PM EDT 9/24/2025 $120.00 Packed [E…" at bounding box center [640, 355] width 1165 height 377
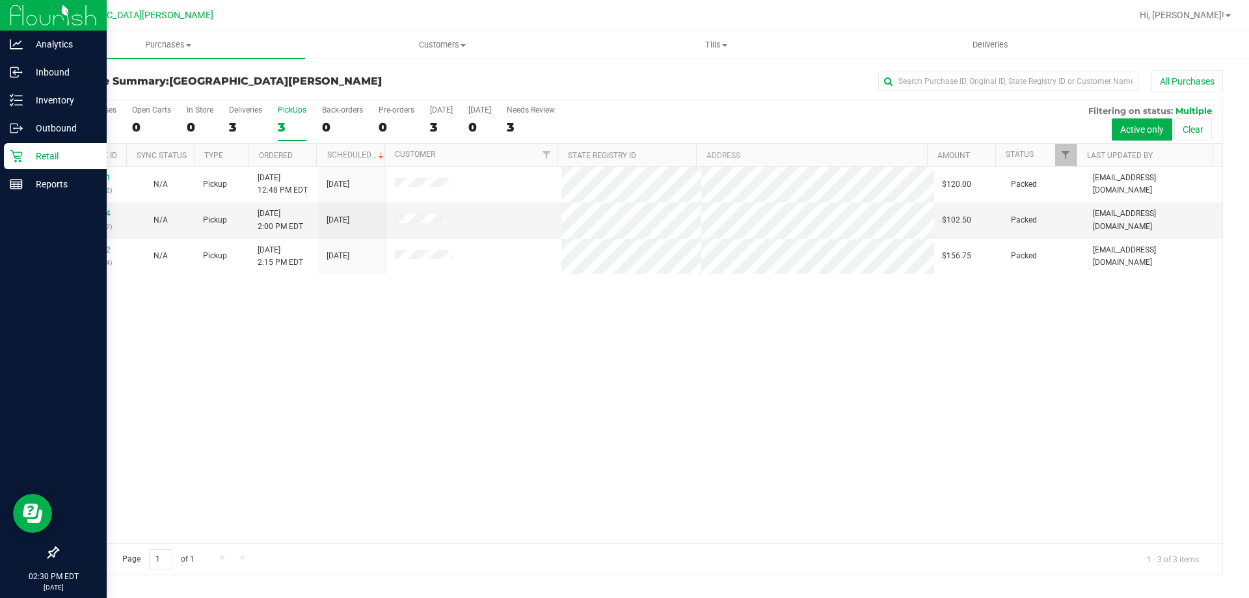
click at [20, 155] on icon at bounding box center [16, 156] width 13 height 13
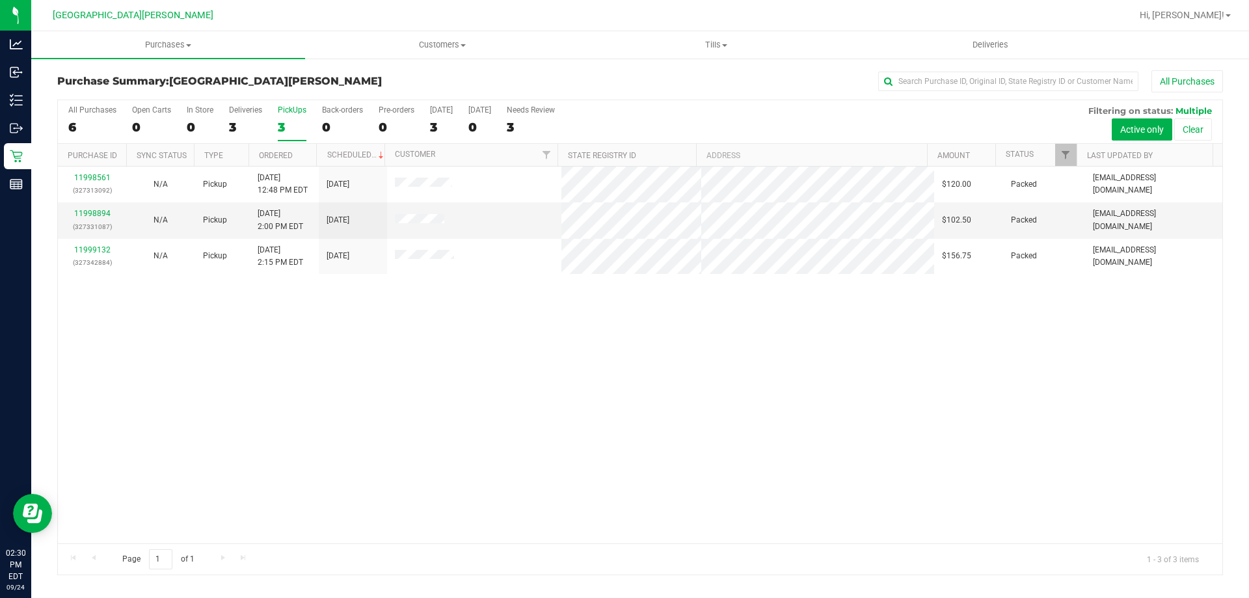
click at [286, 107] on div "PickUps" at bounding box center [292, 109] width 29 height 9
click at [0, 0] on input "PickUps 3" at bounding box center [0, 0] width 0 height 0
click at [306, 111] on div "All Purchases 7 Open Carts 1 In Store 1 Deliveries 3 PickUps 3 Back-orders 0 Pr…" at bounding box center [640, 122] width 1165 height 44
click at [297, 116] on label "PickUps 3" at bounding box center [292, 123] width 29 height 36
click at [0, 0] on input "PickUps 3" at bounding box center [0, 0] width 0 height 0
